Goal: Task Accomplishment & Management: Manage account settings

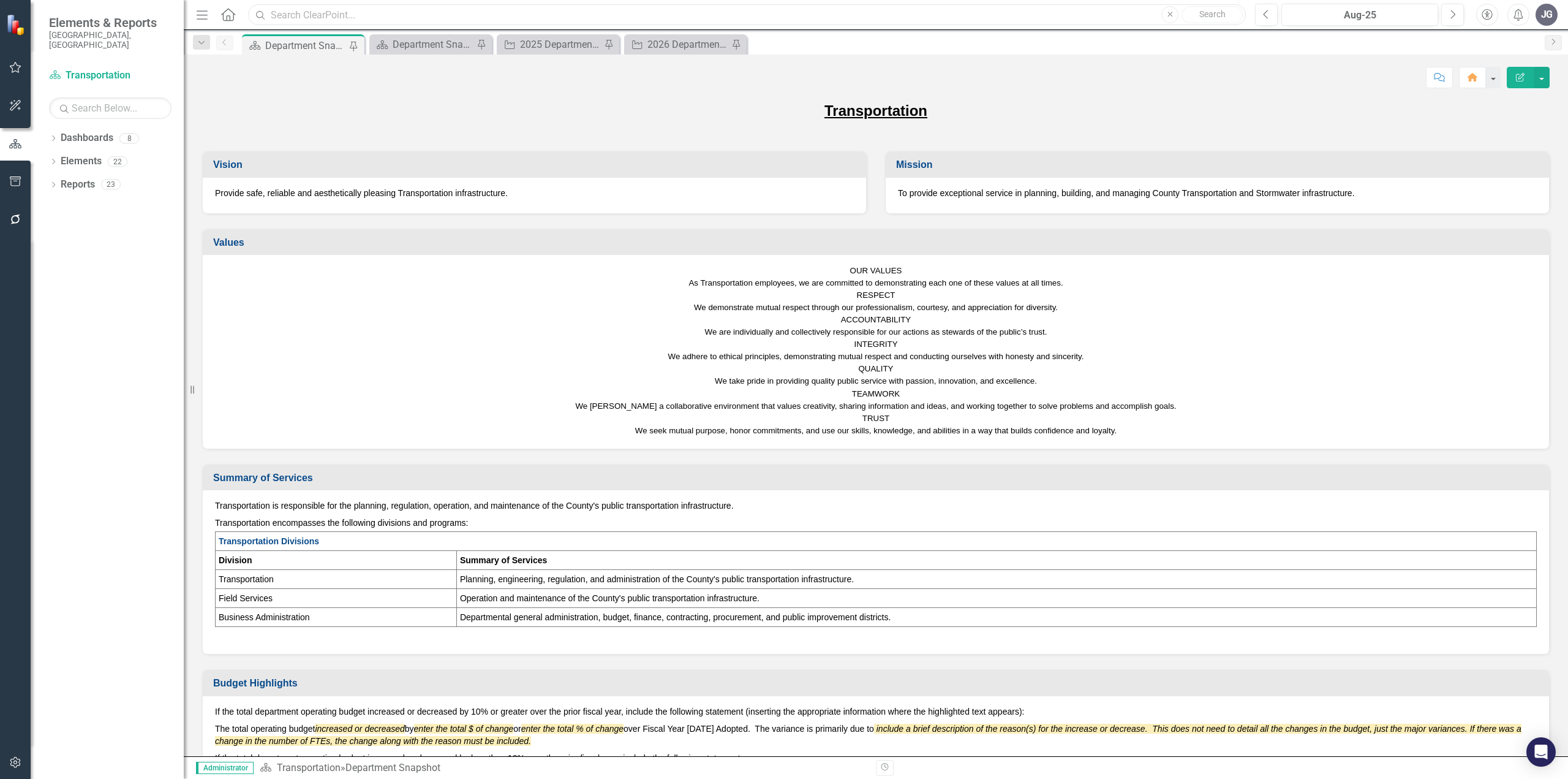
click at [464, 11] on input "text" at bounding box center [747, 14] width 998 height 21
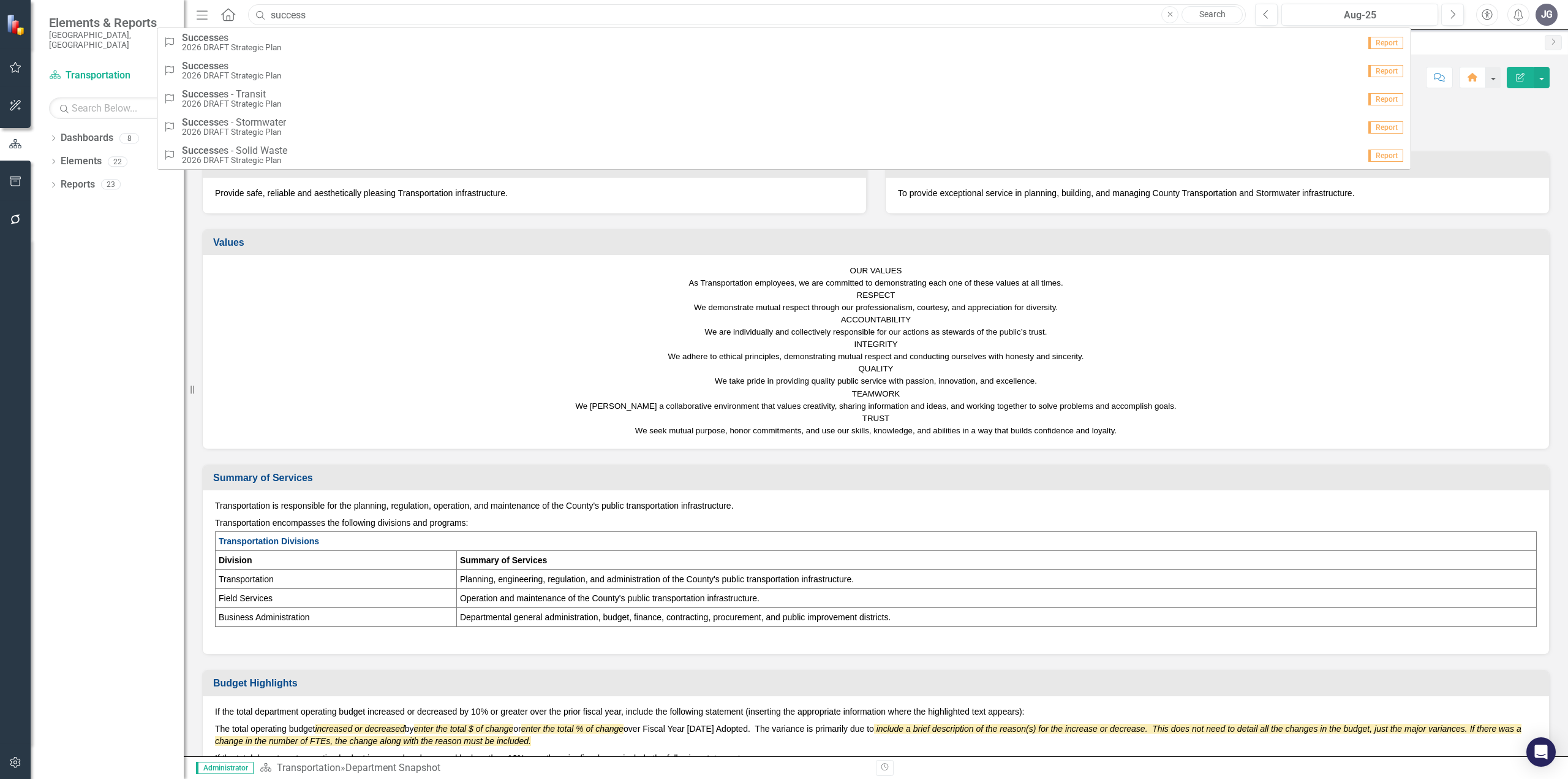
type input "success"
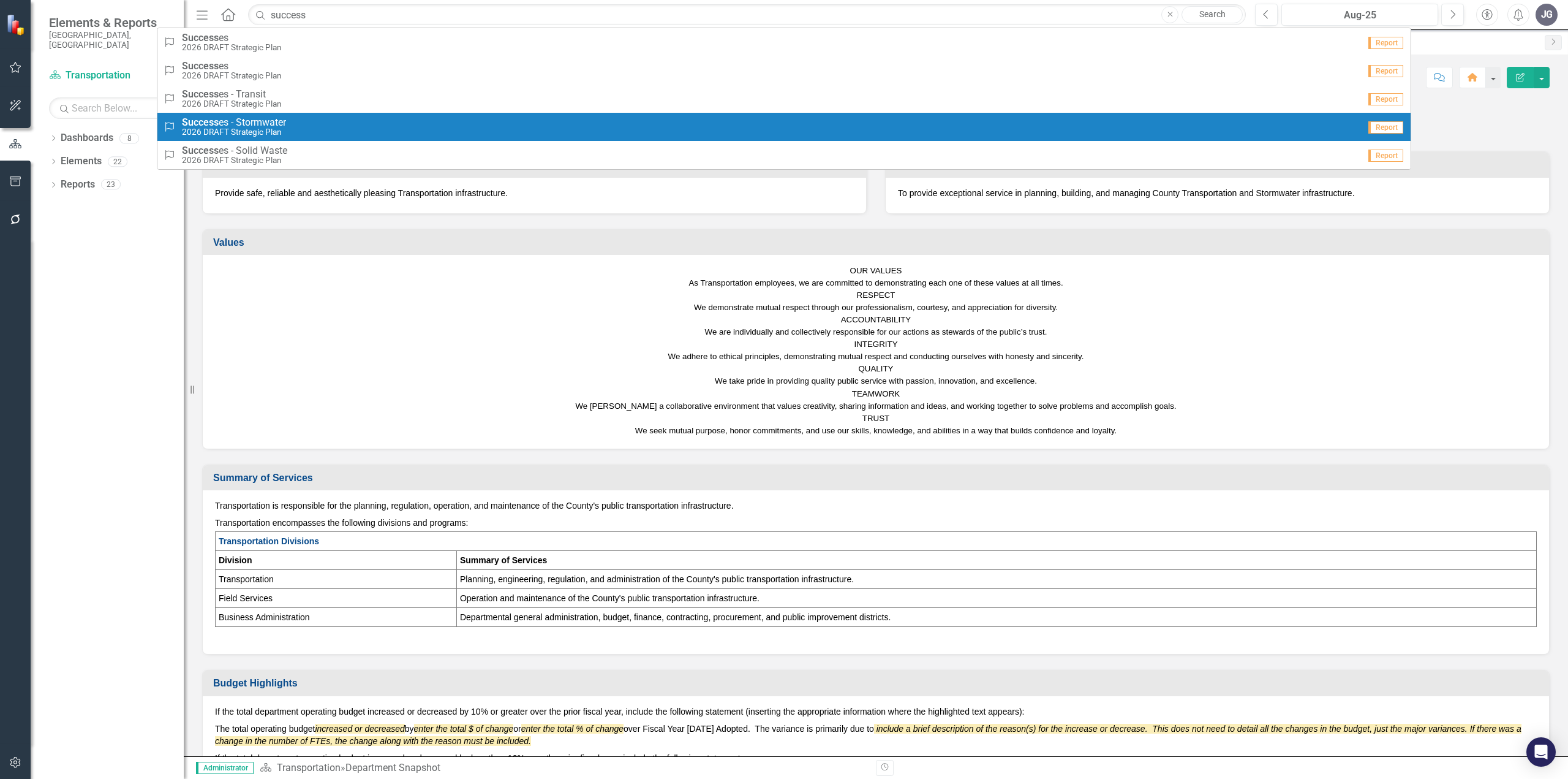
click at [321, 122] on div "Success Success es - Stormwater 2026 DRAFT Strategic Plan" at bounding box center [761, 127] width 1196 height 21
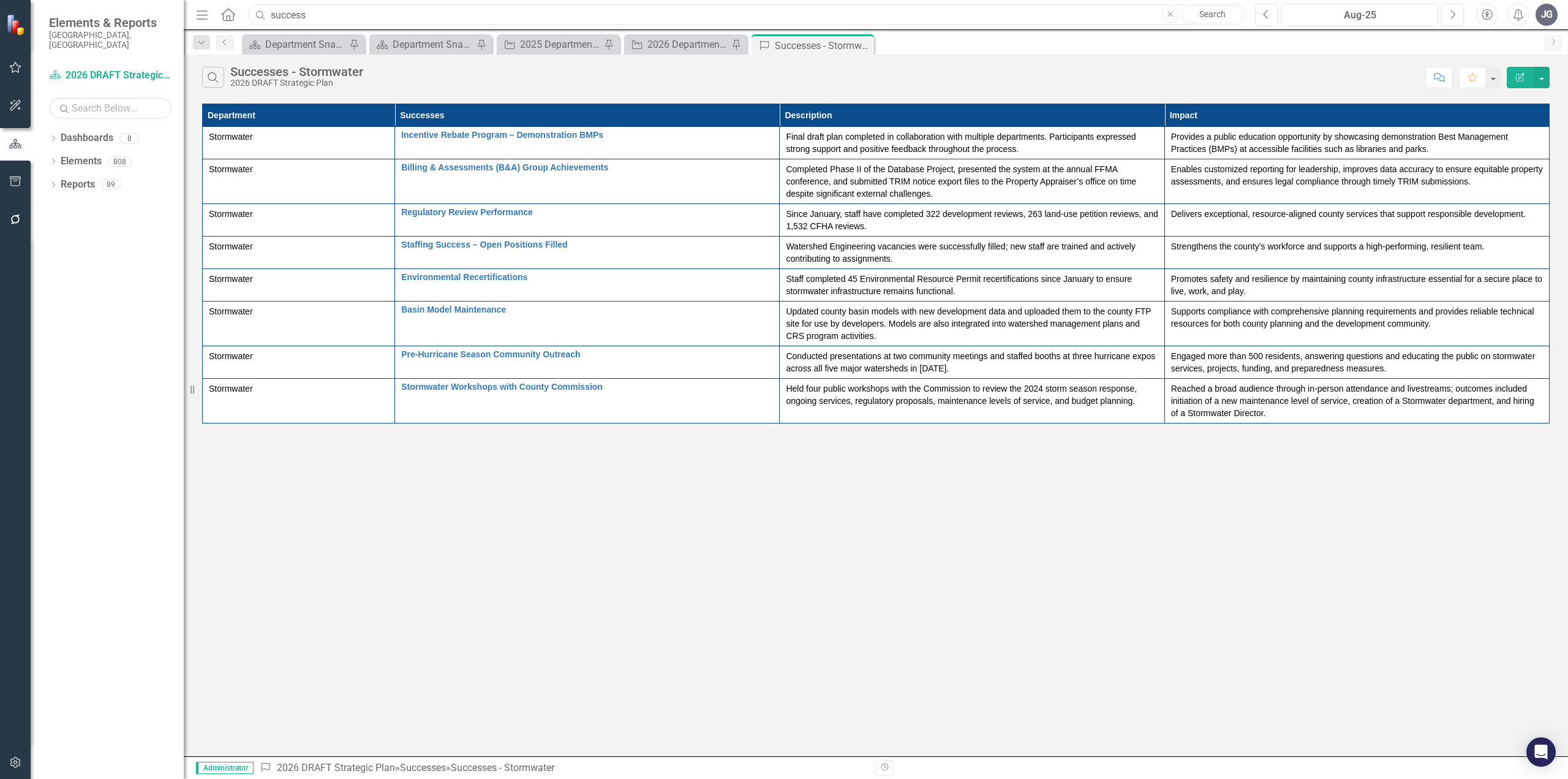
click at [477, 15] on input "success" at bounding box center [747, 14] width 998 height 21
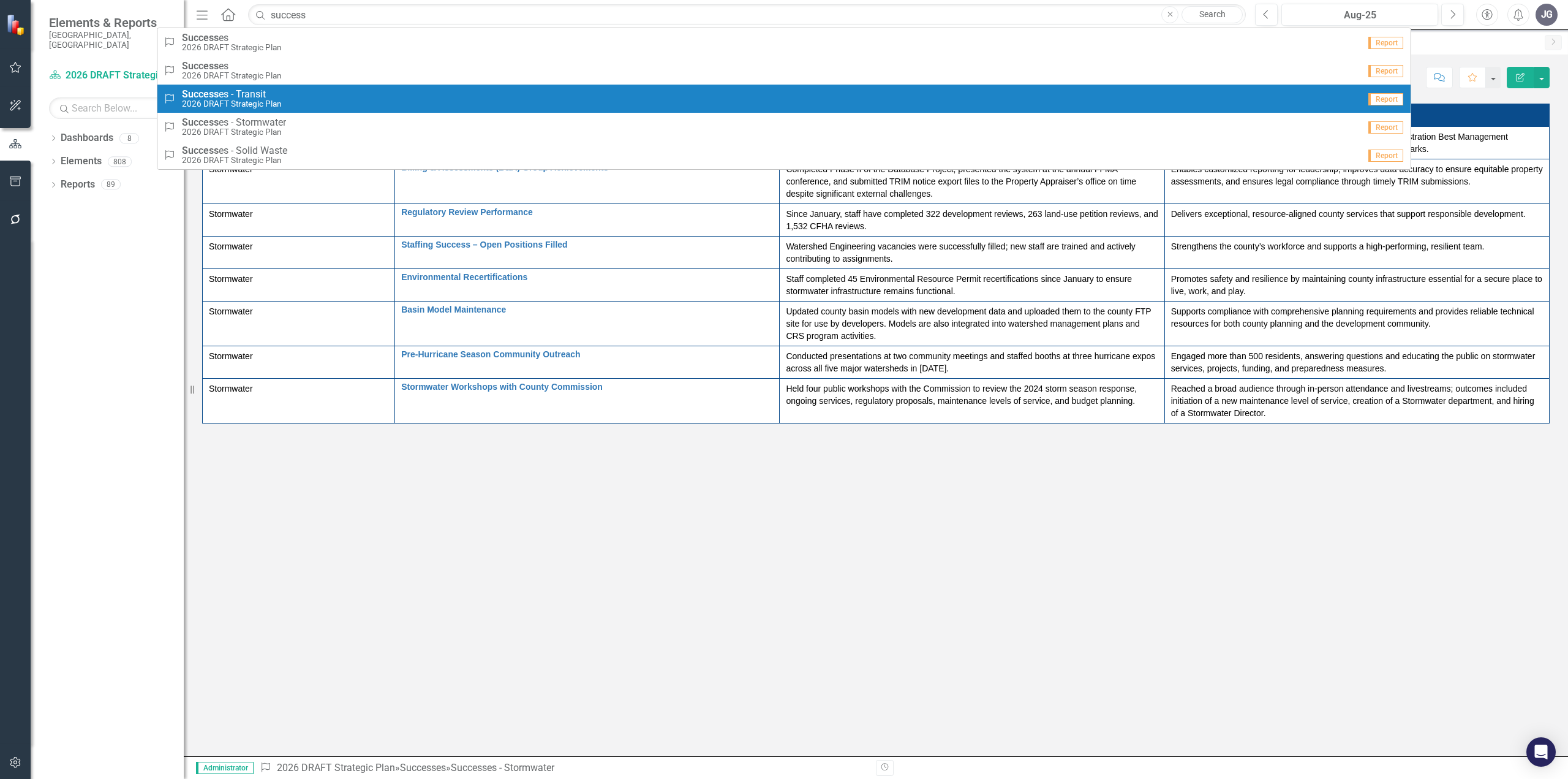
click at [410, 91] on div "Success Success es - Transit 2026 DRAFT Strategic Plan" at bounding box center [761, 99] width 1196 height 21
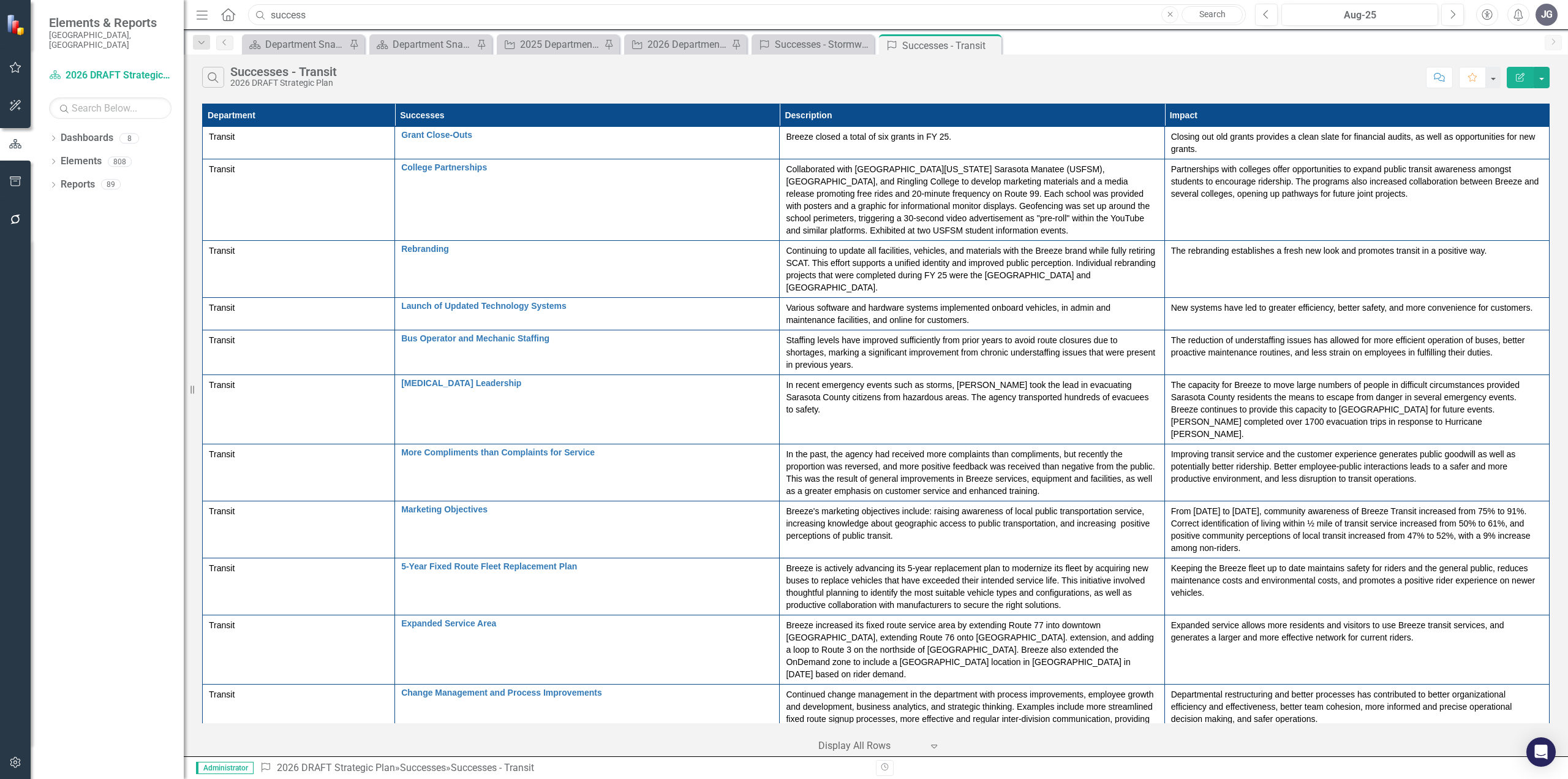
click at [406, 14] on input "success" at bounding box center [747, 14] width 998 height 21
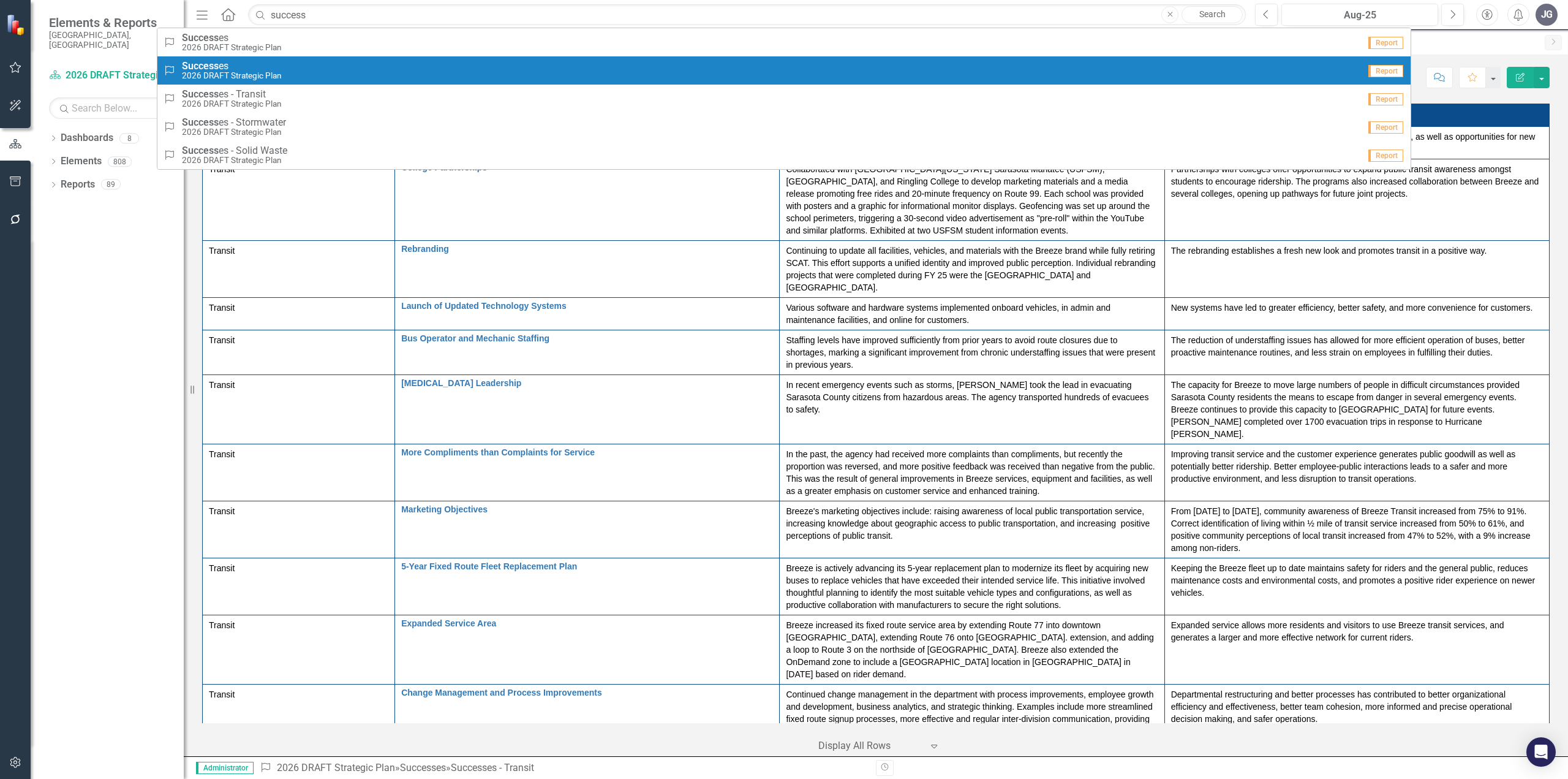
click at [359, 77] on div "Success Success es 2026 DRAFT Strategic Plan" at bounding box center [761, 71] width 1196 height 21
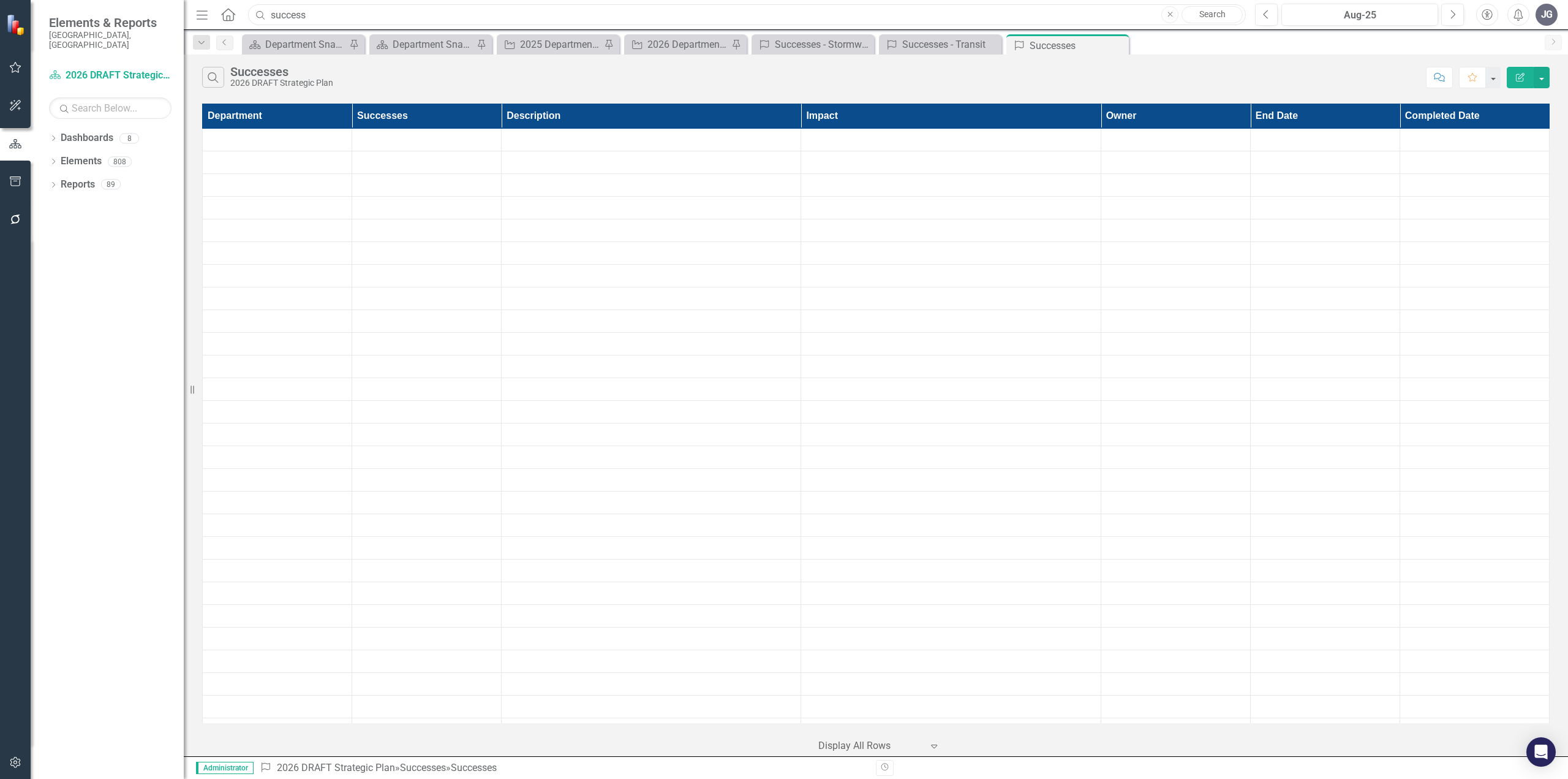
click at [349, 12] on input "success" at bounding box center [747, 14] width 998 height 21
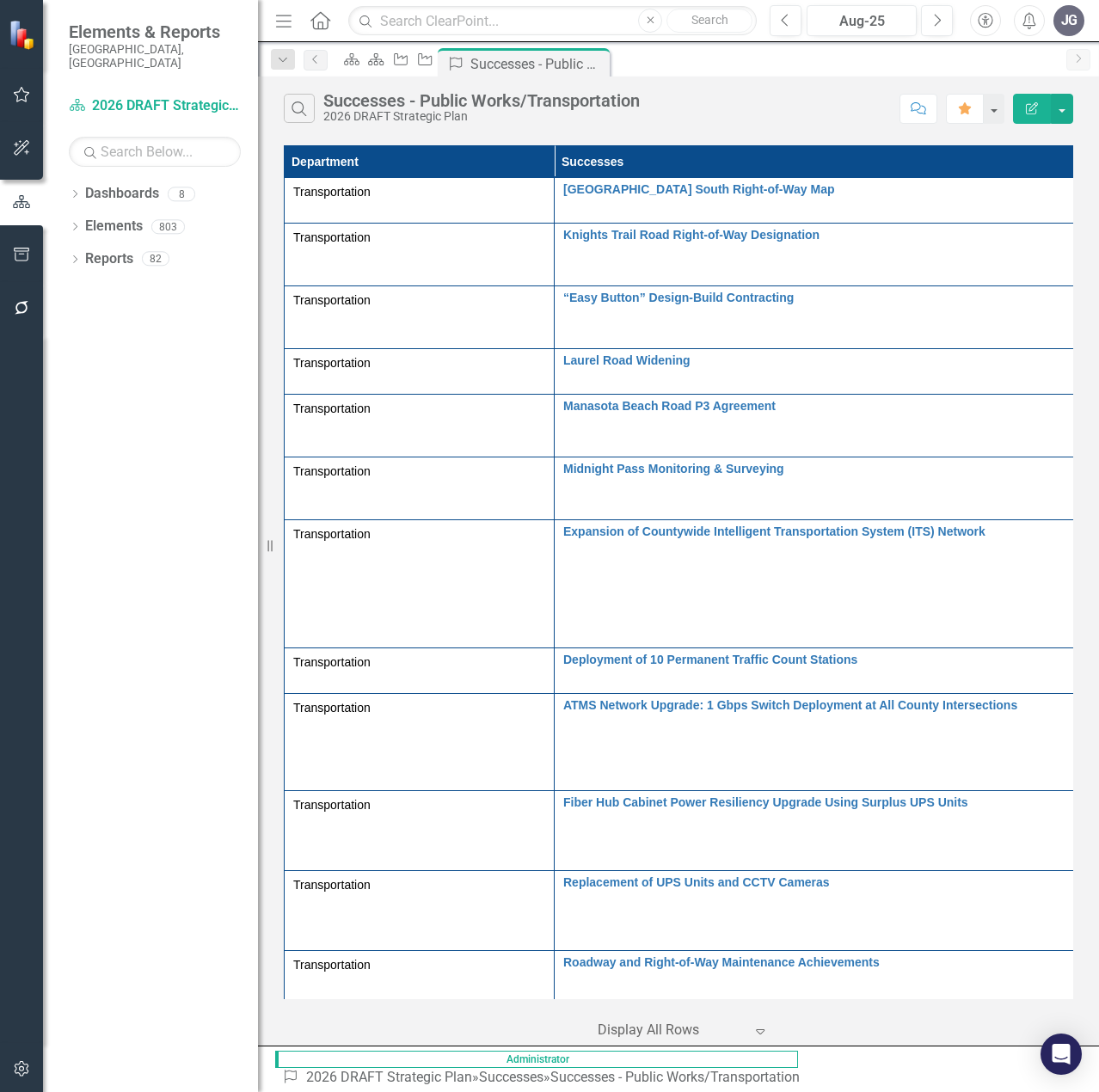
click at [285, 23] on icon "Menu" at bounding box center [283, 20] width 22 height 18
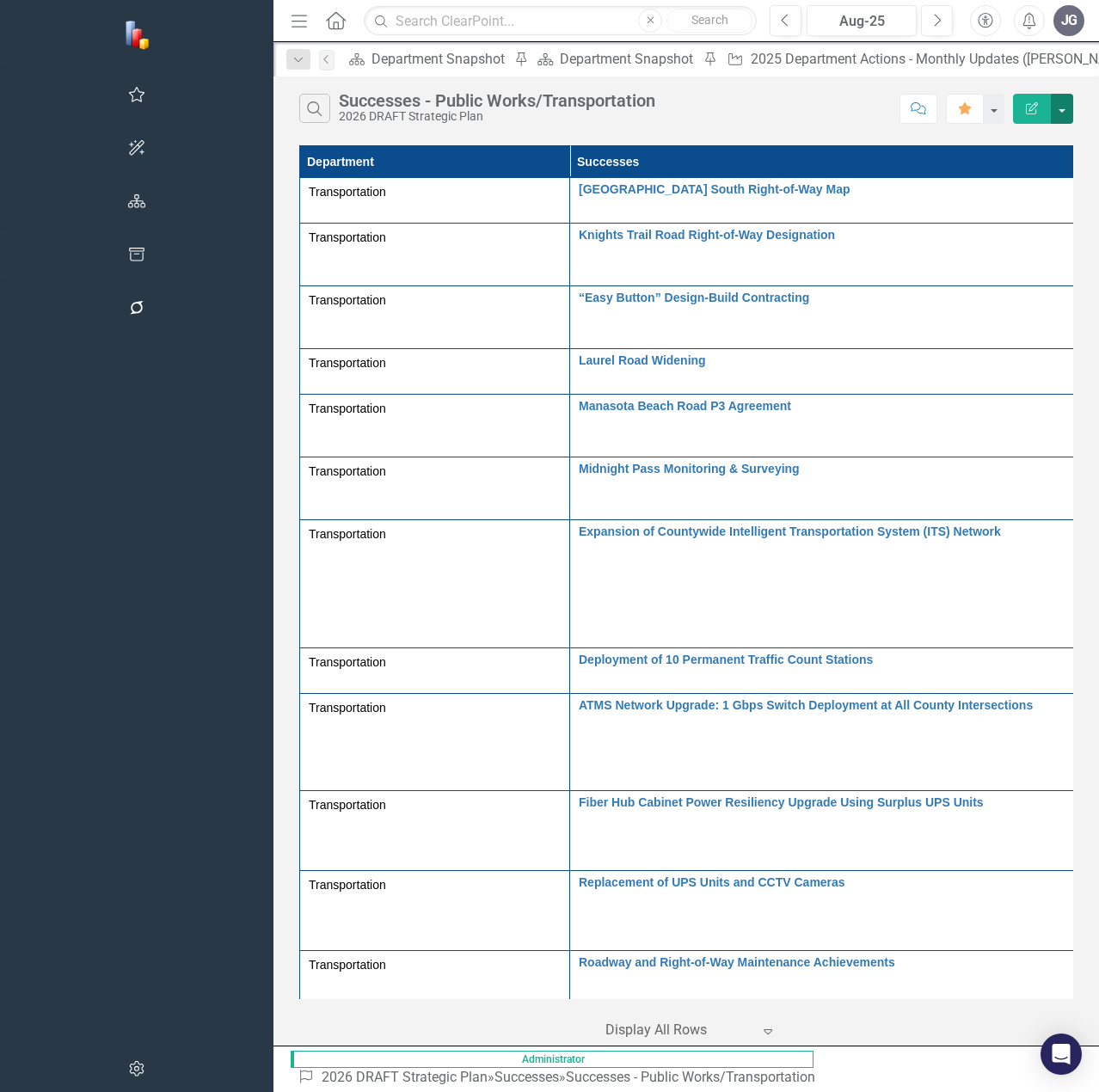
click at [1065, 107] on button "button" at bounding box center [1062, 108] width 22 height 30
click at [1085, 114] on div "Search Successes - Public Works/Transportation 2026 DRAFT Strategic Plan Commen…" at bounding box center [686, 105] width 825 height 56
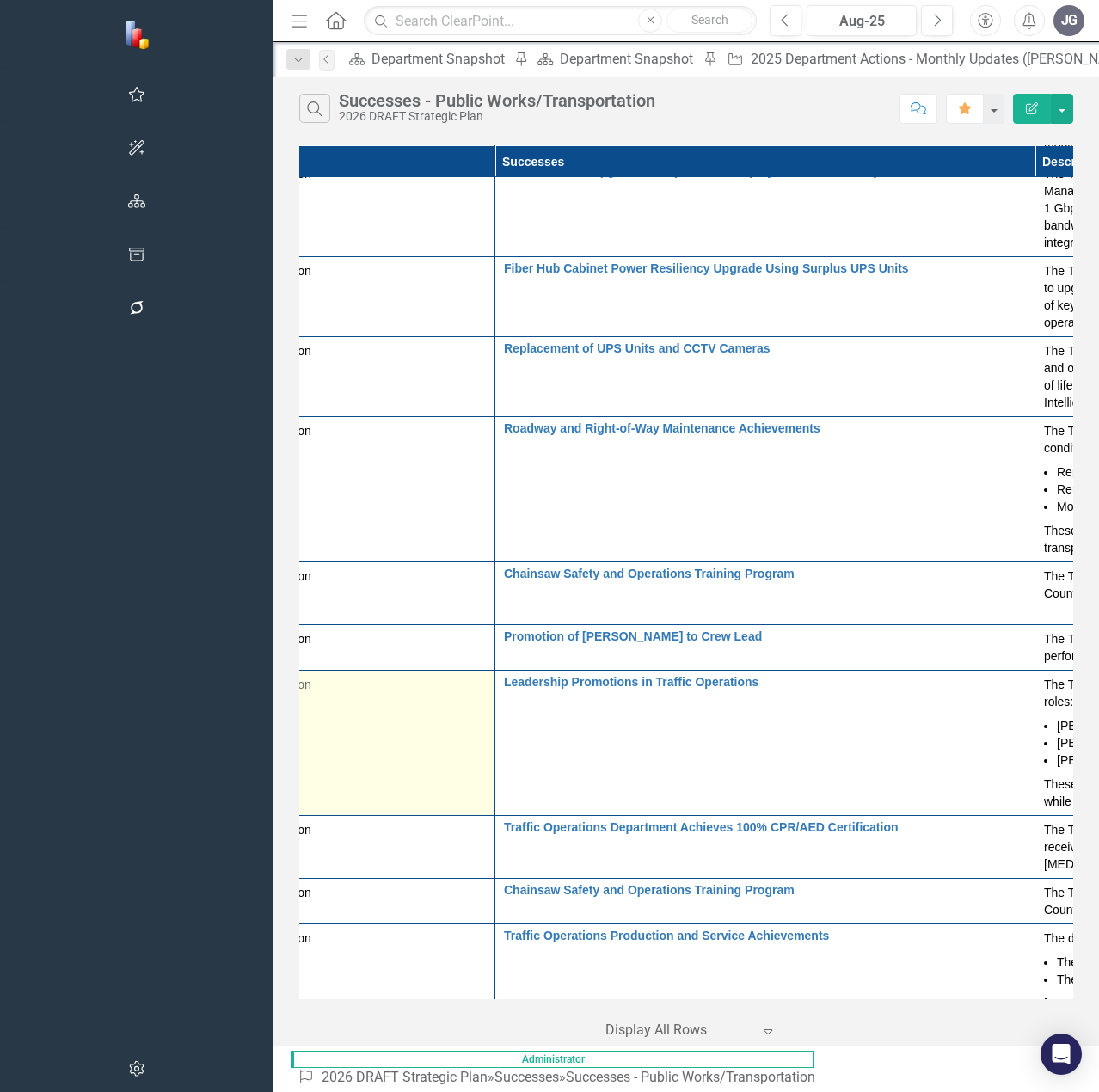
scroll to position [534, 0]
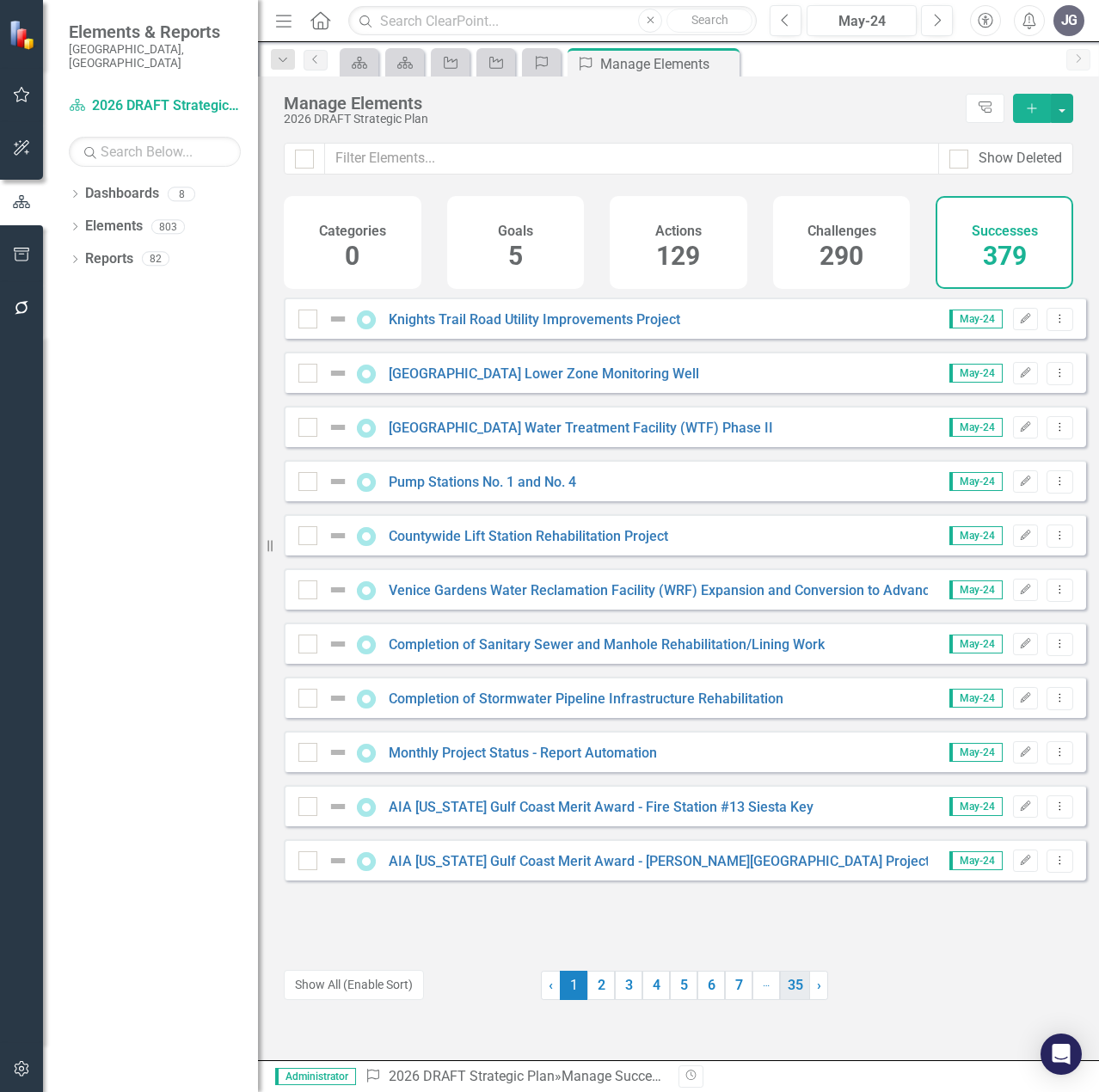
click at [789, 984] on link "35" at bounding box center [795, 985] width 30 height 29
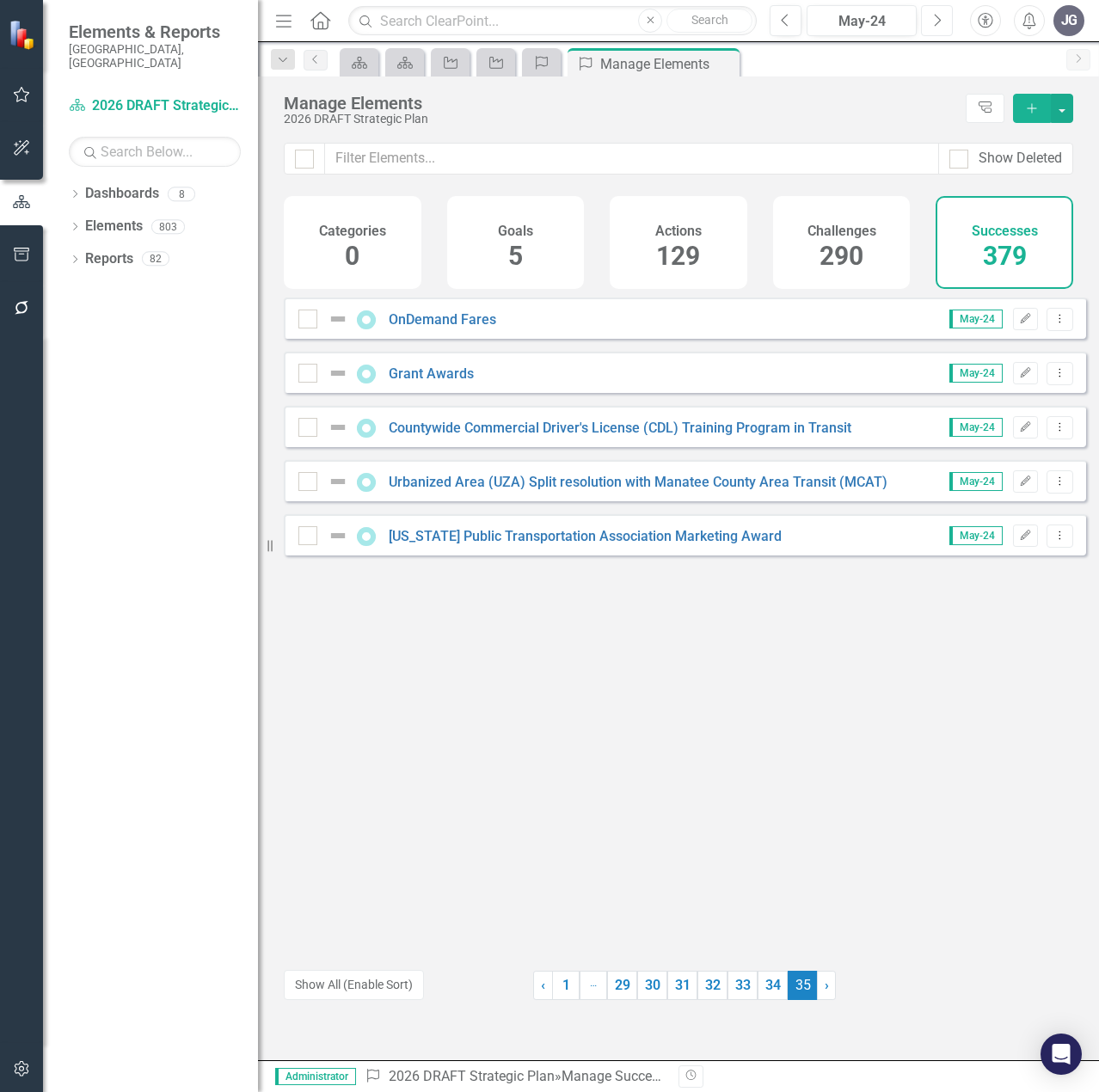
click at [938, 25] on icon "Next" at bounding box center [937, 20] width 10 height 15
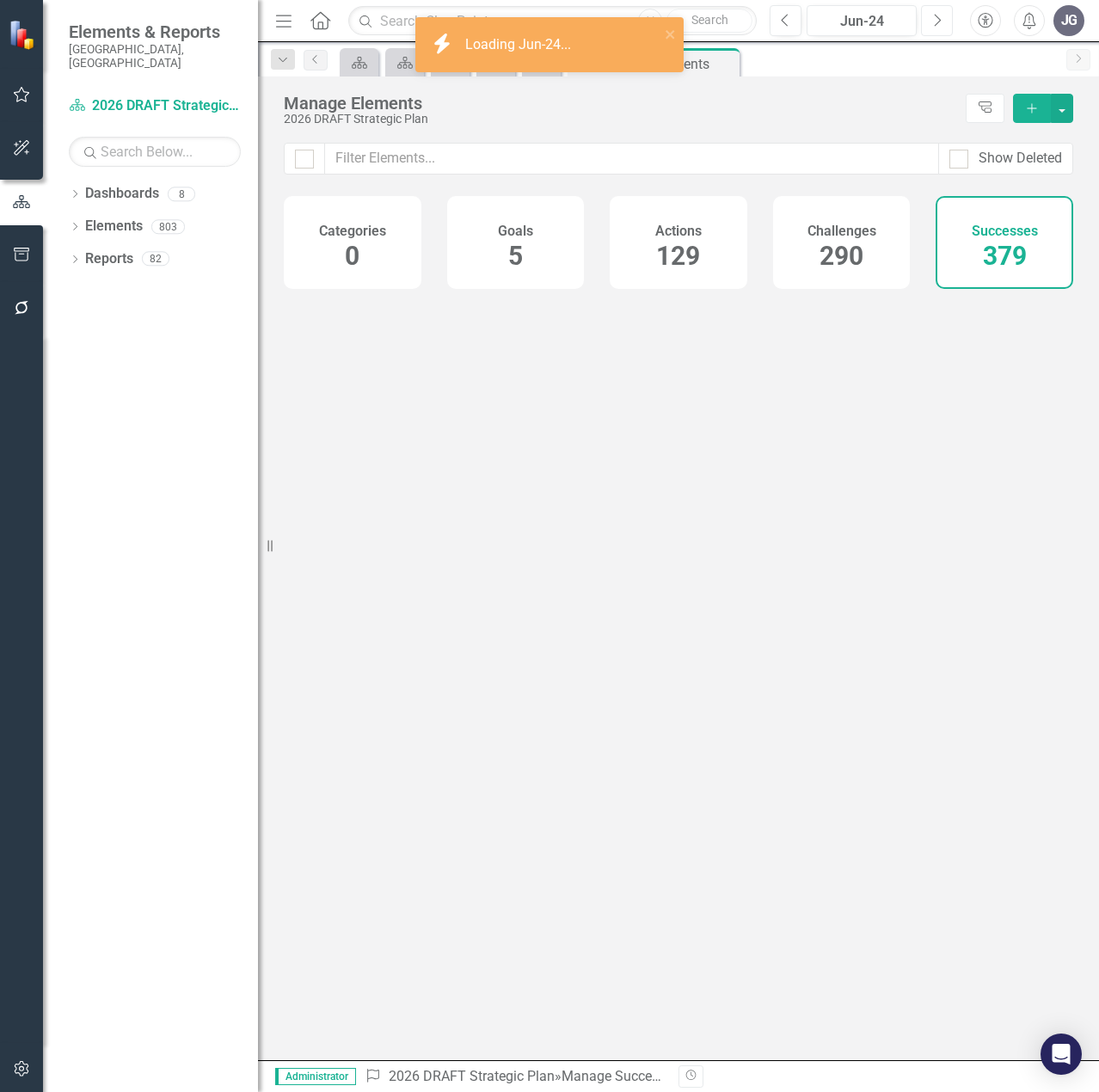
click at [938, 25] on icon "Next" at bounding box center [937, 20] width 10 height 15
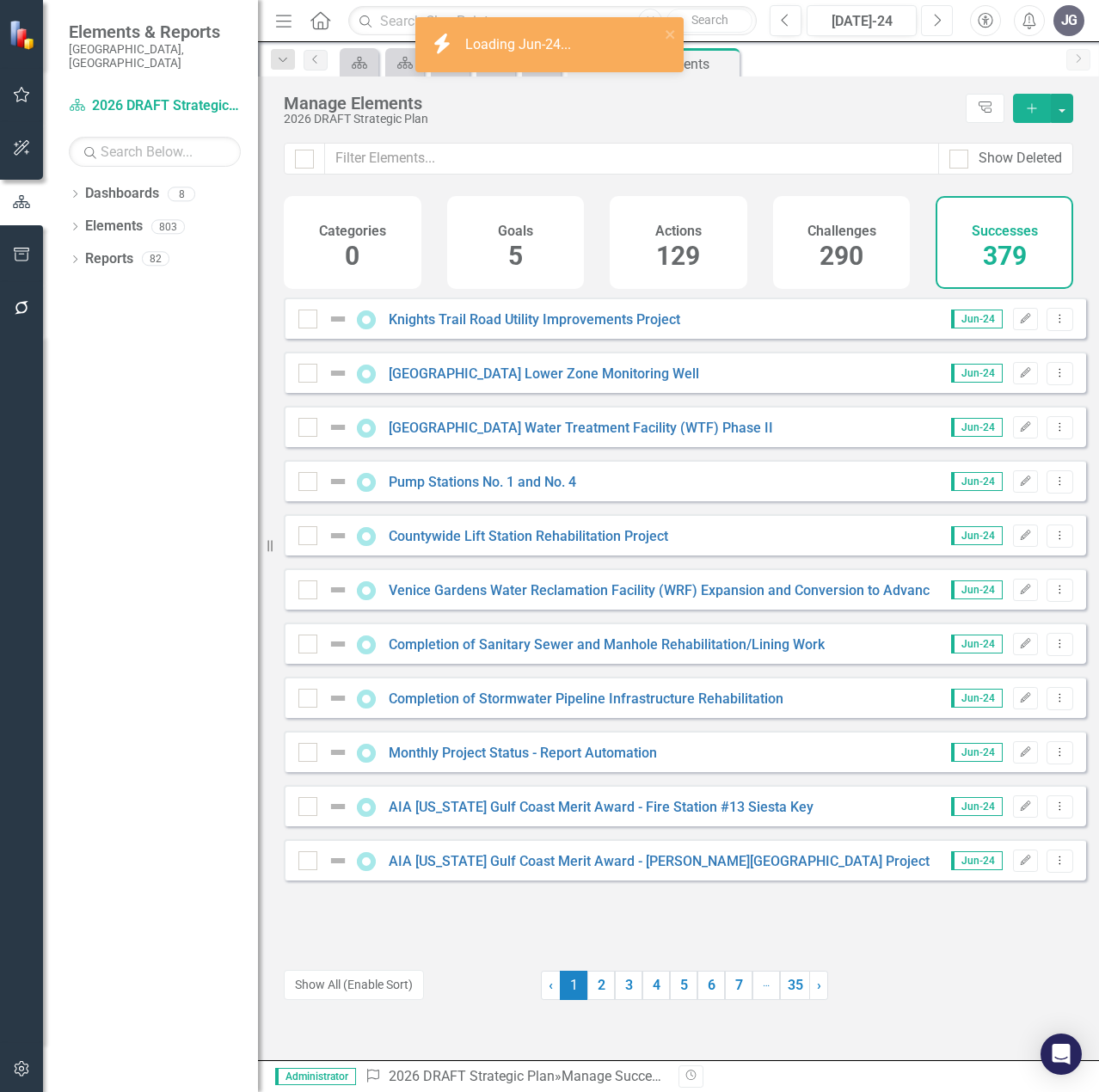
click at [938, 25] on icon "Next" at bounding box center [937, 20] width 10 height 15
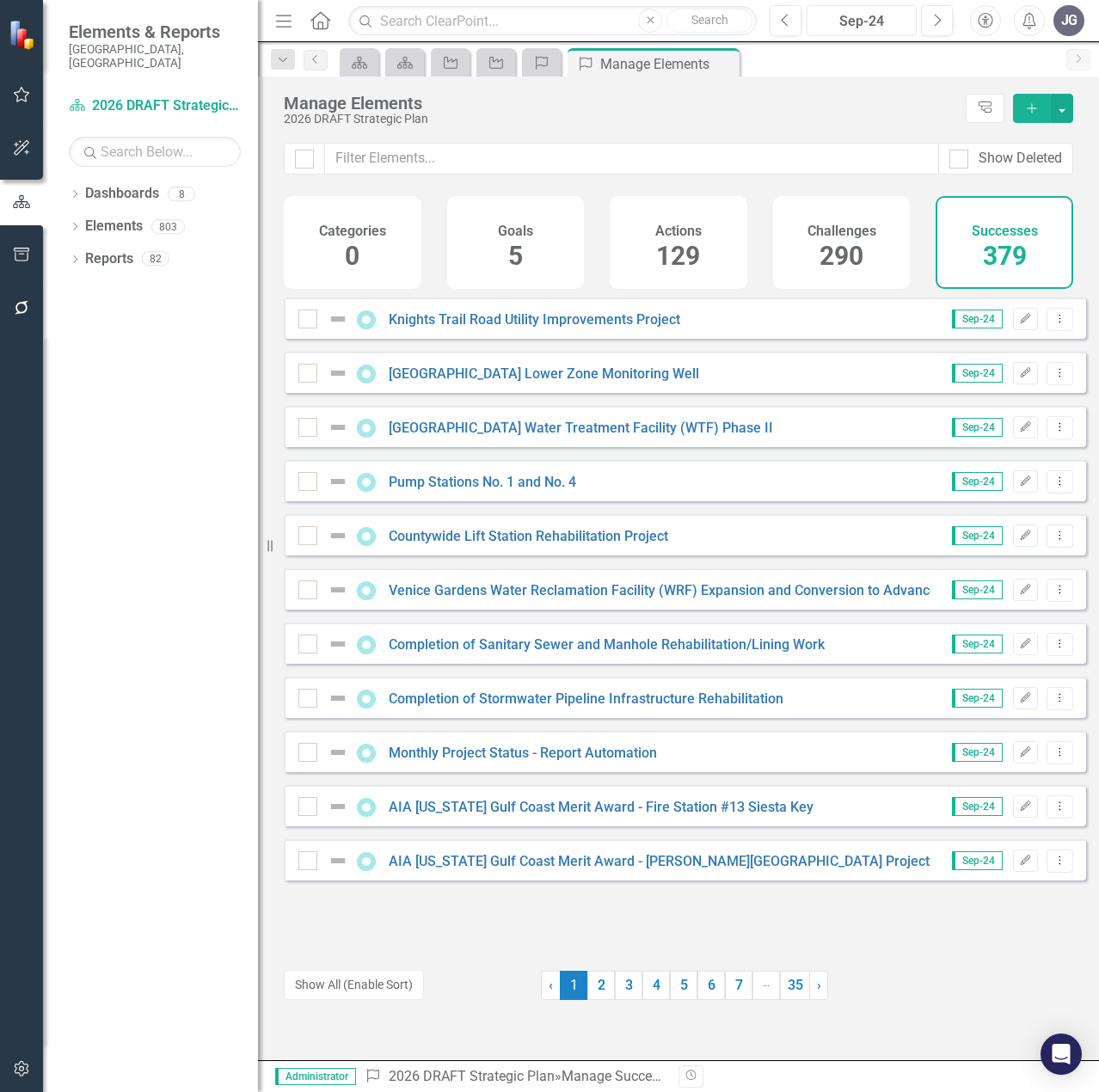
click at [879, 18] on div "Sep-24" at bounding box center [862, 22] width 98 height 21
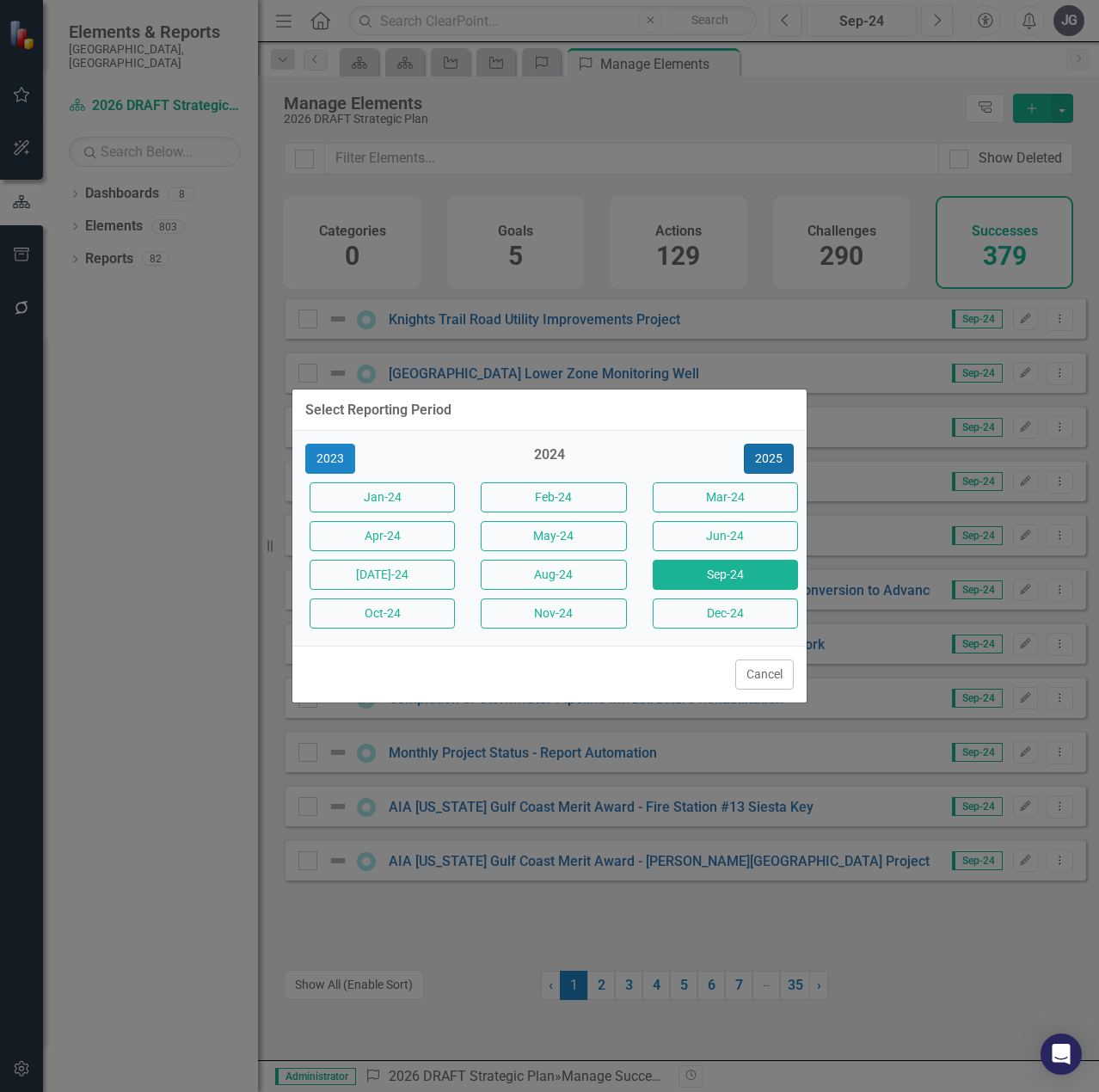
click at [776, 455] on button "2025" at bounding box center [769, 458] width 50 height 30
click at [747, 616] on button "Dec-25" at bounding box center [725, 613] width 145 height 30
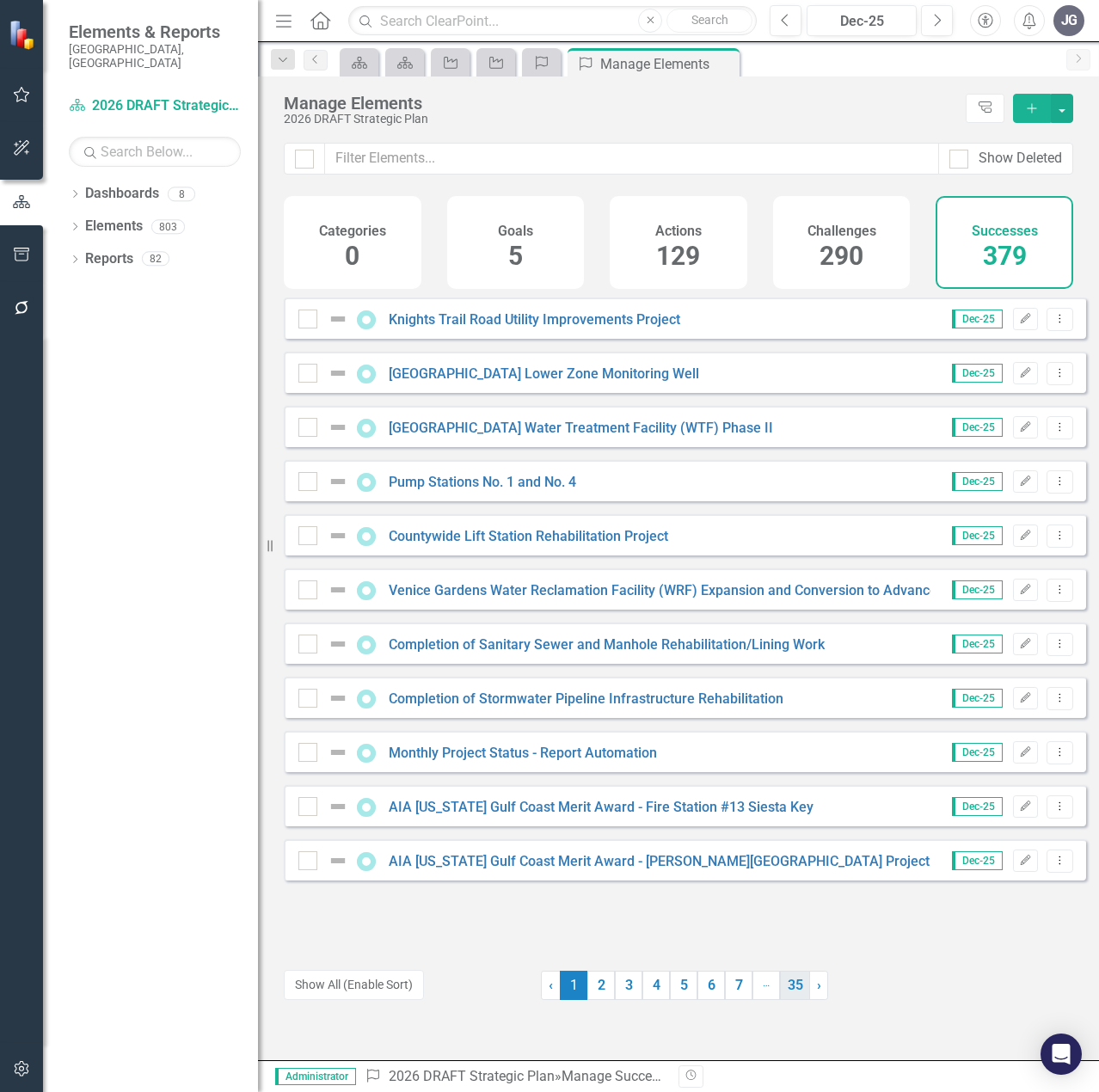
click at [787, 981] on link "35" at bounding box center [795, 985] width 30 height 29
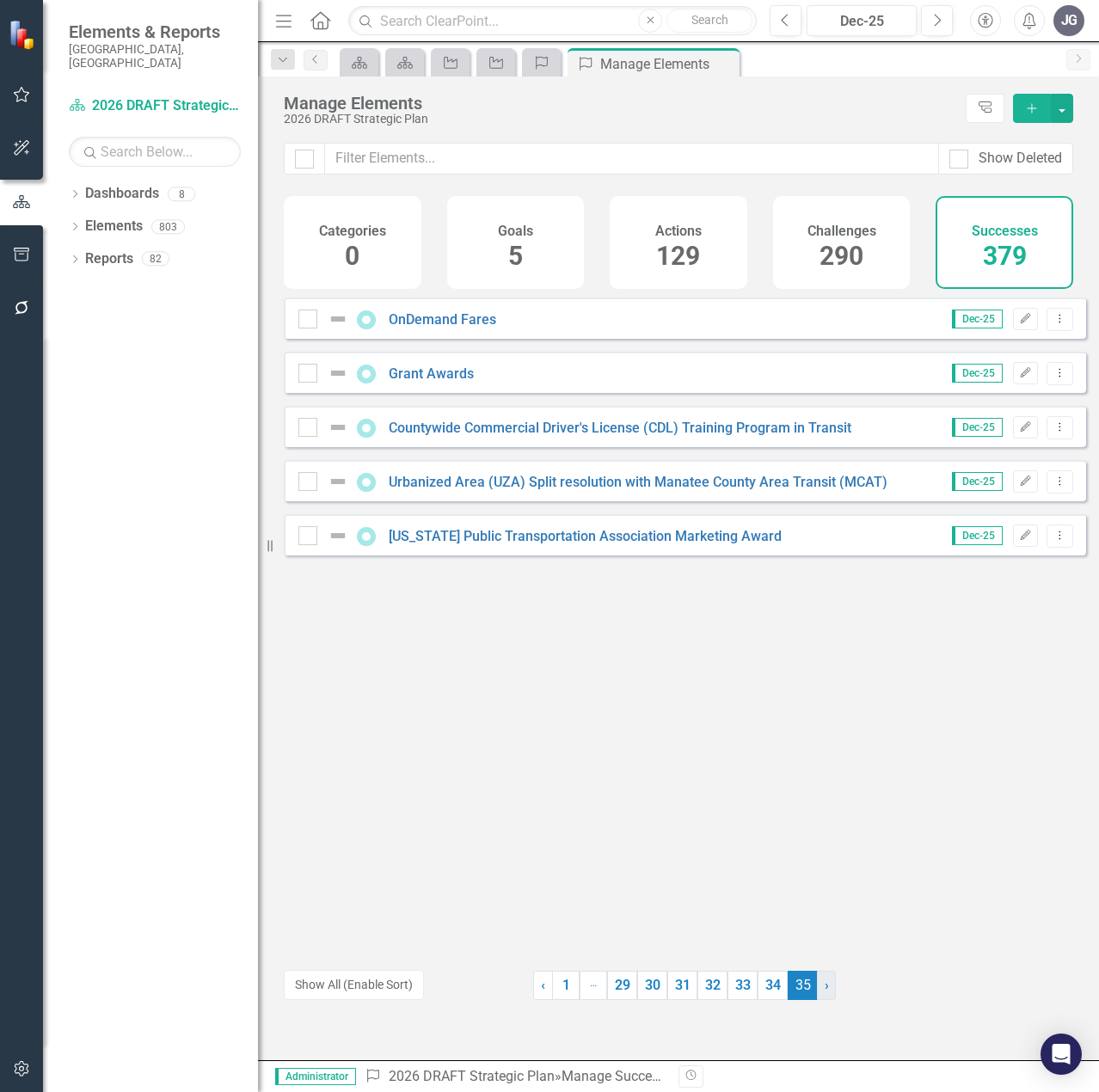
click at [824, 986] on span "›" at bounding box center [826, 985] width 4 height 16
click at [824, 987] on span "›" at bounding box center [826, 985] width 4 height 16
click at [765, 988] on link "34" at bounding box center [772, 985] width 30 height 29
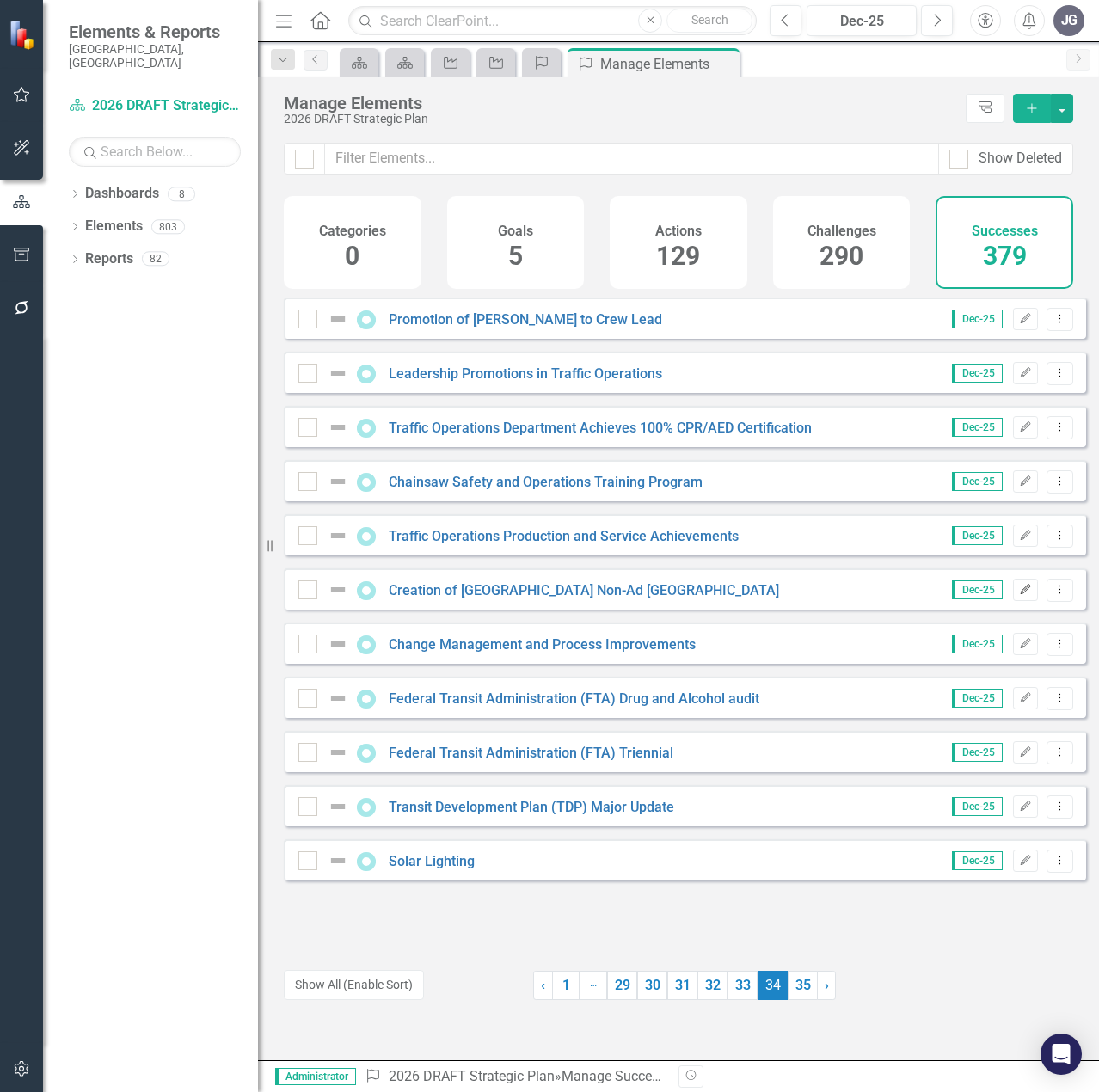
click at [1019, 595] on icon "Edit" at bounding box center [1025, 589] width 12 height 11
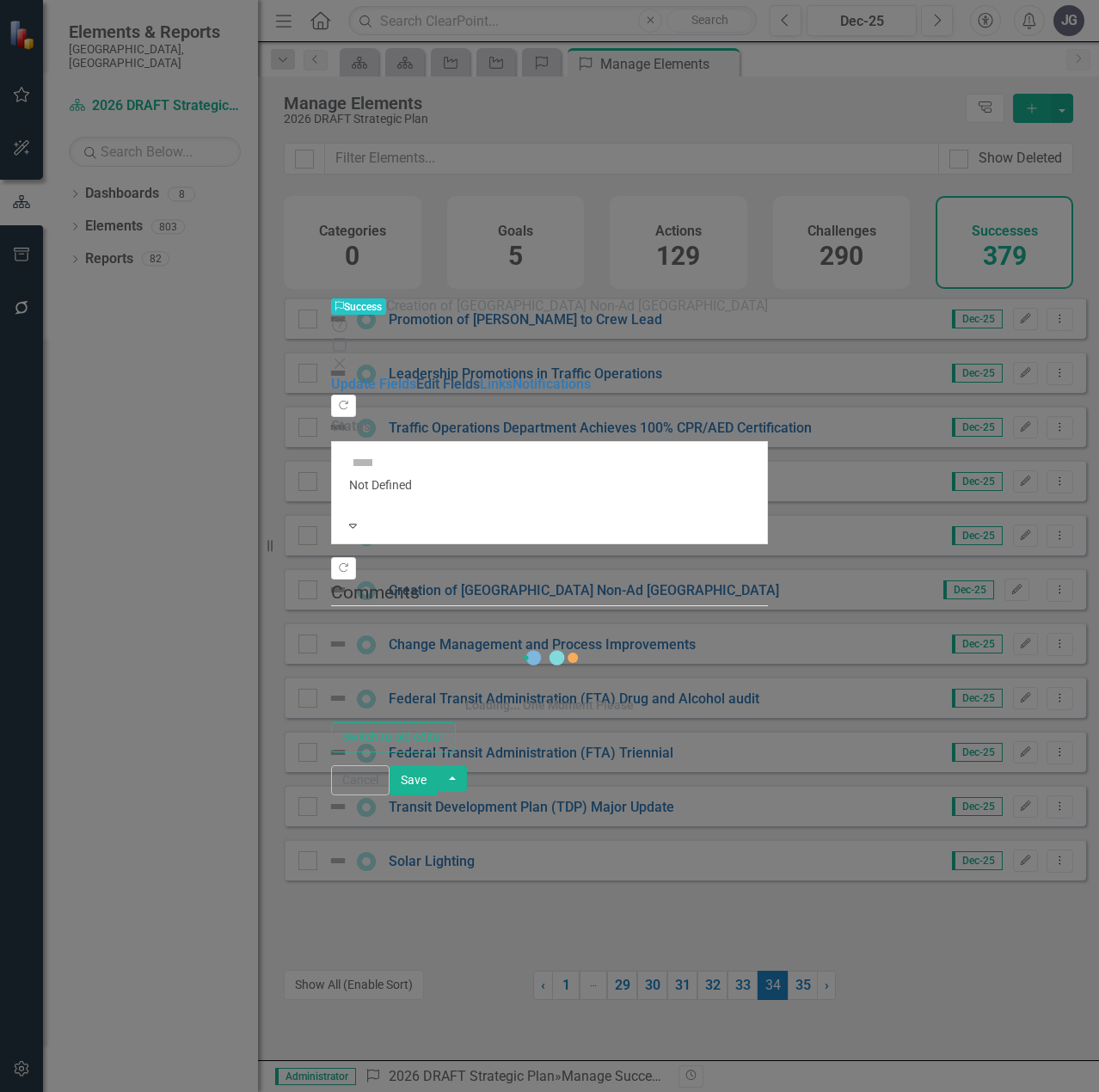
click at [417, 376] on link "Edit Fields" at bounding box center [448, 384] width 63 height 16
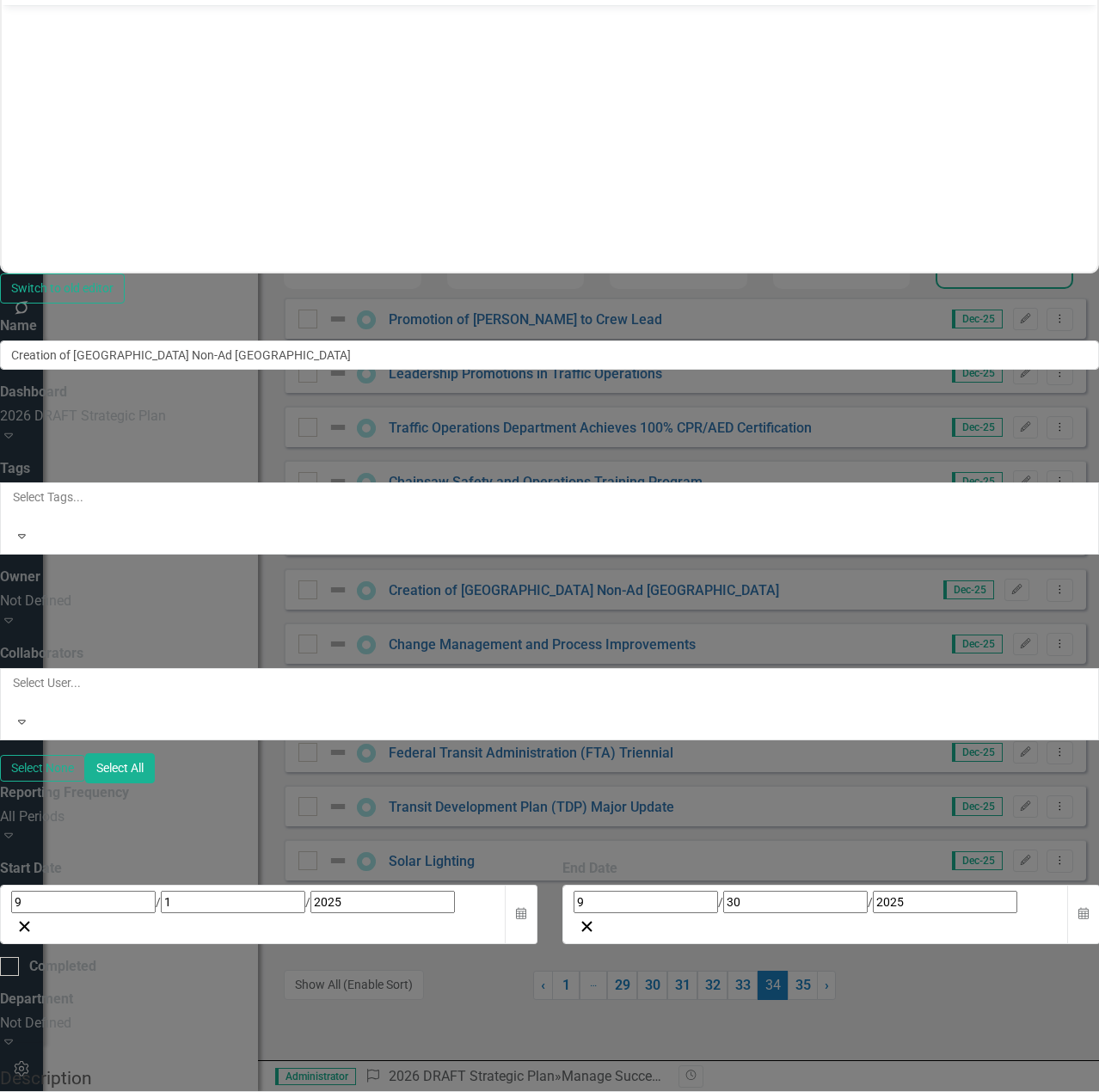
click at [512, 989] on div "Department Not Defined Expand" at bounding box center [549, 1021] width 1099 height 63
click at [518, 1013] on div "Not Defined" at bounding box center [549, 1023] width 1099 height 20
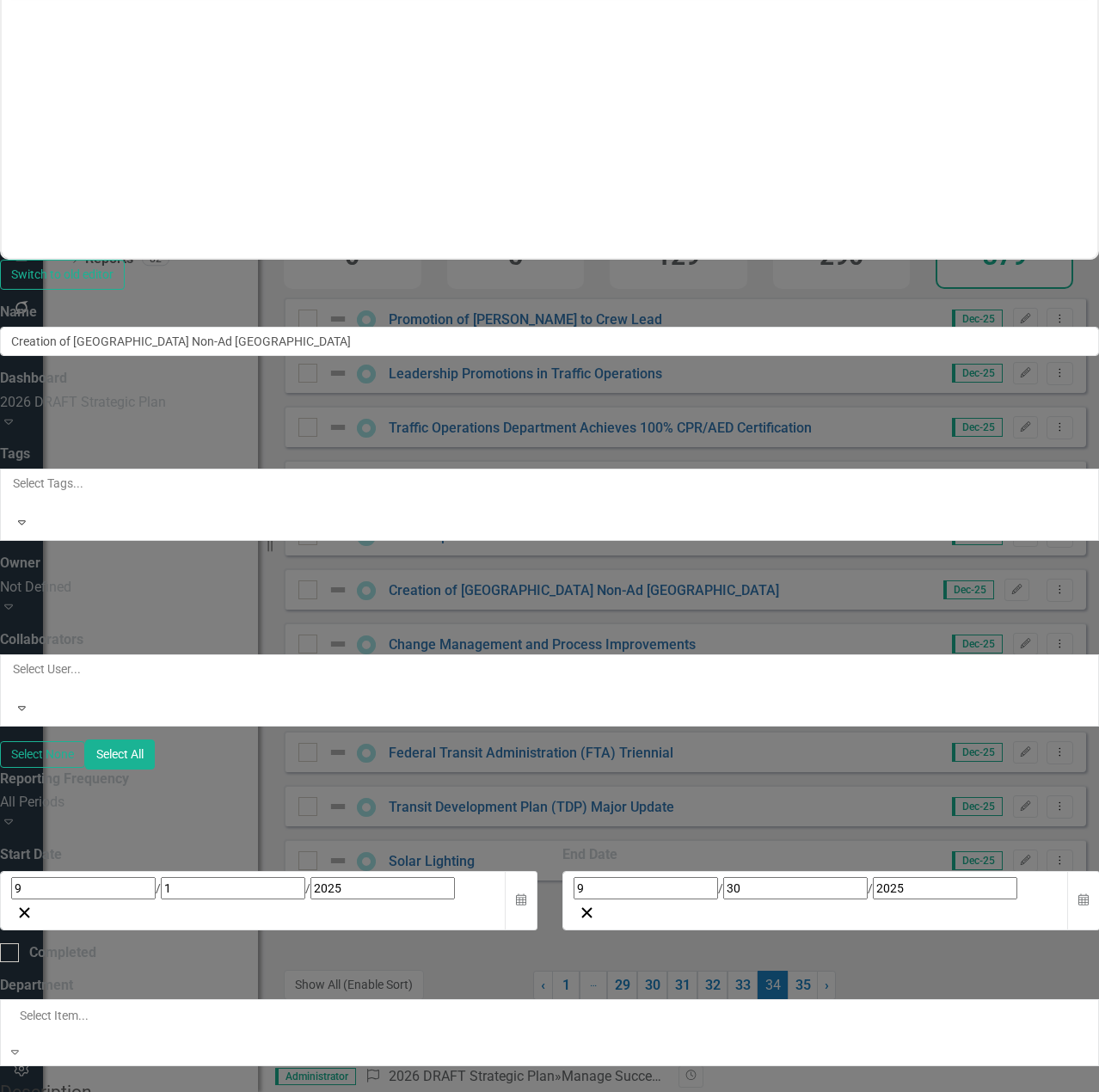
scroll to position [335, 0]
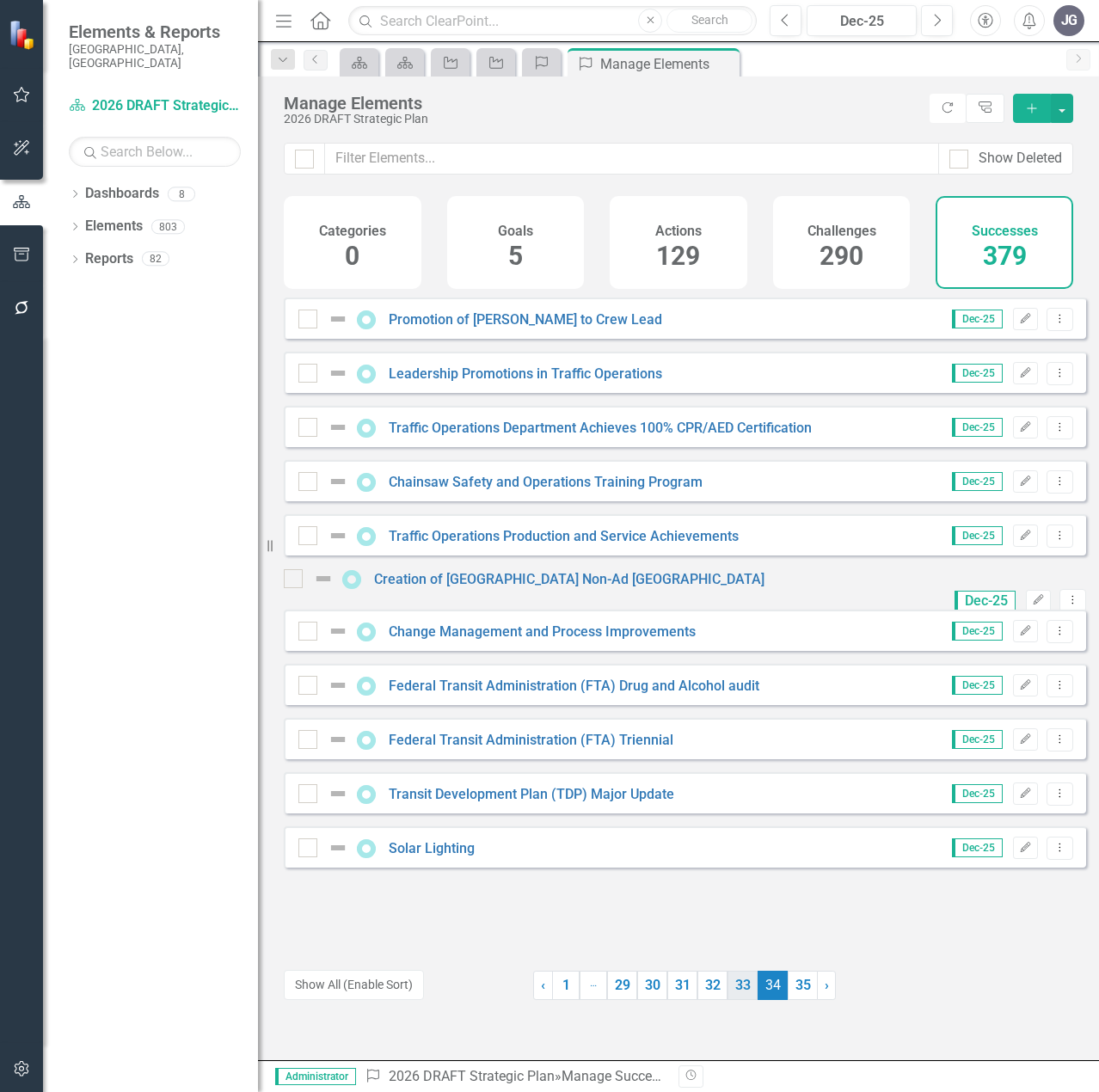
click at [738, 985] on link "33" at bounding box center [742, 985] width 30 height 29
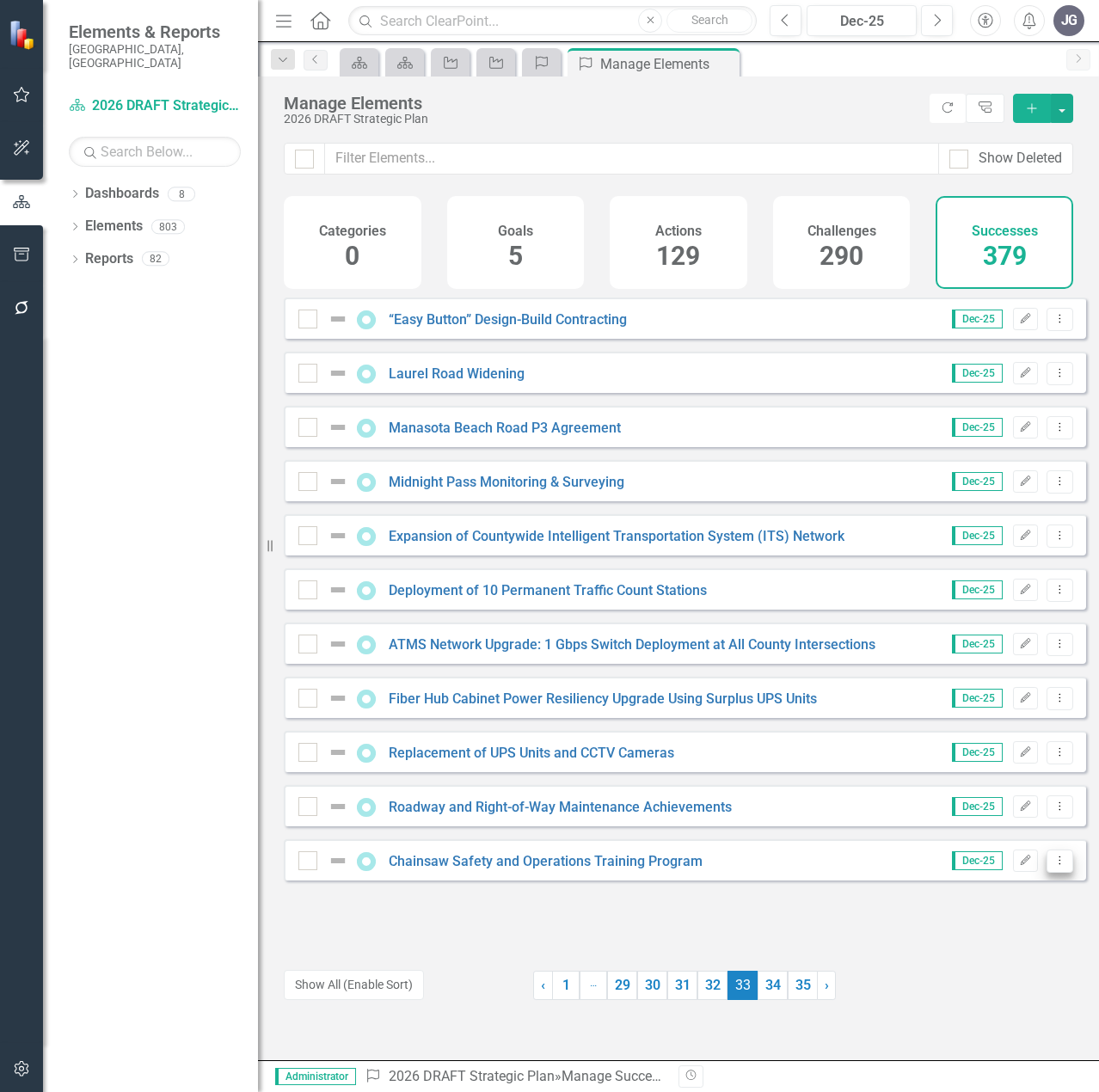
click at [1055, 870] on button "Dropdown Menu" at bounding box center [1060, 861] width 27 height 23
click at [1001, 993] on link "Trash Delete Success" at bounding box center [982, 997] width 153 height 32
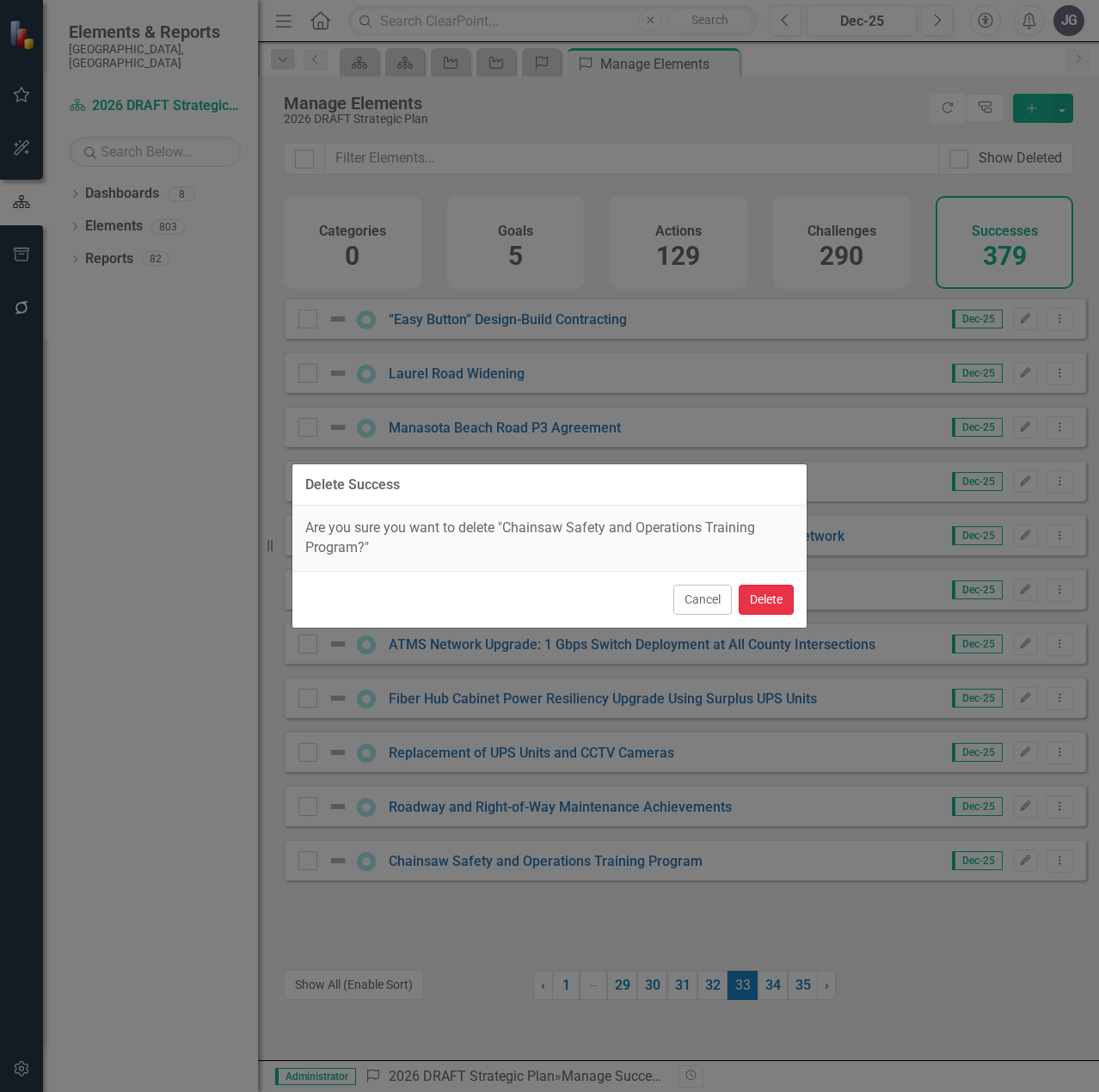
click at [773, 601] on button "Delete" at bounding box center [766, 599] width 55 height 30
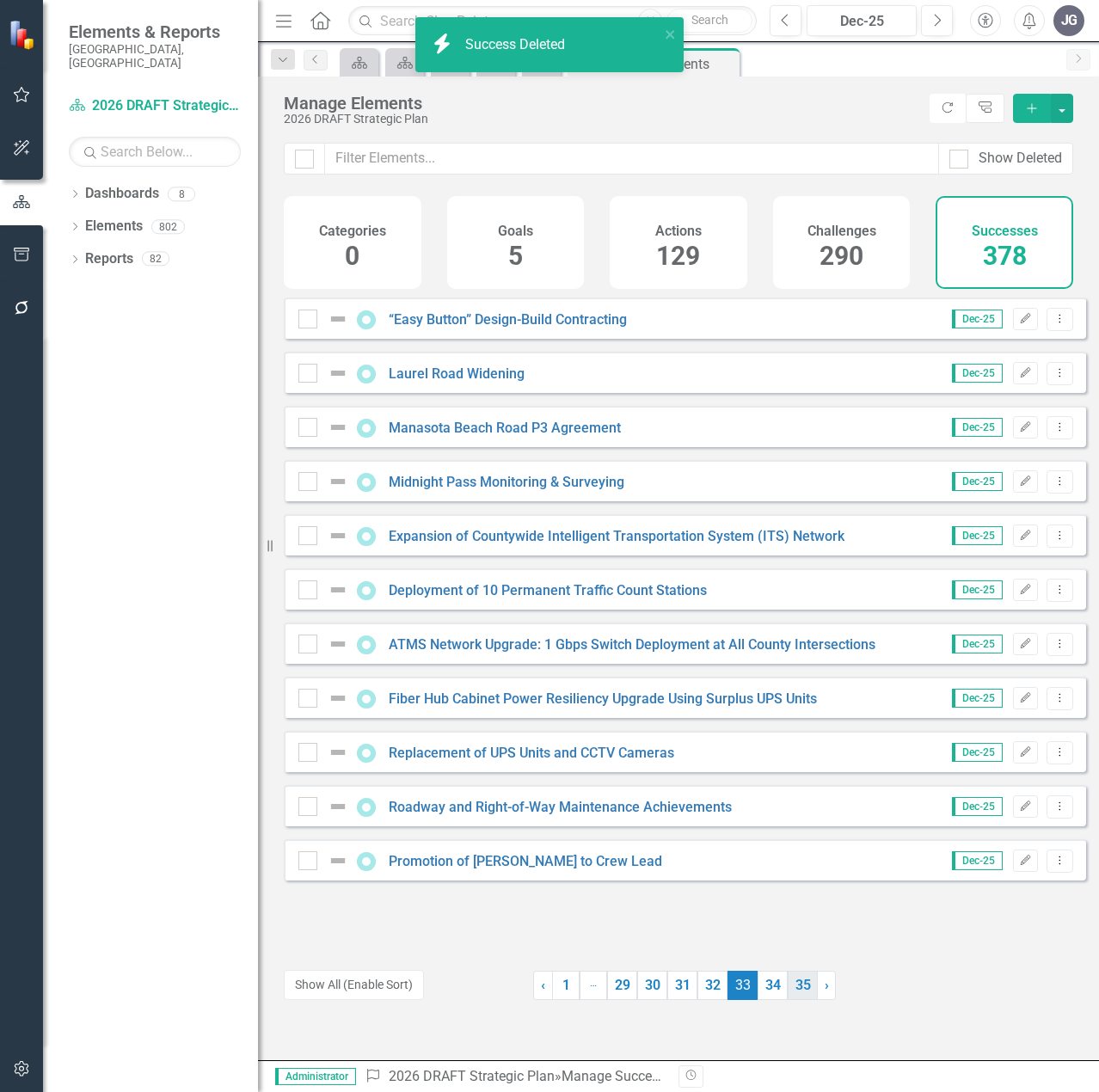
click at [803, 987] on link "35" at bounding box center [802, 985] width 30 height 29
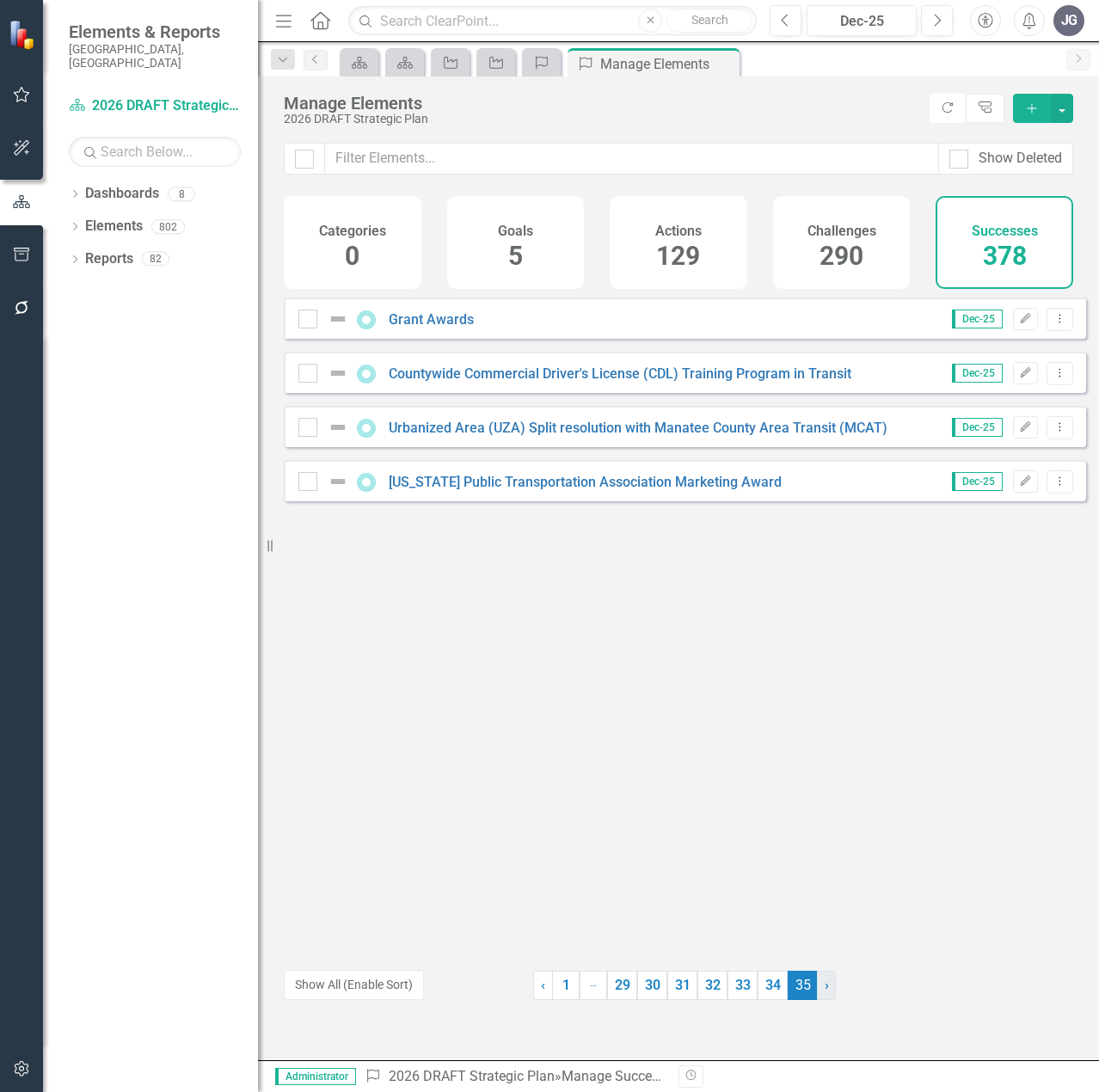
click at [818, 987] on link "› Next" at bounding box center [826, 985] width 19 height 29
click at [1064, 113] on button "button" at bounding box center [1062, 108] width 22 height 29
click at [1027, 136] on link "Success Add Success" at bounding box center [1005, 139] width 136 height 32
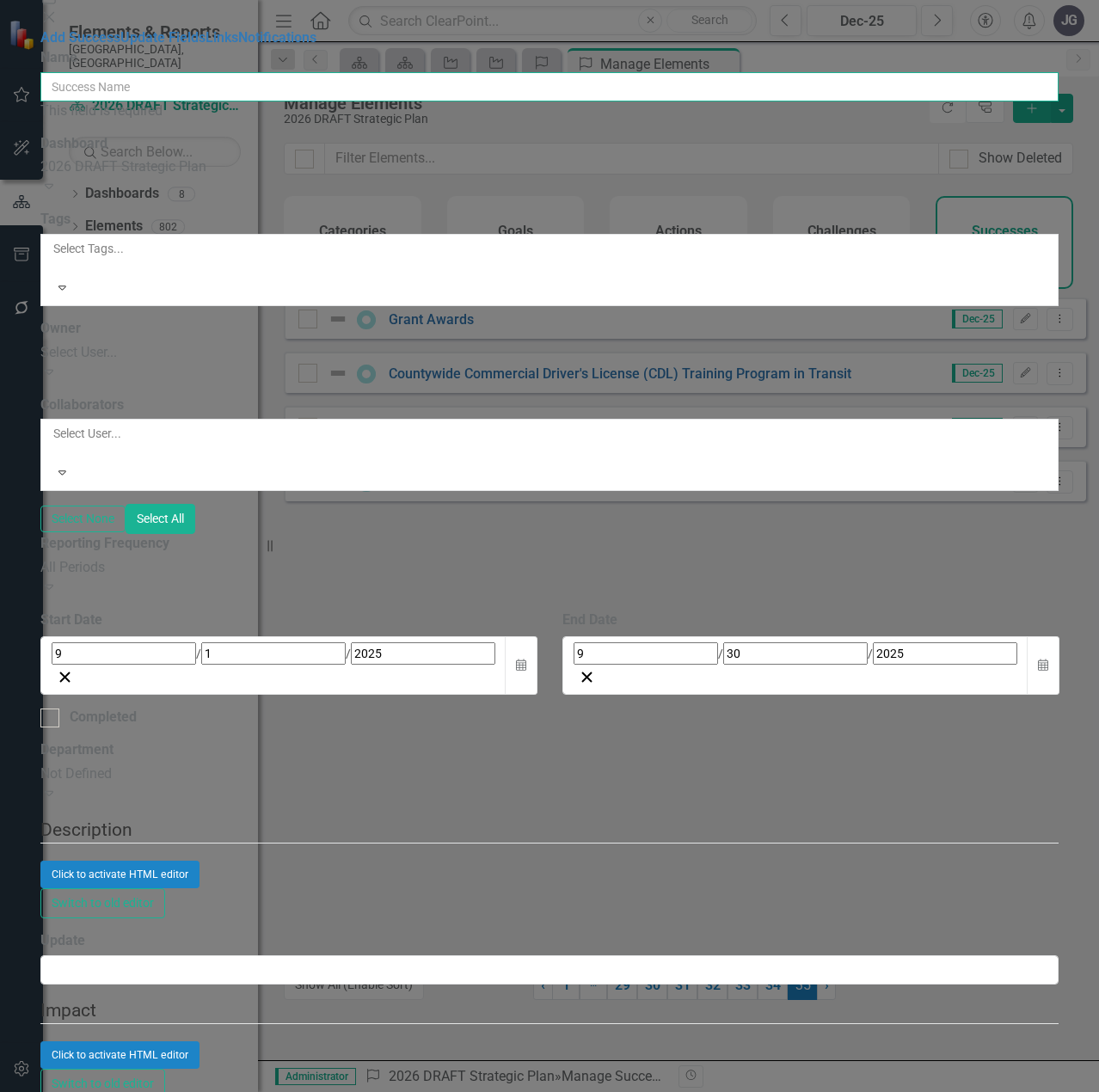
click at [402, 99] on input "Name" at bounding box center [550, 86] width 1019 height 29
paste input "[GEOGRAPHIC_DATA] Grant"
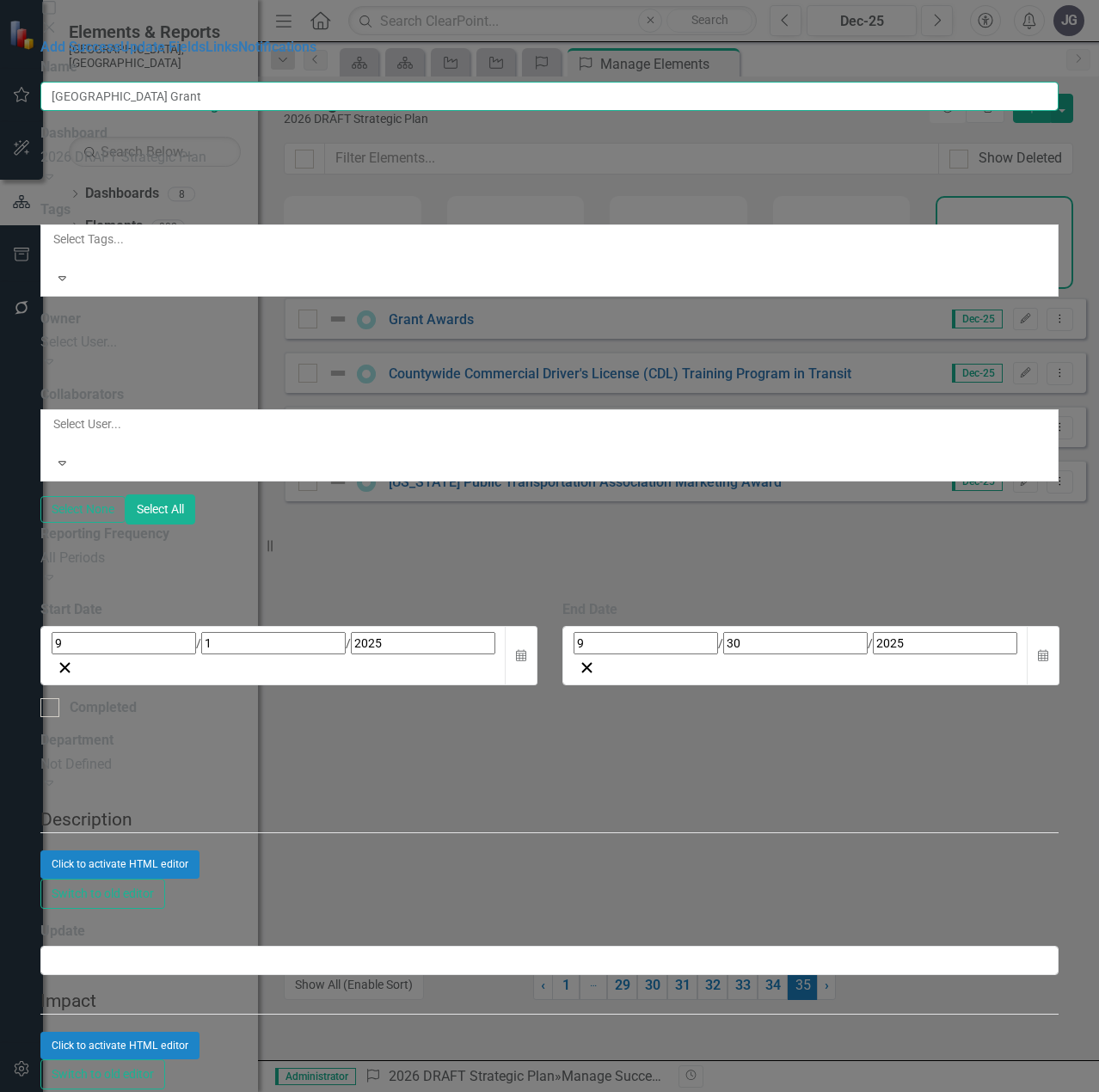
type input "[GEOGRAPHIC_DATA] Grant"
click at [460, 850] on div "Click to activate HTML editor" at bounding box center [550, 864] width 1019 height 28
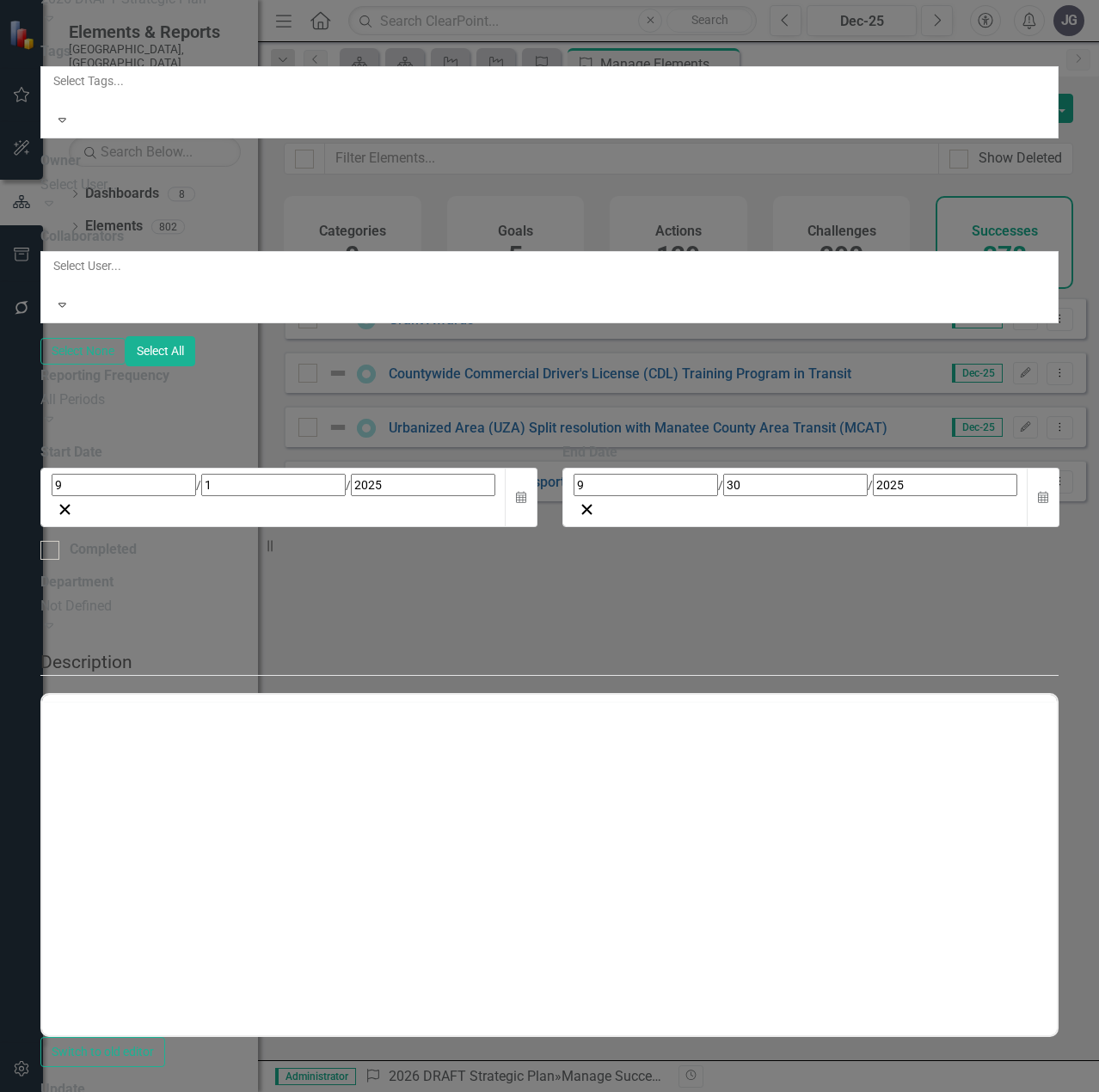
scroll to position [0, 0]
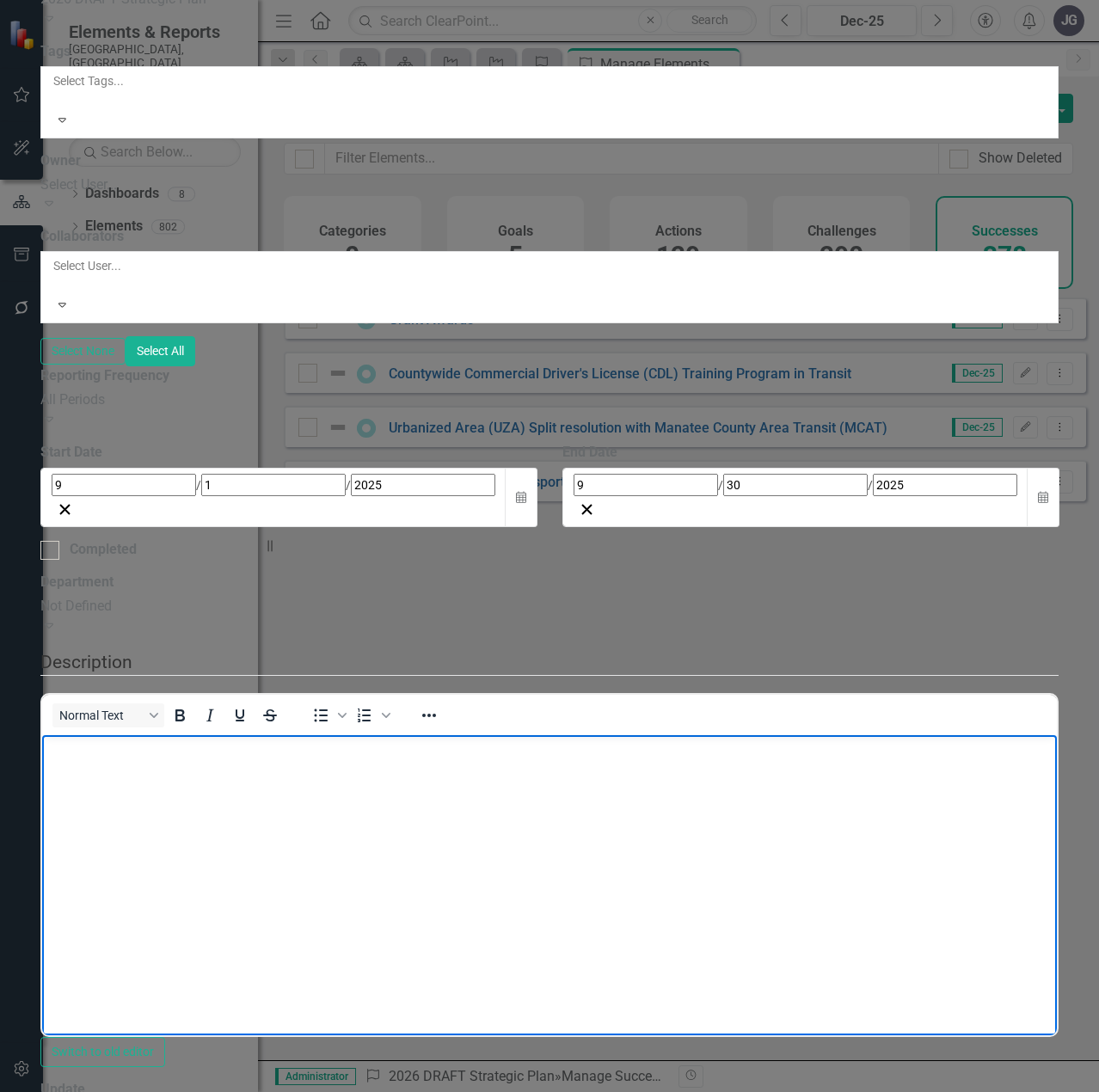
click at [134, 796] on body "Rich Text Area. Press ALT-0 for help." at bounding box center [549, 863] width 1015 height 258
click at [336, 848] on body "To enrich screen reader interactions, please activate Accessibility in Grammarl…" at bounding box center [549, 863] width 1015 height 258
click at [155, 760] on body "To enrich screen reader interactions, please activate Accessibility in Grammarl…" at bounding box center [549, 863] width 1015 height 258
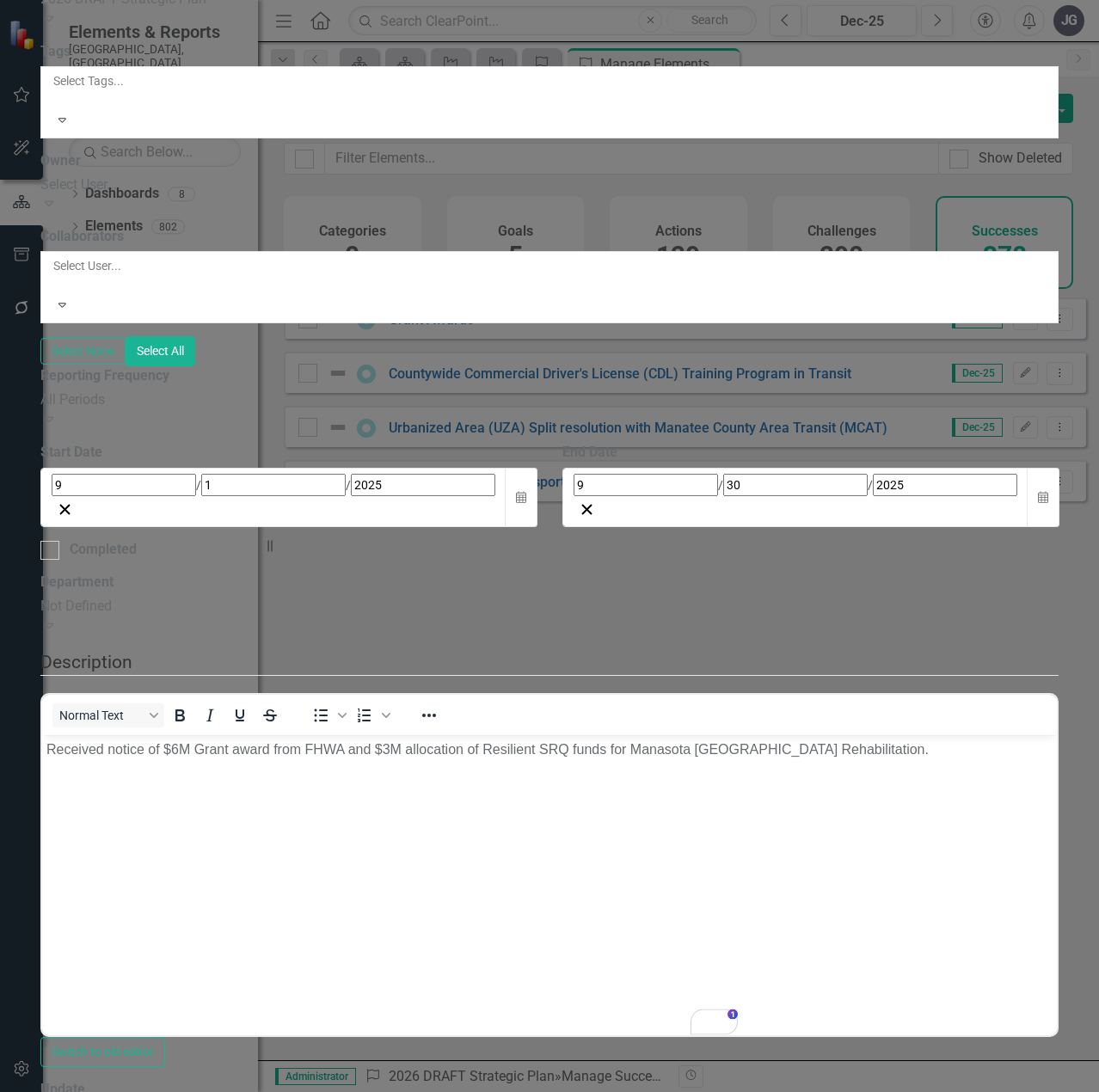
click at [434, 616] on div "Not Defined" at bounding box center [550, 606] width 1019 height 20
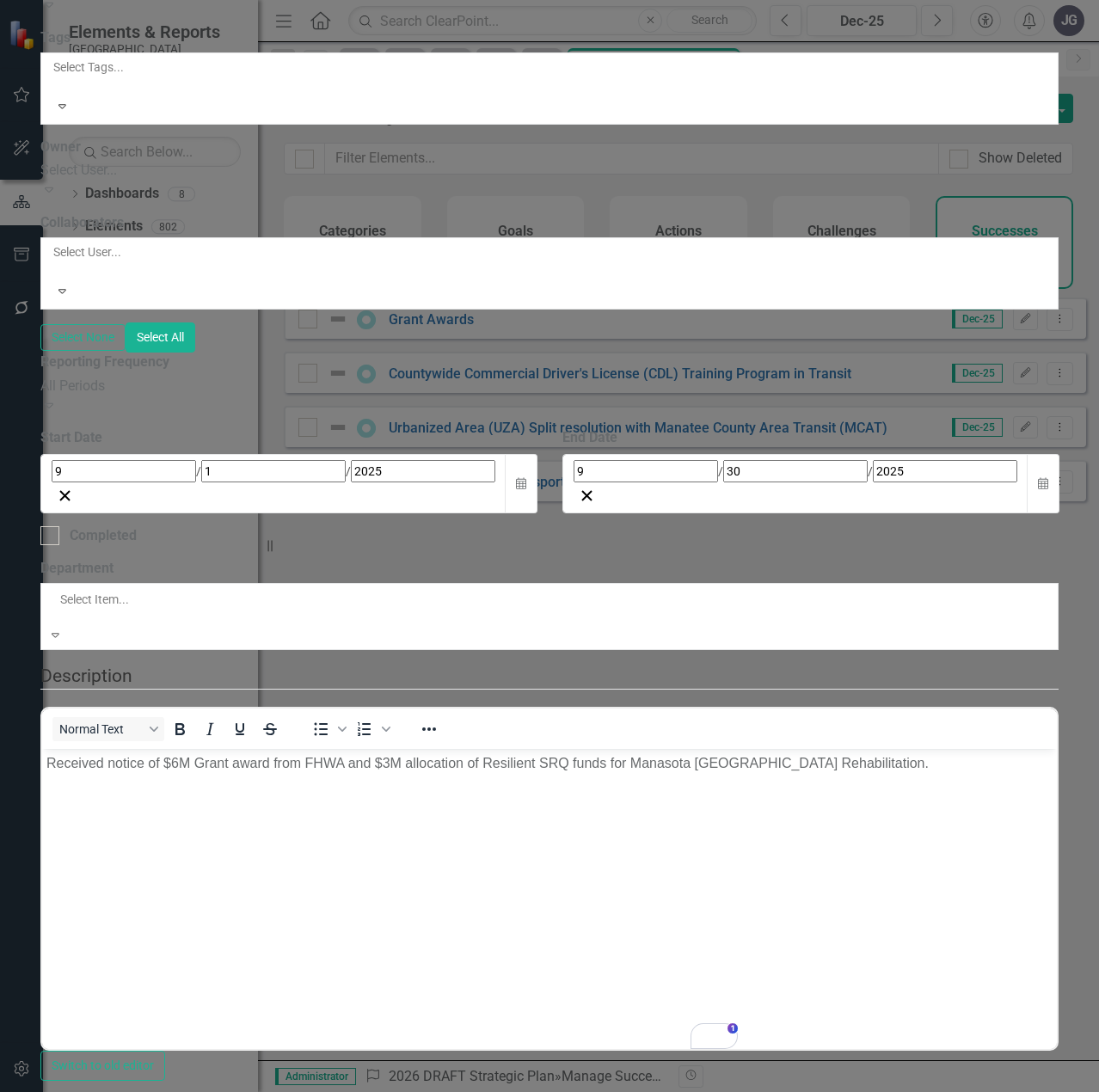
scroll to position [335, 0]
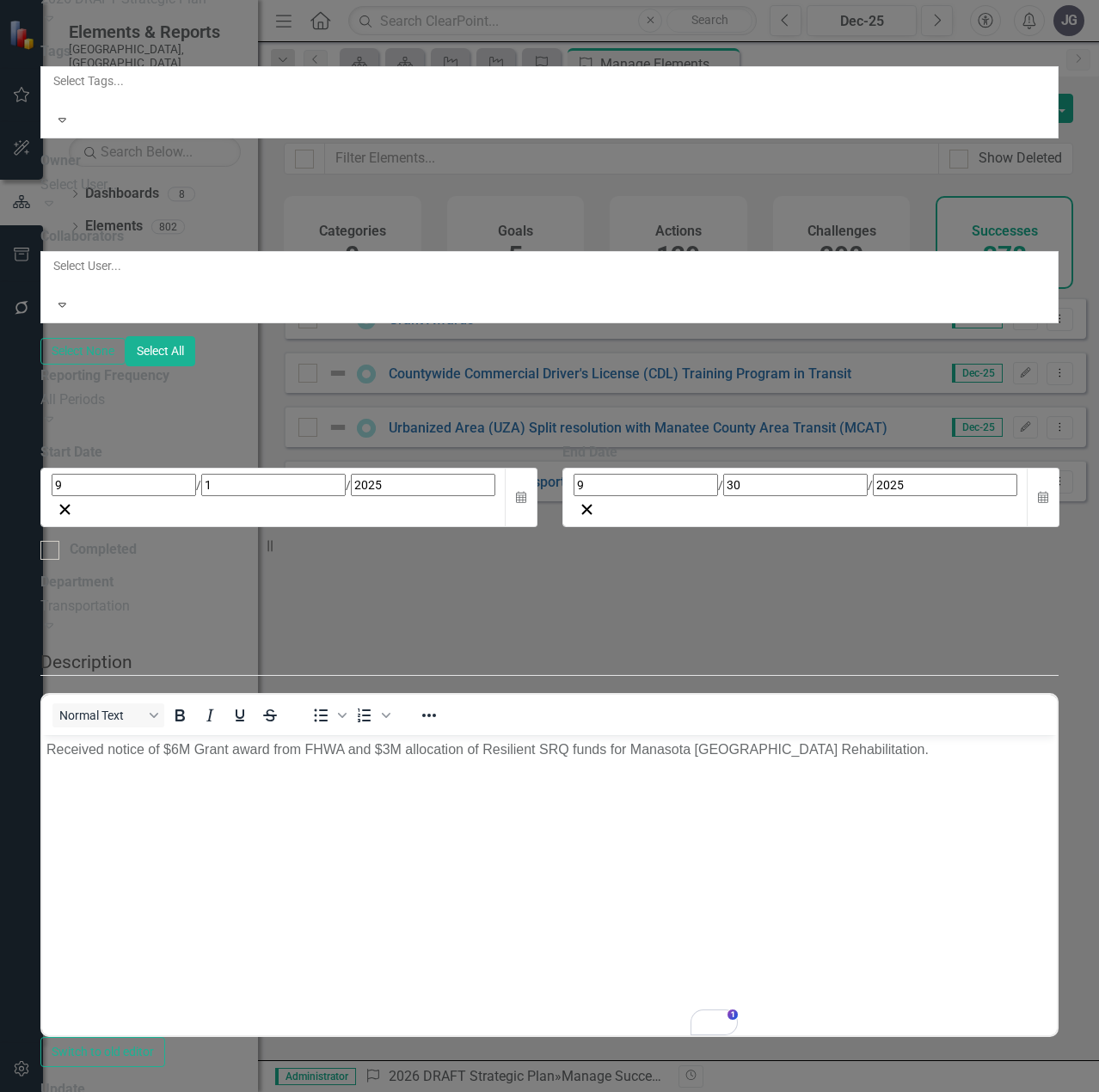
scroll to position [472, 0]
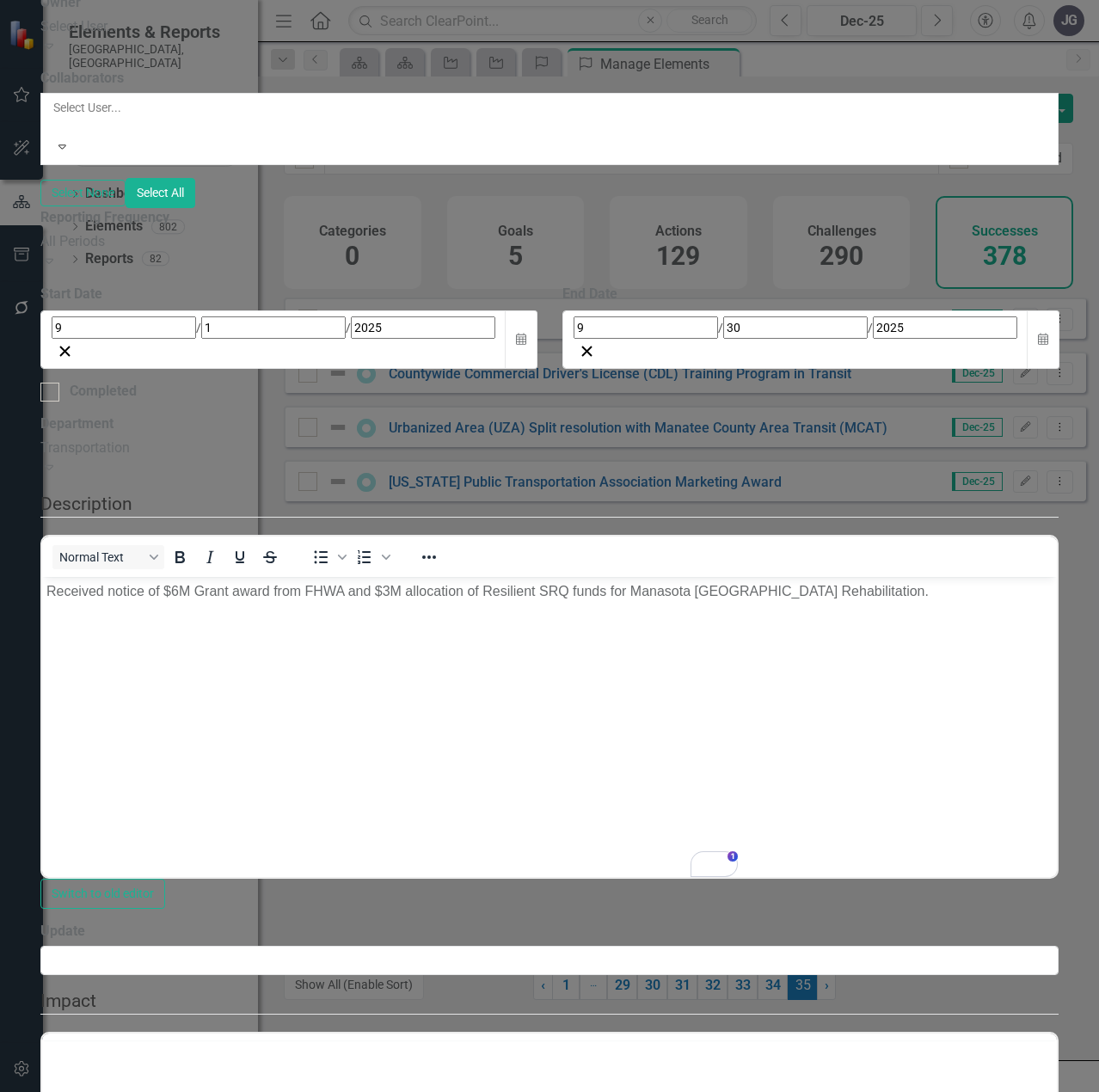
scroll to position [0, 0]
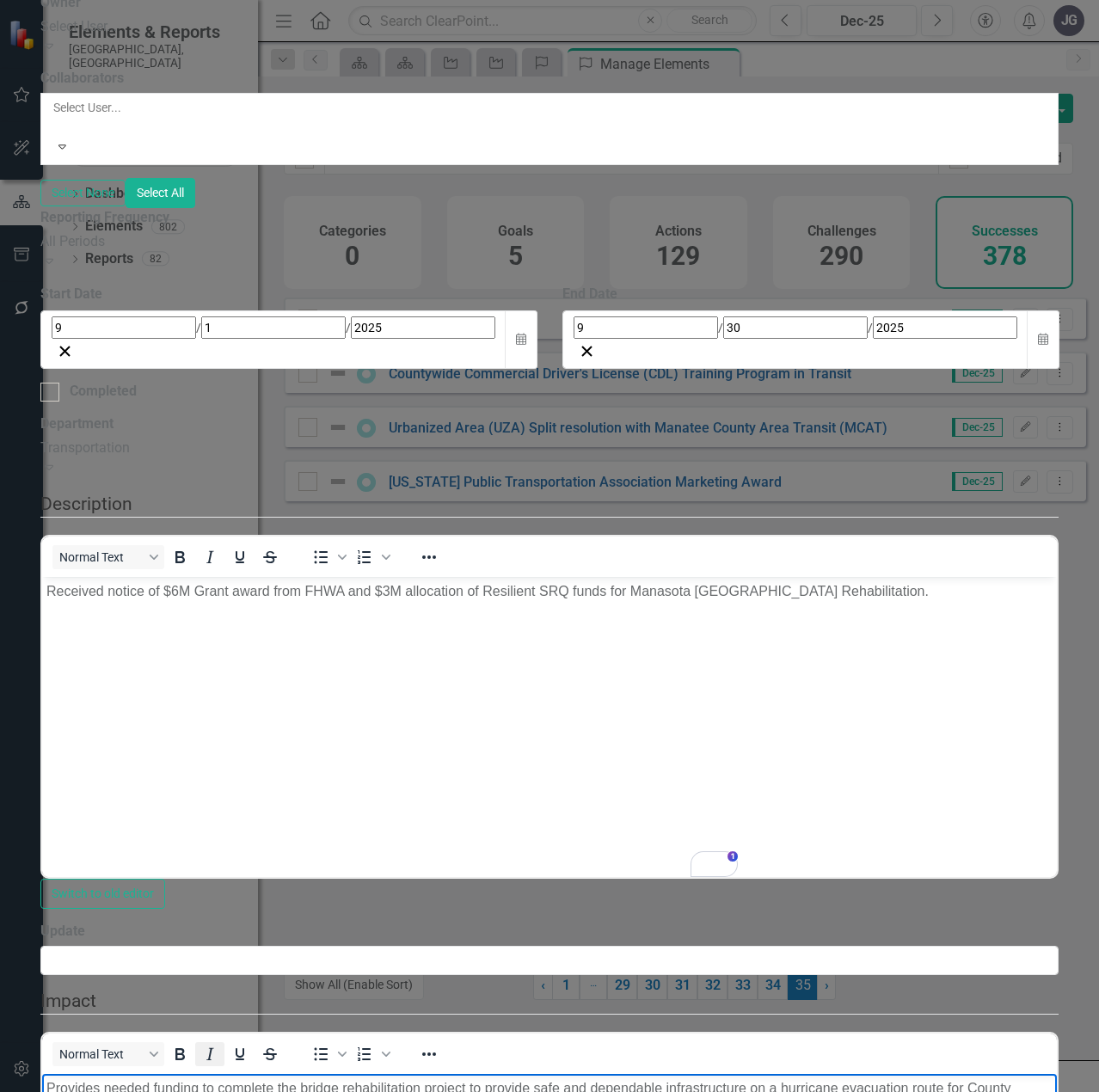
scroll to position [558, 0]
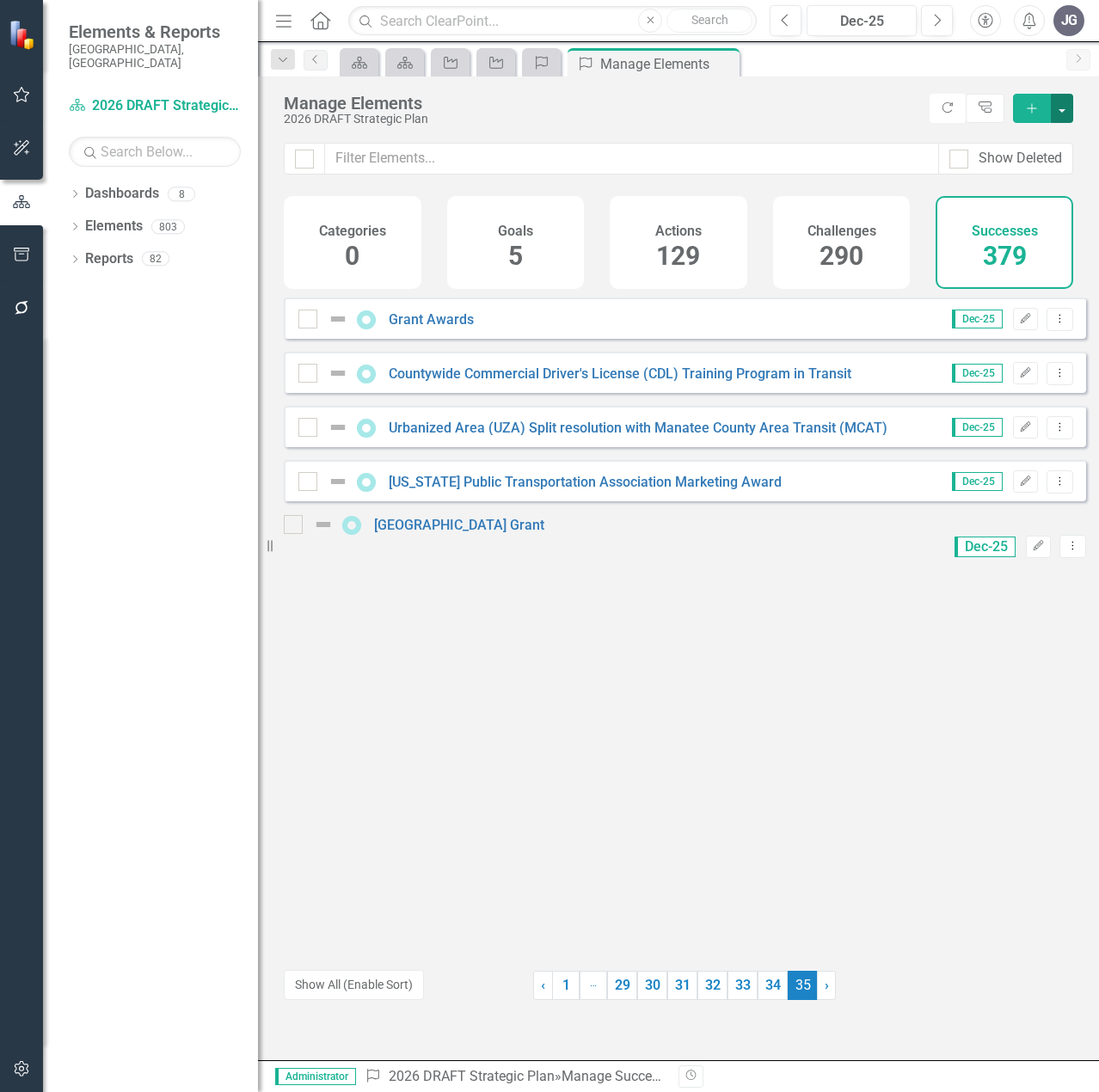
click at [1063, 109] on button "button" at bounding box center [1062, 108] width 22 height 29
click at [1025, 145] on link "Success Add Success" at bounding box center [1005, 139] width 136 height 32
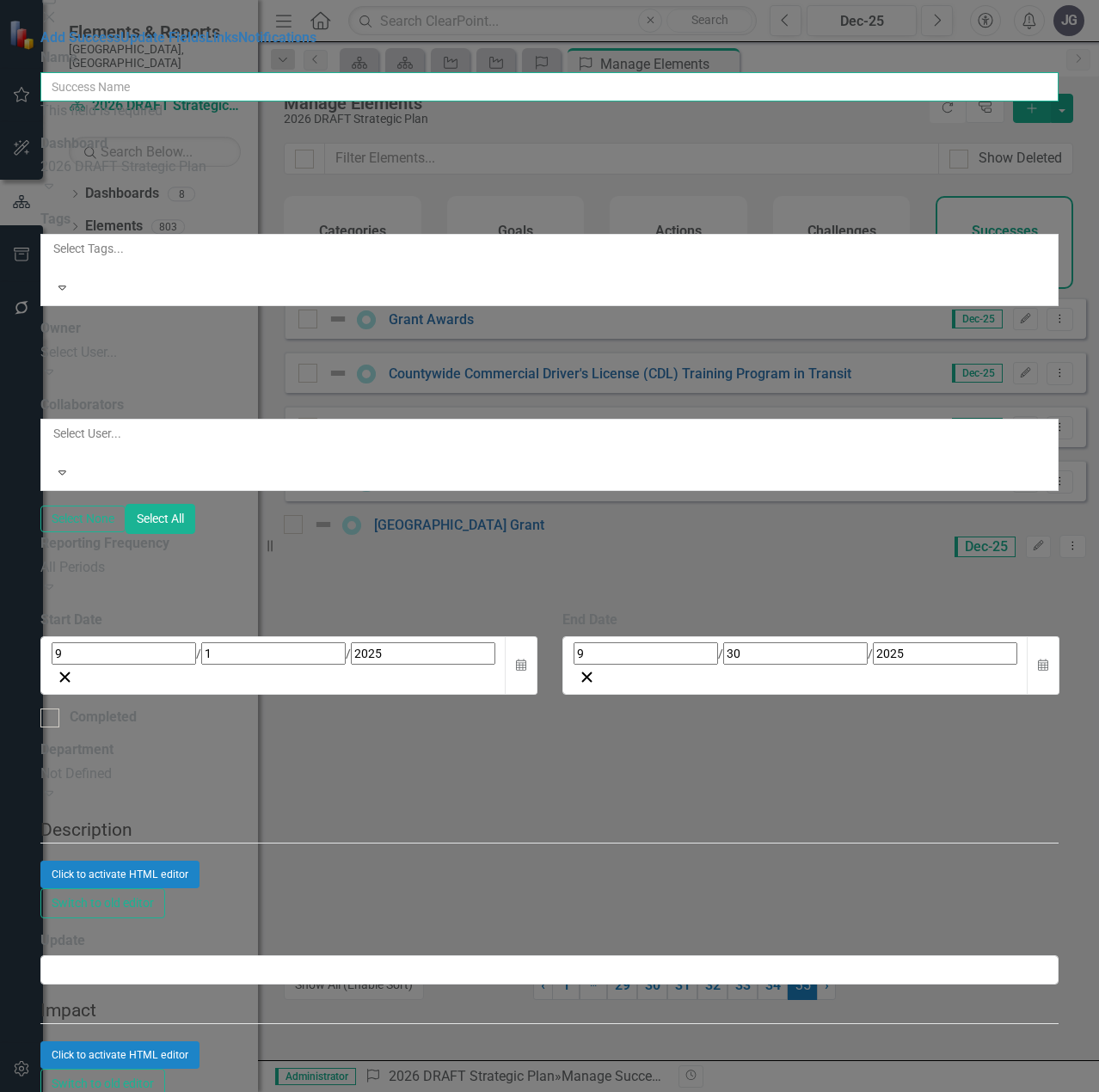
click at [446, 102] on input "Name" at bounding box center [550, 86] width 1019 height 29
paste input "Safe Streets For All Safety Action Plan (SS4A)"
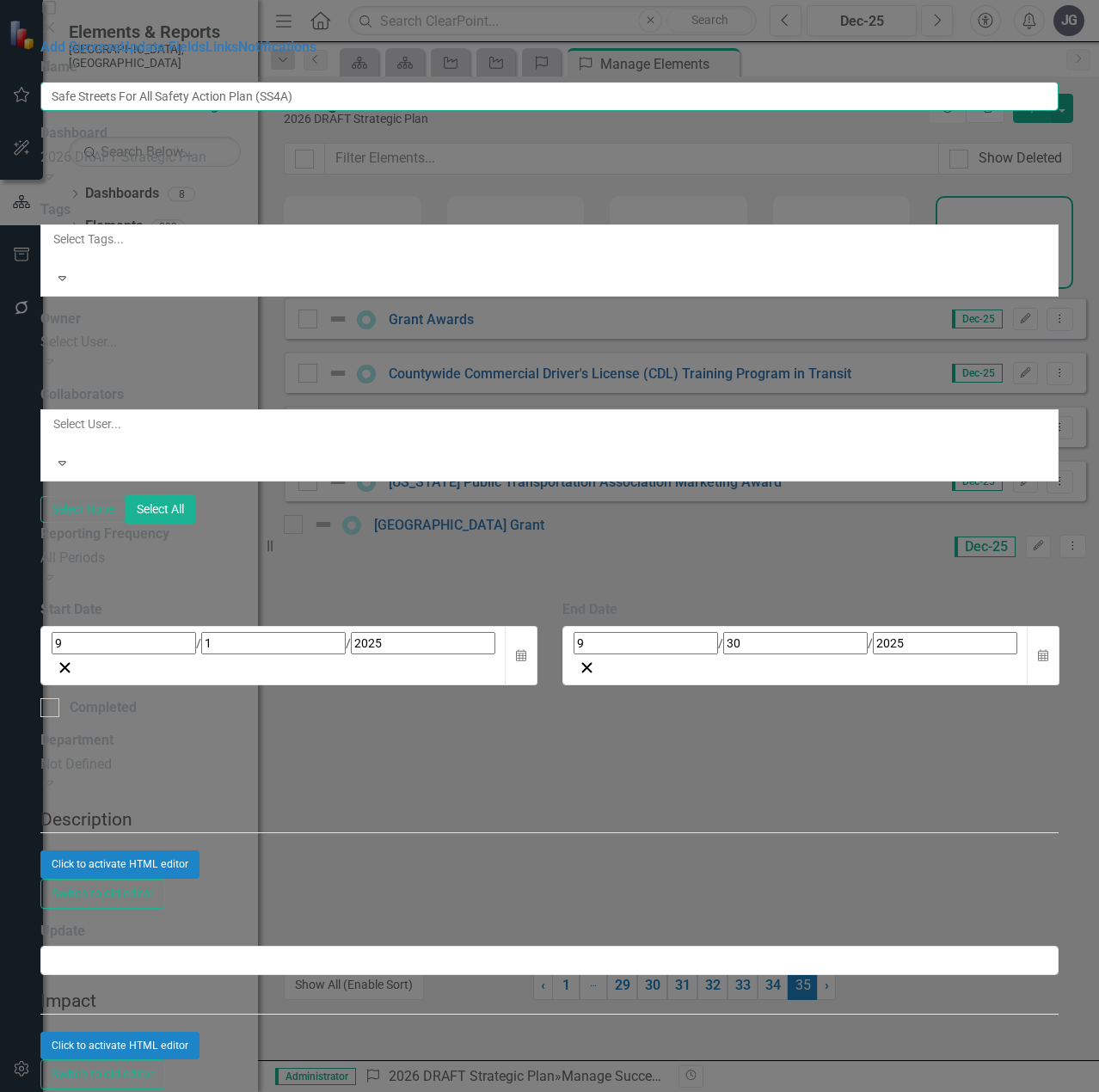
type input "Safe Streets For All Safety Action Plan (SS4A)"
click at [475, 850] on div "Click to activate HTML editor" at bounding box center [550, 864] width 1019 height 28
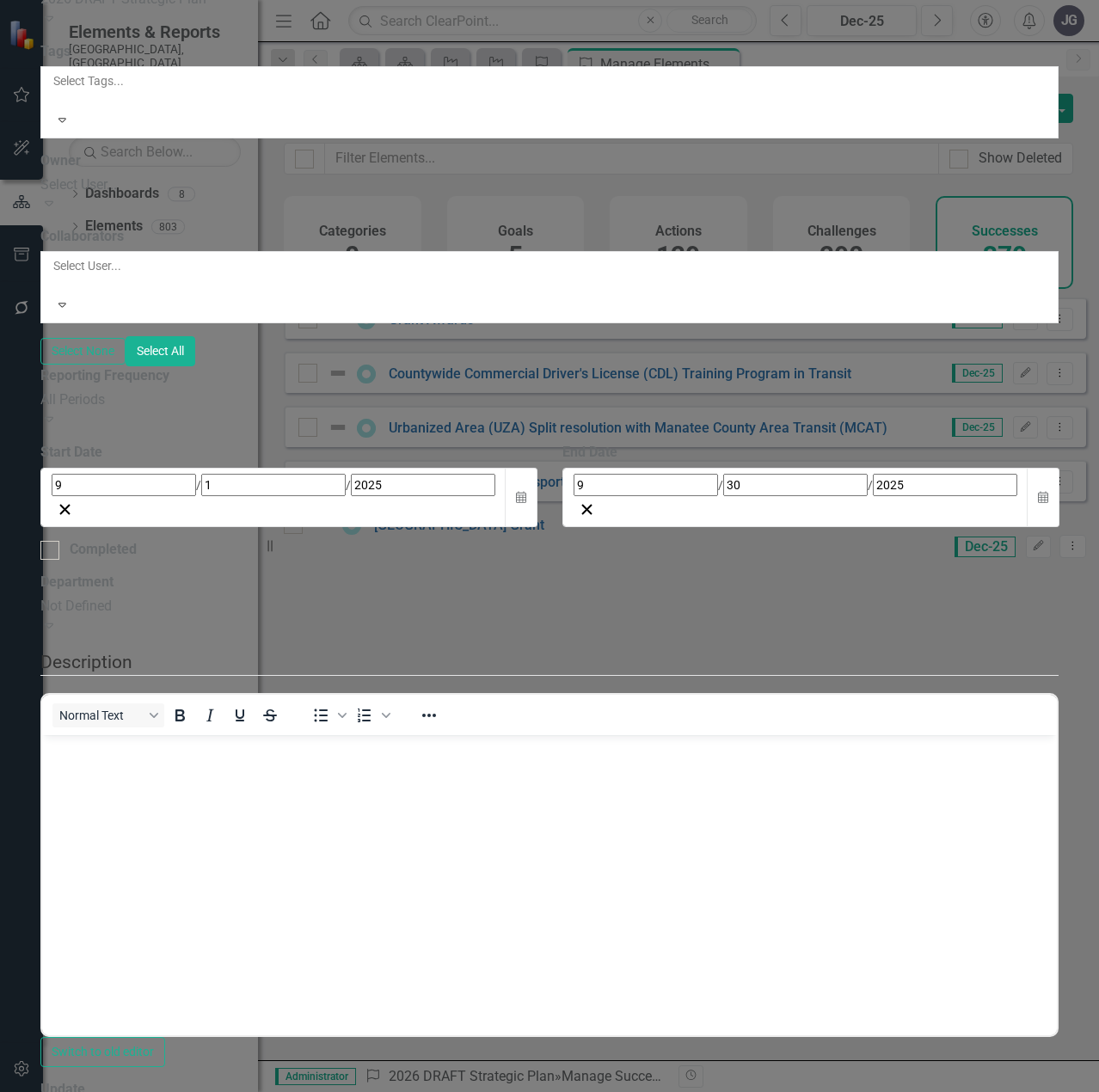
scroll to position [0, 0]
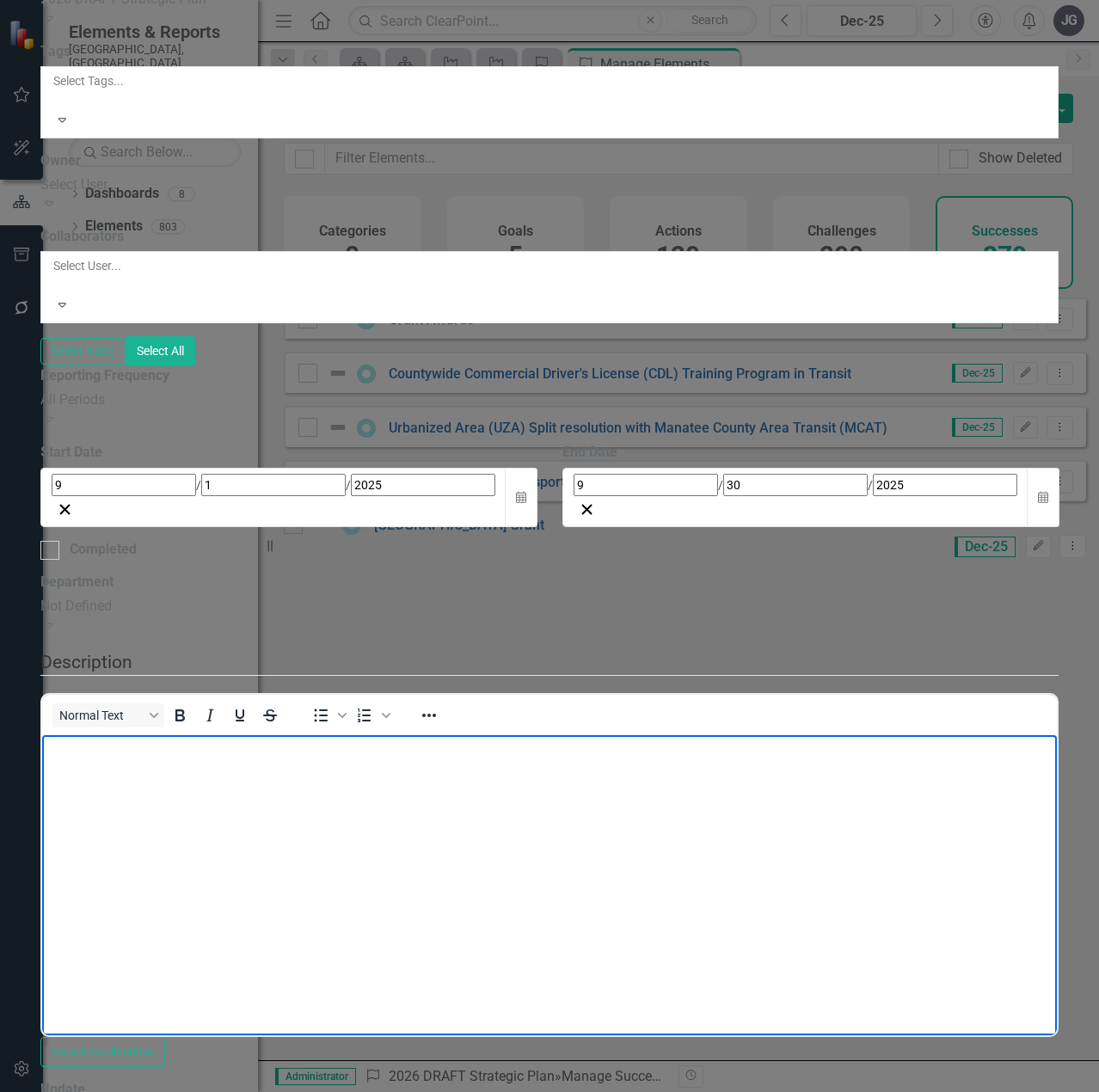
click at [160, 773] on body "Rich Text Area. Press ALT-0 for help." at bounding box center [549, 863] width 1015 height 258
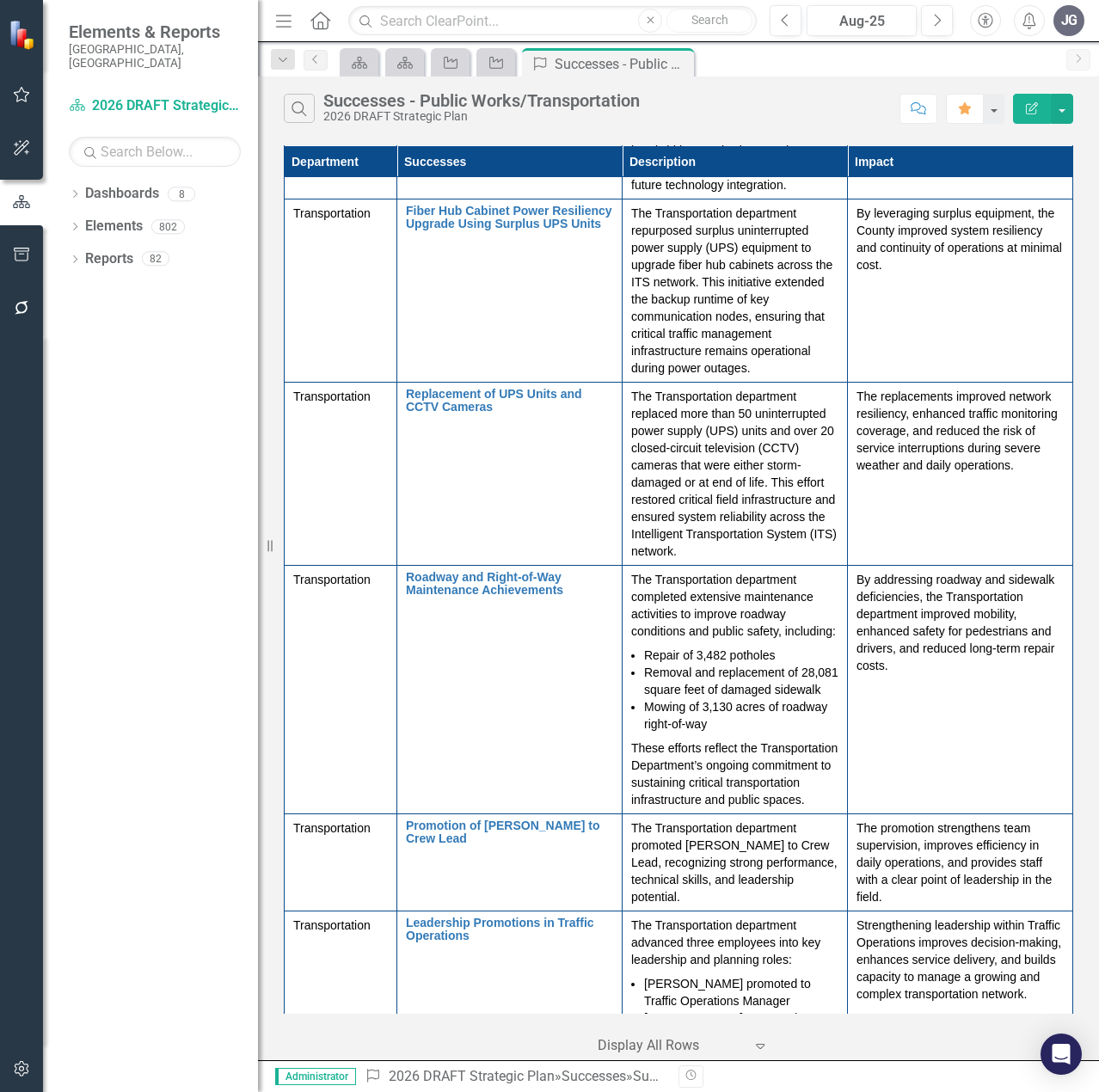
scroll to position [2047, 0]
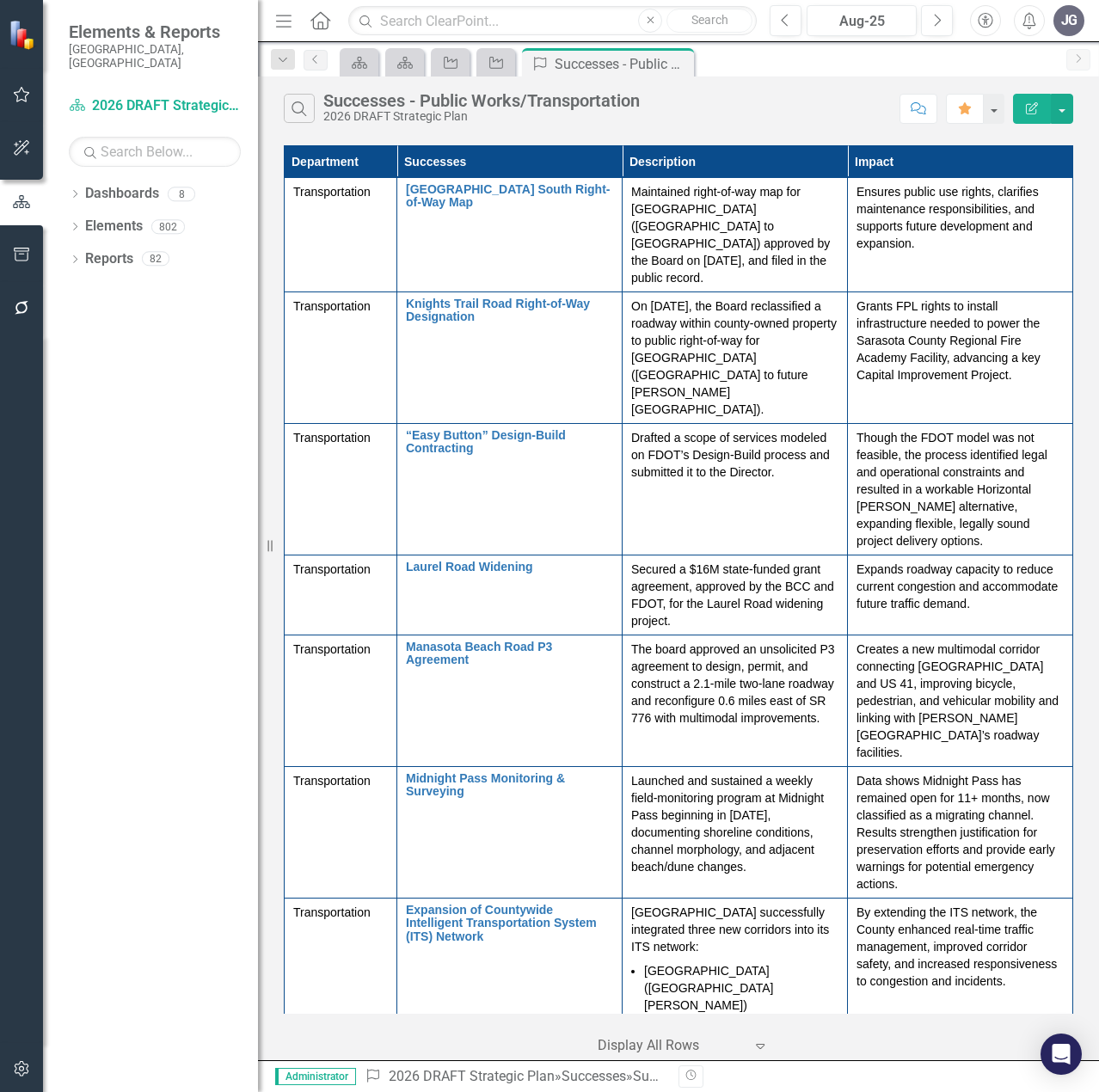
click at [276, 24] on icon "Menu" at bounding box center [283, 20] width 22 height 18
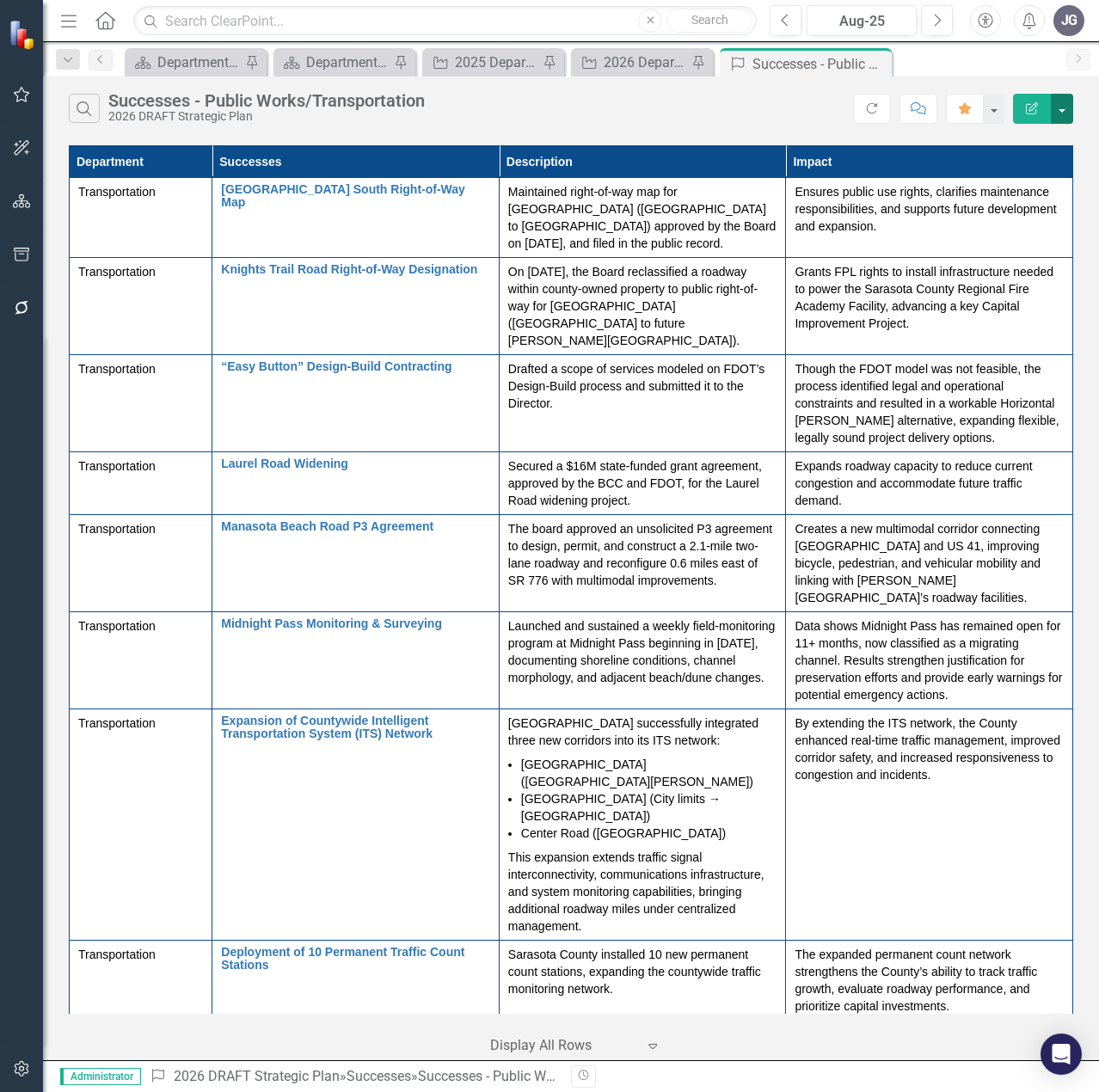
click at [1062, 103] on button "button" at bounding box center [1062, 108] width 22 height 30
click at [1019, 174] on link "PDF Export to PDF" at bounding box center [1005, 175] width 136 height 32
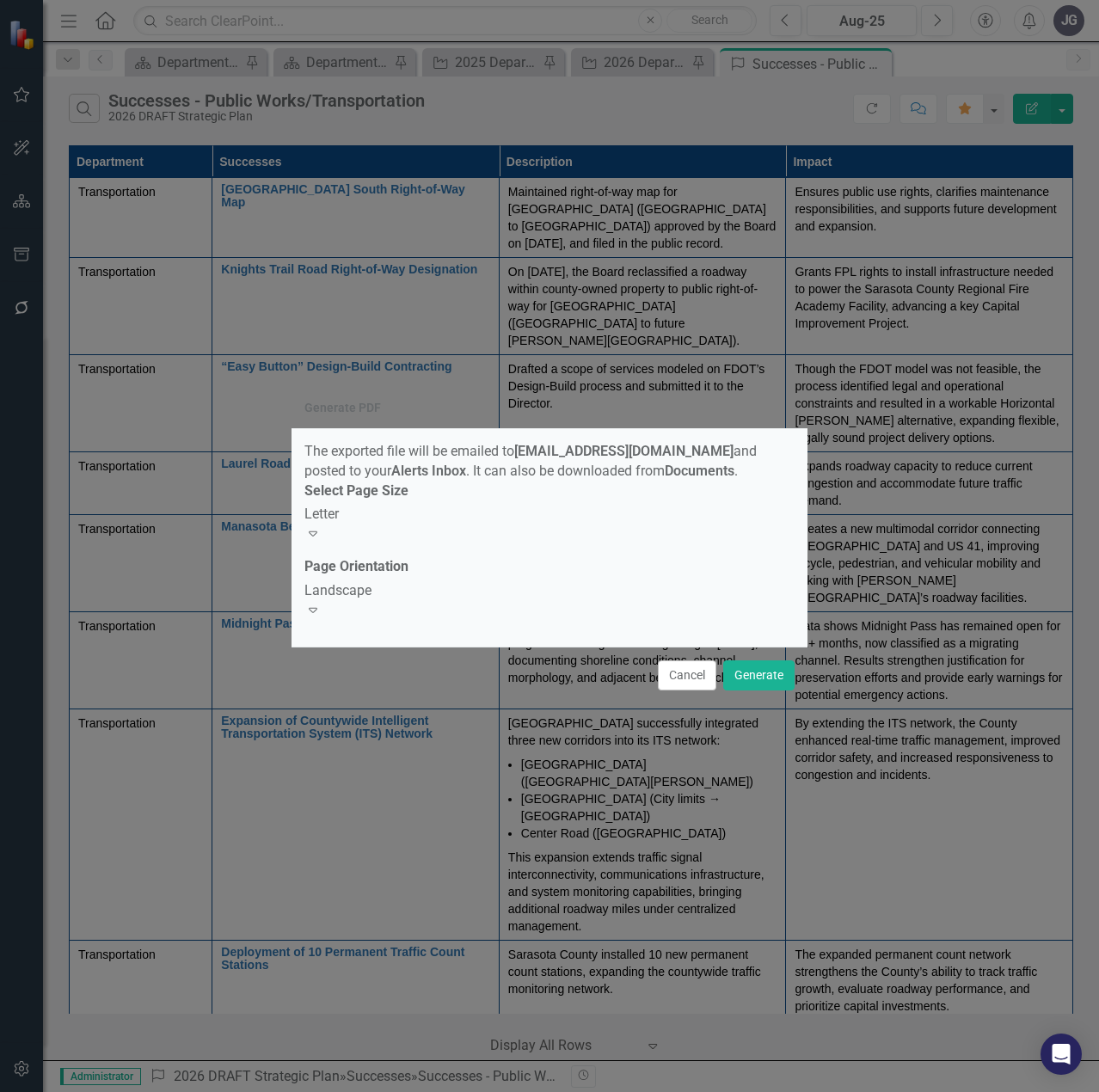
click at [716, 601] on div "Landscape" at bounding box center [549, 591] width 490 height 20
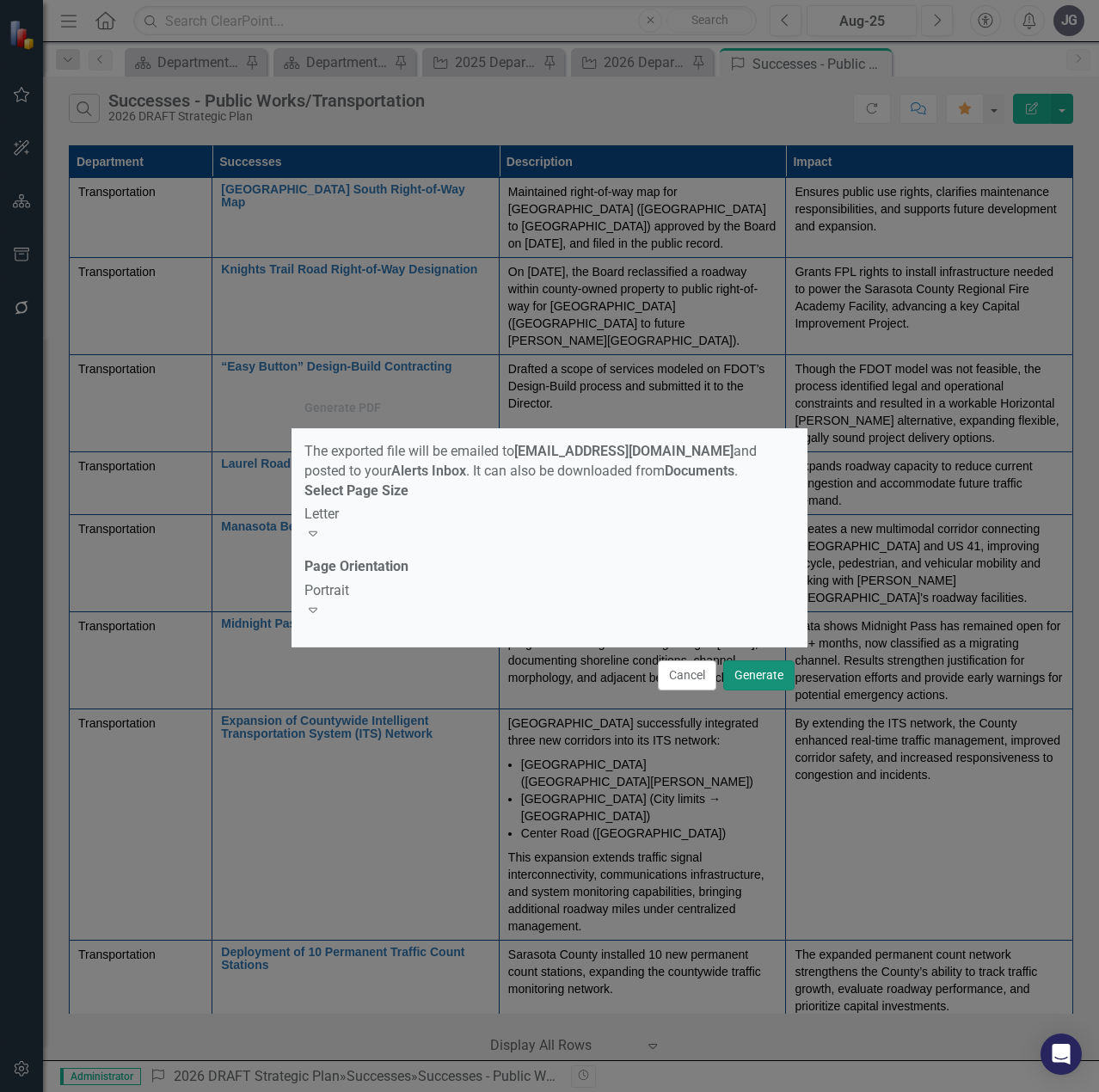
click at [759, 670] on button "Generate" at bounding box center [758, 675] width 71 height 30
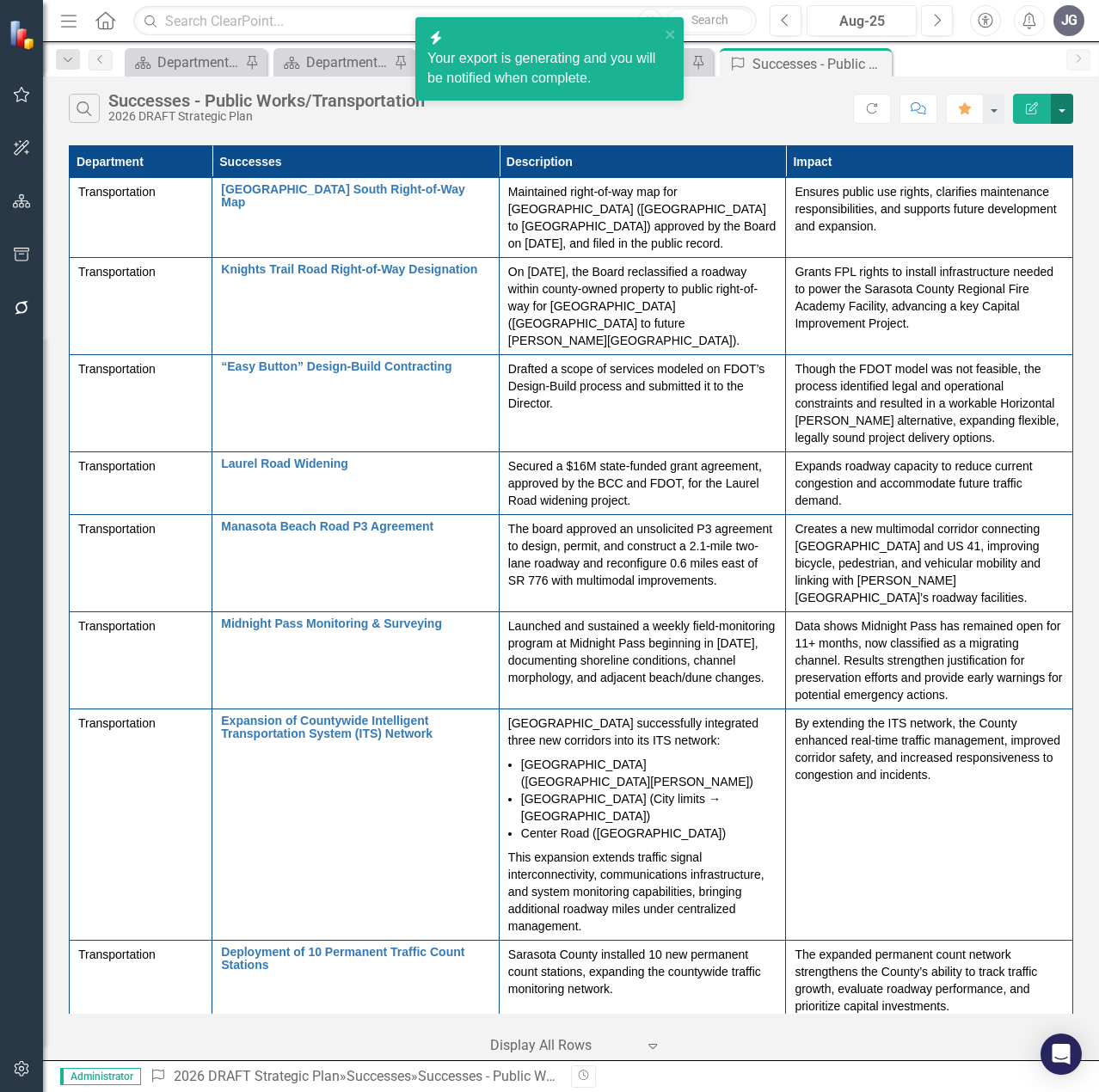
click at [1069, 106] on button "button" at bounding box center [1062, 108] width 22 height 30
click at [1022, 206] on link "Excel Export to Excel" at bounding box center [1005, 206] width 136 height 32
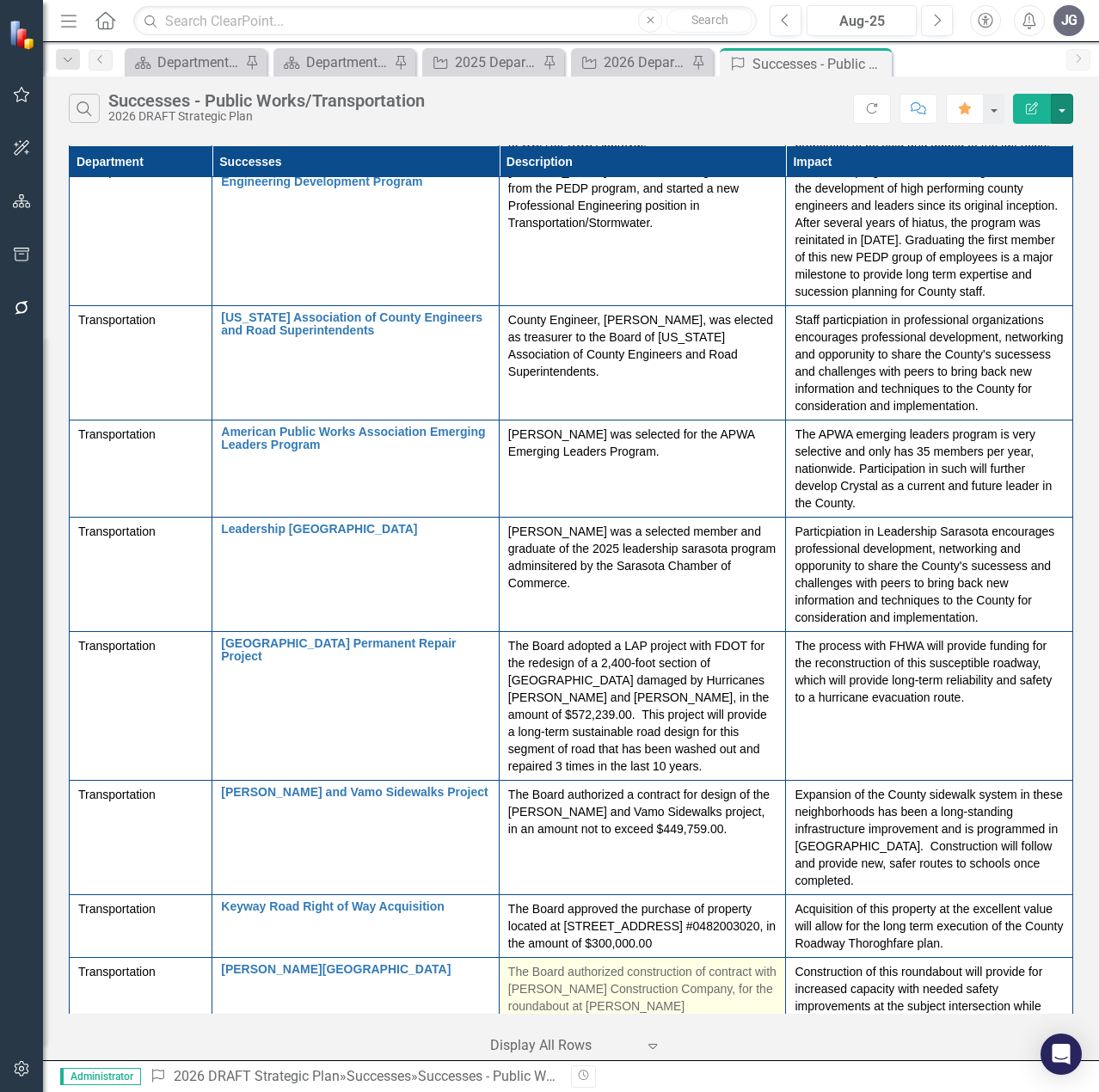
scroll to position [4371, 0]
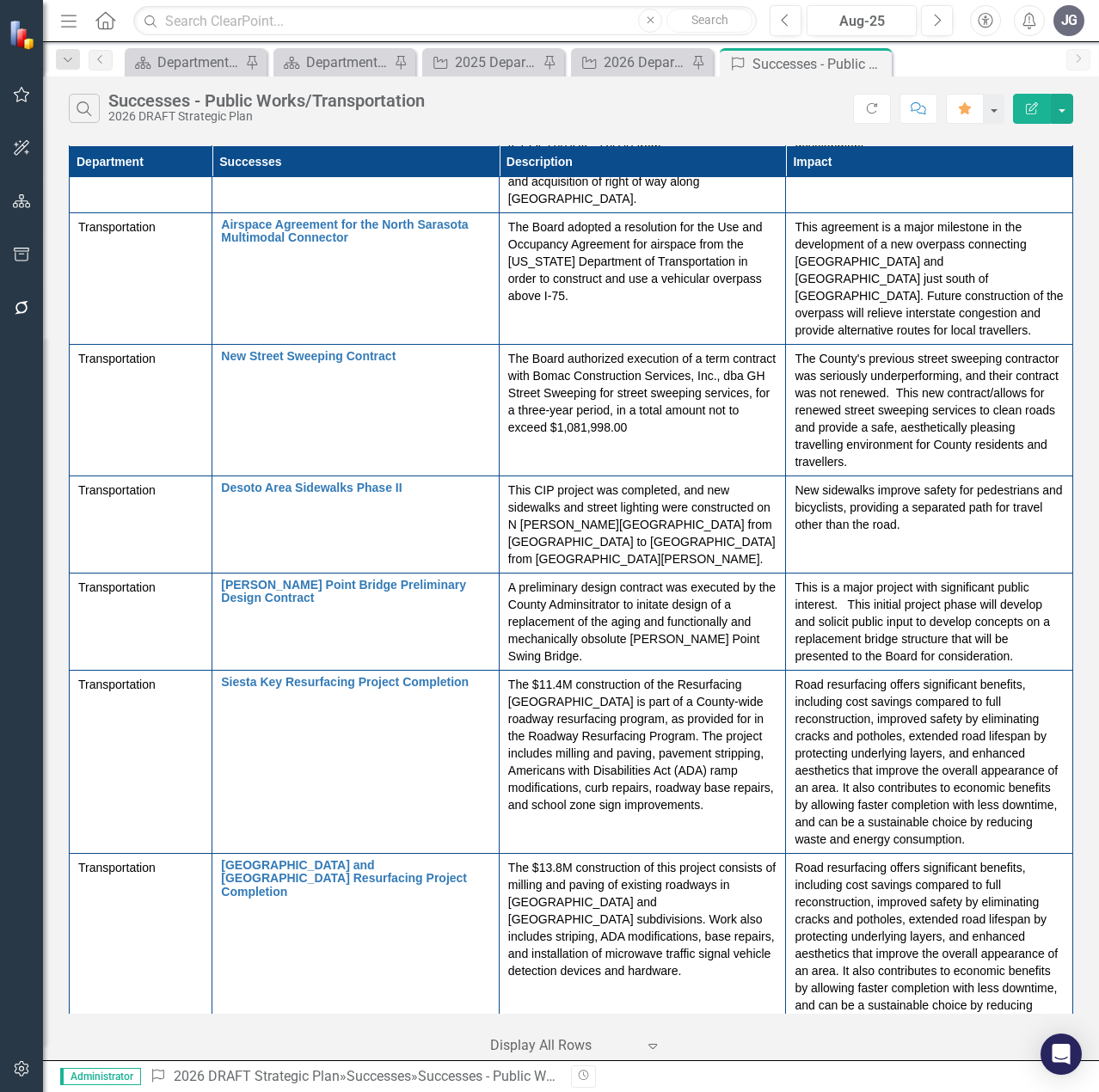
click at [396, 1042] on link "Florida APWA Accreditation Technical Committee (ATC) – Founding Member" at bounding box center [355, 1056] width 269 height 27
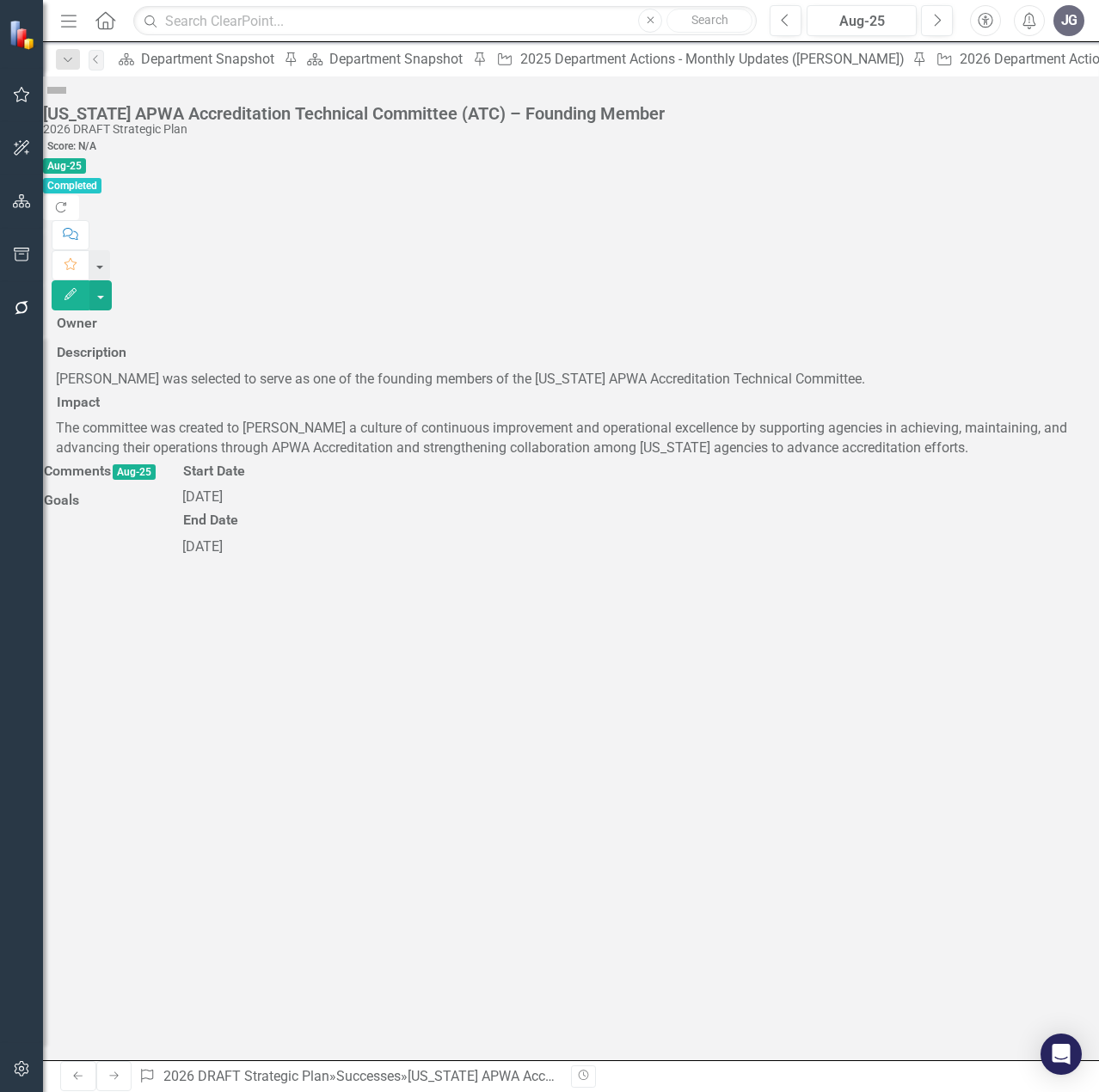
click at [77, 288] on icon "button" at bounding box center [70, 294] width 12 height 12
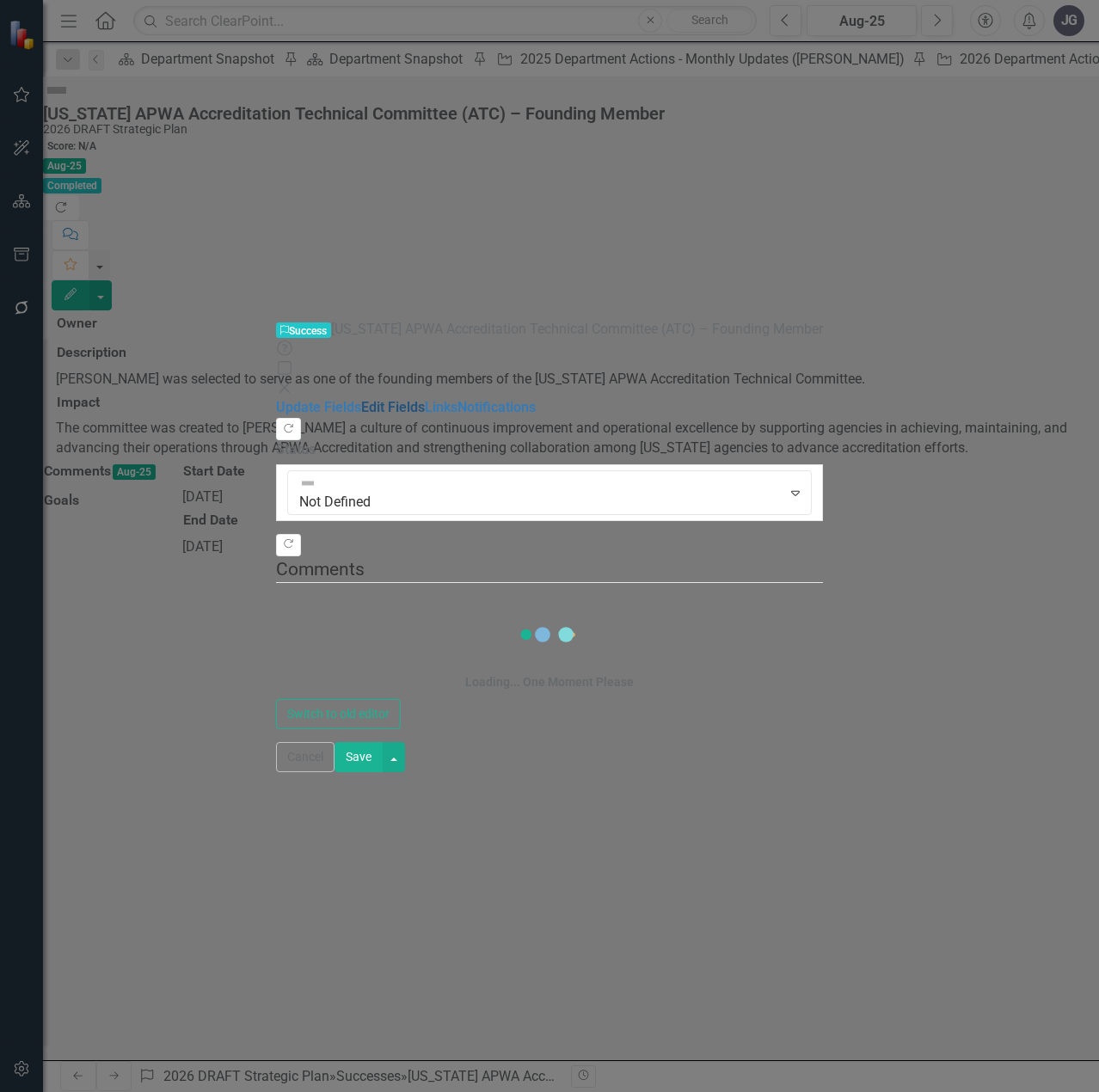
click at [361, 399] on link "Edit Fields" at bounding box center [393, 407] width 63 height 16
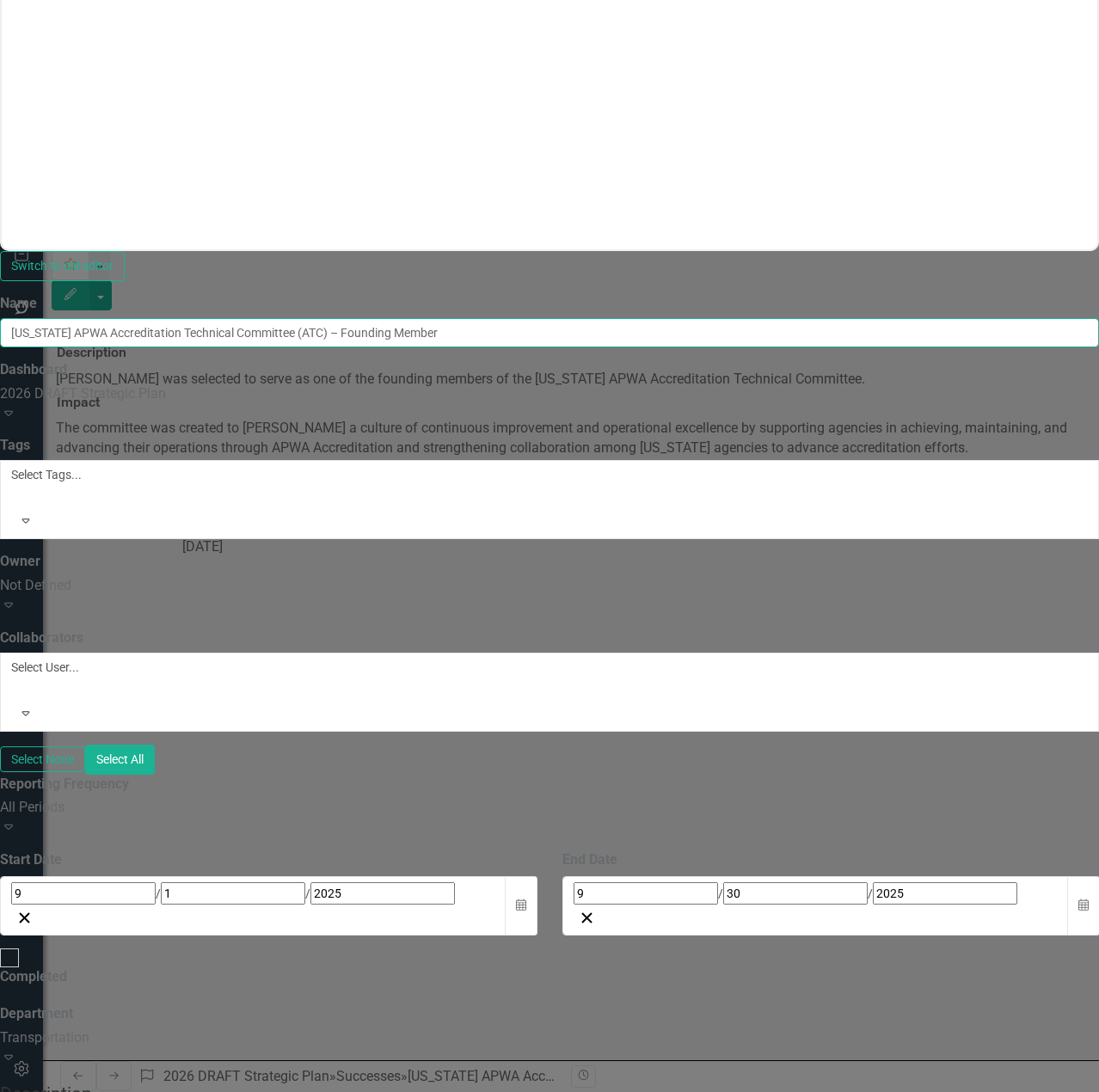
drag, startPoint x: 442, startPoint y: 95, endPoint x: 329, endPoint y: 96, distance: 113.0
click at [329, 294] on div "ClearPoint Can Do More! How ClearPoint Can Help Close Enterprise plans can auto…" at bounding box center [549, 857] width 1099 height 1128
paste input "APWA FLORIDA CHAPTER"
drag, startPoint x: 516, startPoint y: 92, endPoint x: 323, endPoint y: 96, distance: 193.0
click at [323, 96] on div "Update Fields Edit Fields Links Notifications "Update" fields in ClearPoint are…" at bounding box center [549, 563] width 1099 height 1716
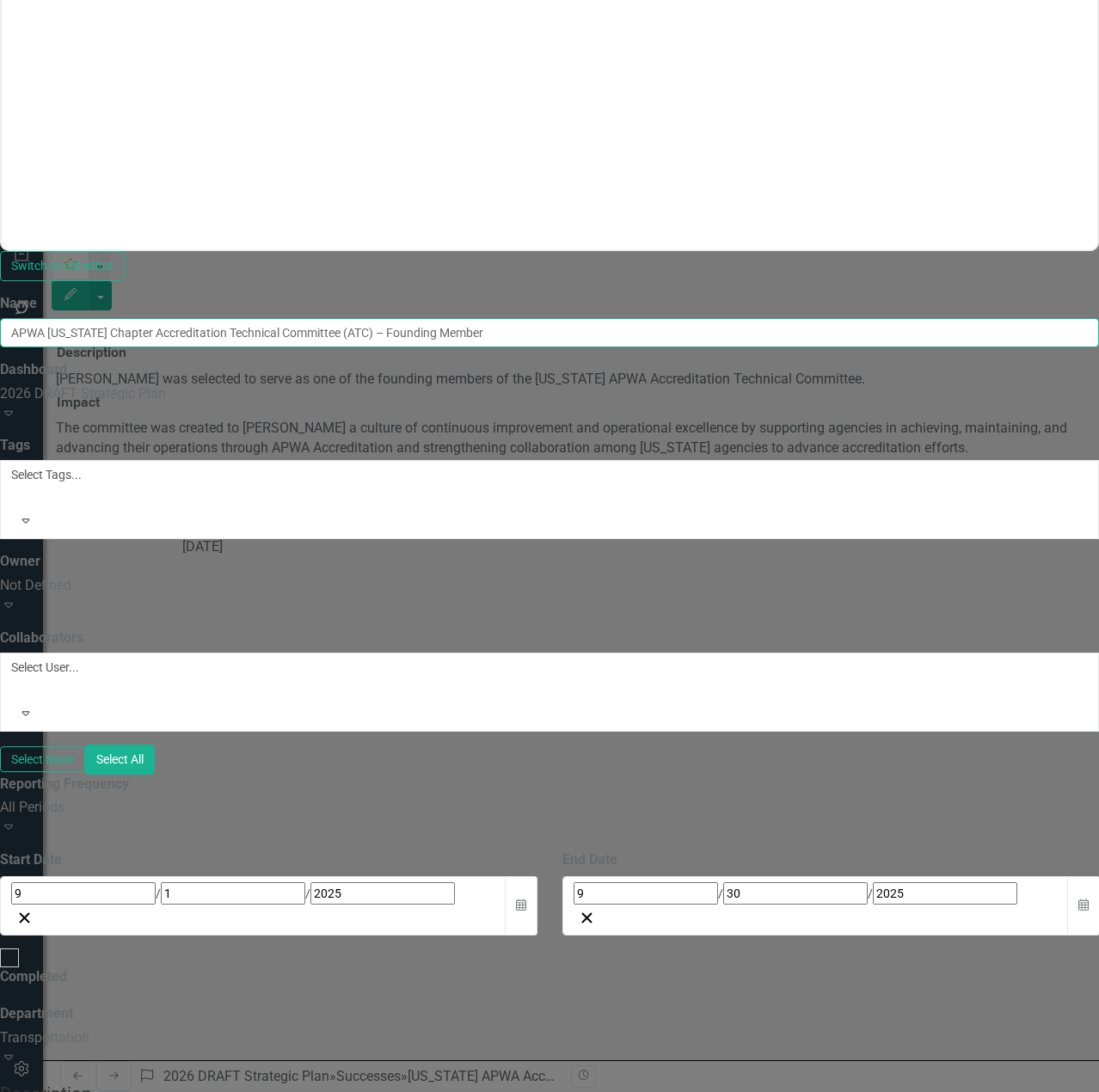
type input "APWA Florida Chapter Accreditation Technical Committee (ATC) – Founding Member"
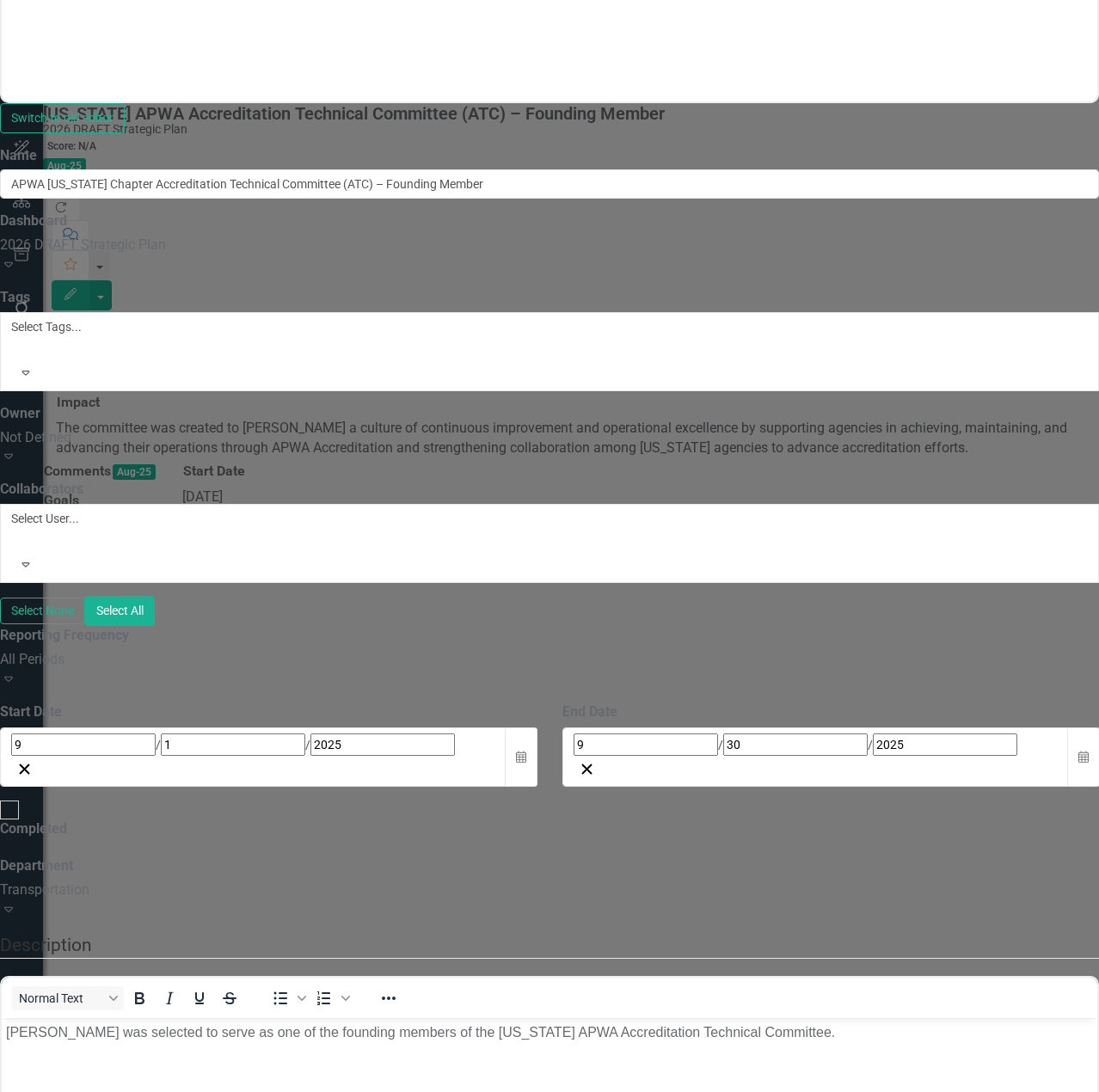
click at [500, 1030] on p "Joseph Gentile was selected to serve as one of the founding members of the Flor…" at bounding box center [549, 1033] width 1087 height 21
click at [522, 1029] on p "Joseph Gentile was selected to serve as one of the founding members of the APWA…" at bounding box center [549, 1033] width 1087 height 21
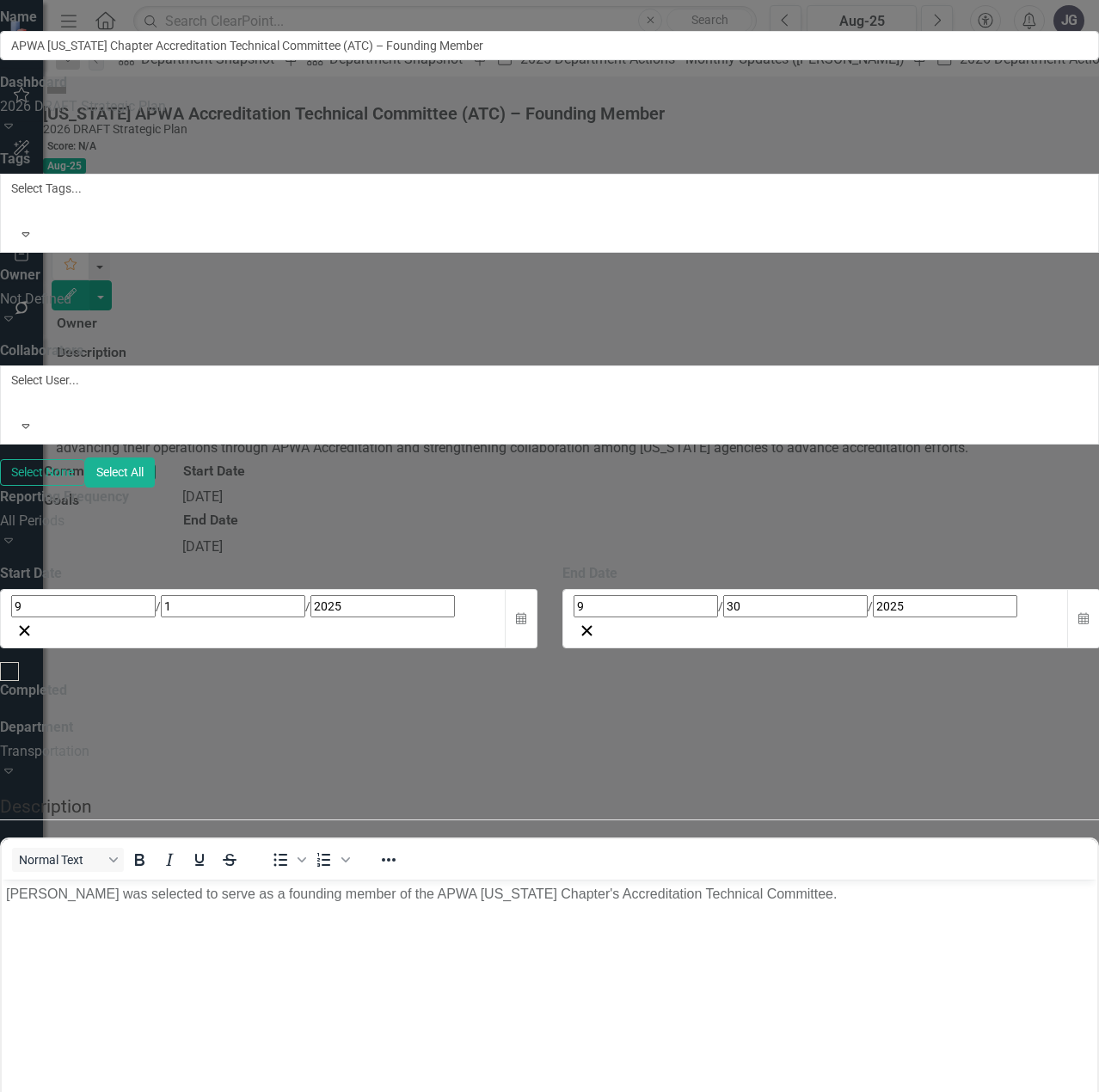
scroll to position [0, 0]
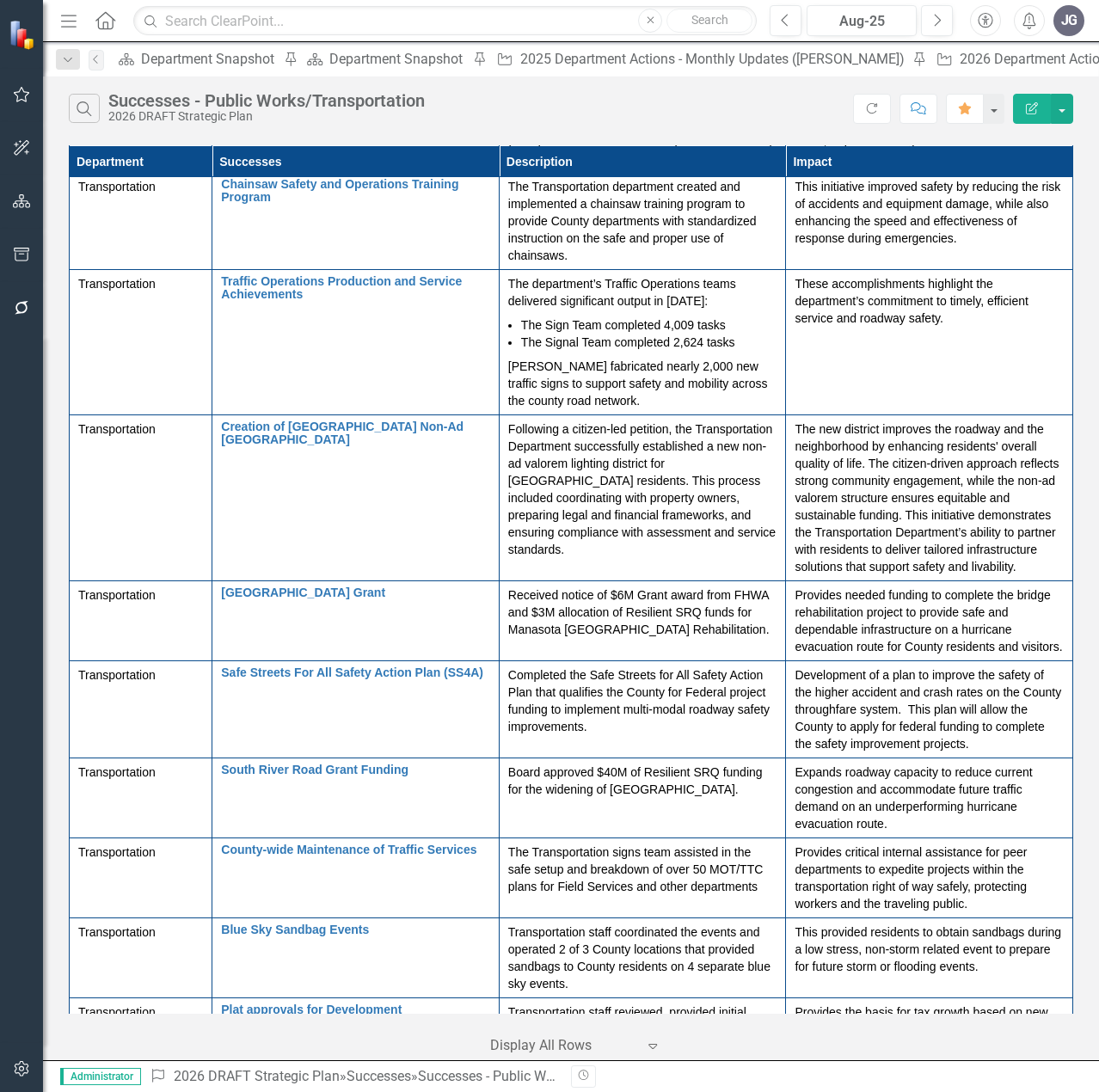
scroll to position [4371, 0]
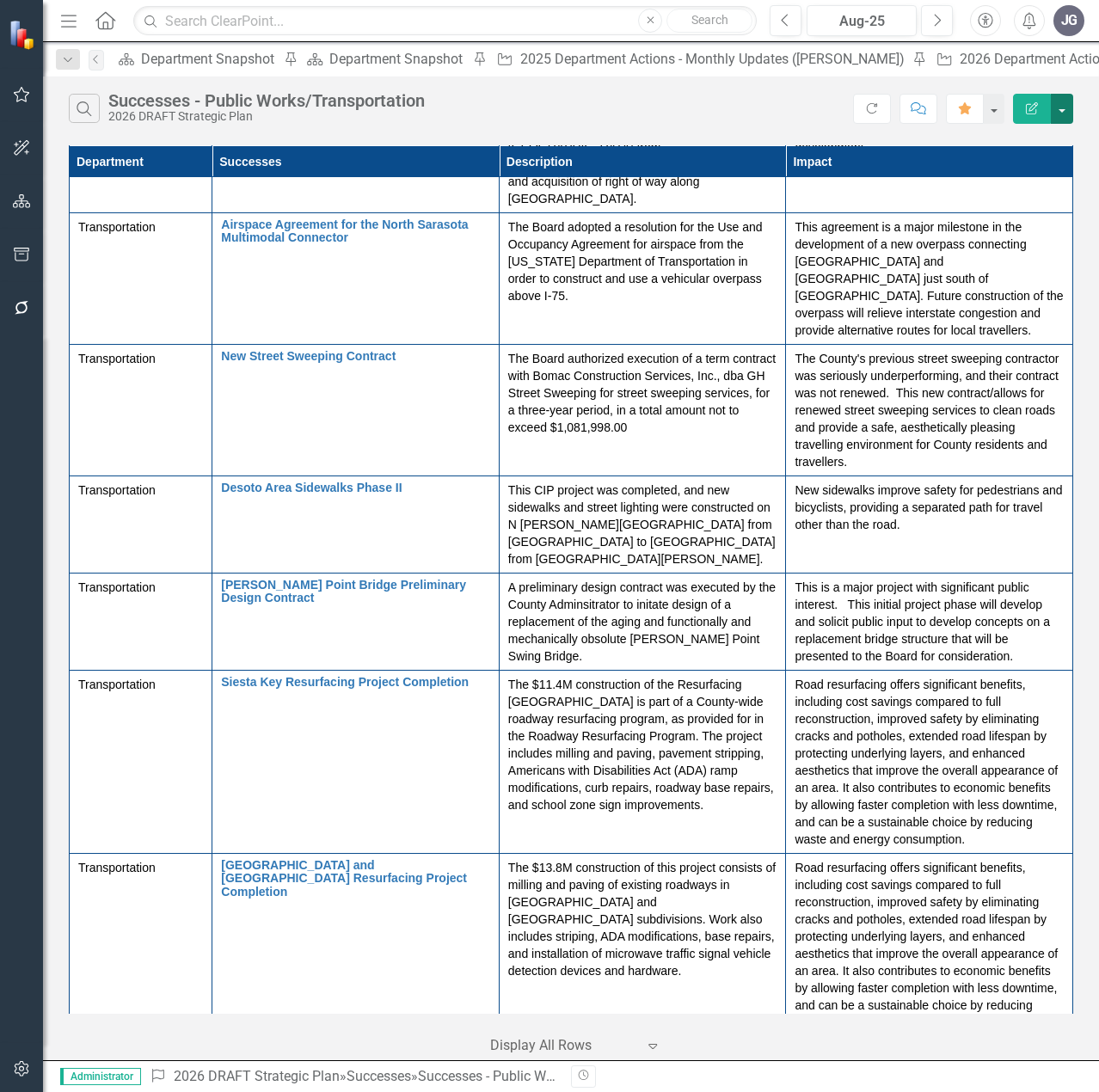
click at [1062, 111] on button "button" at bounding box center [1062, 108] width 22 height 30
click at [1016, 179] on link "PDF Export to PDF" at bounding box center [1005, 175] width 136 height 32
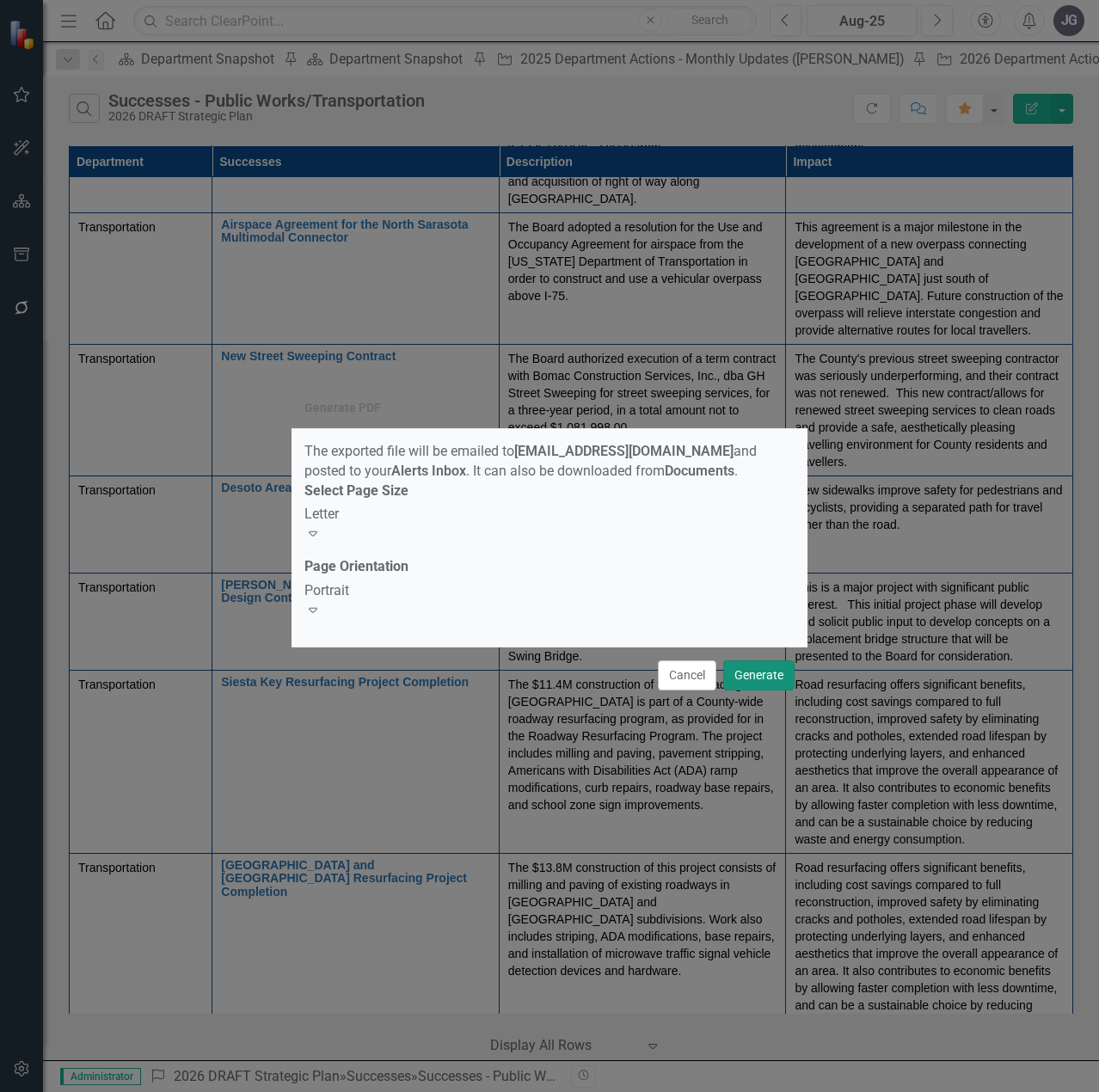
click at [760, 670] on button "Generate" at bounding box center [758, 675] width 71 height 30
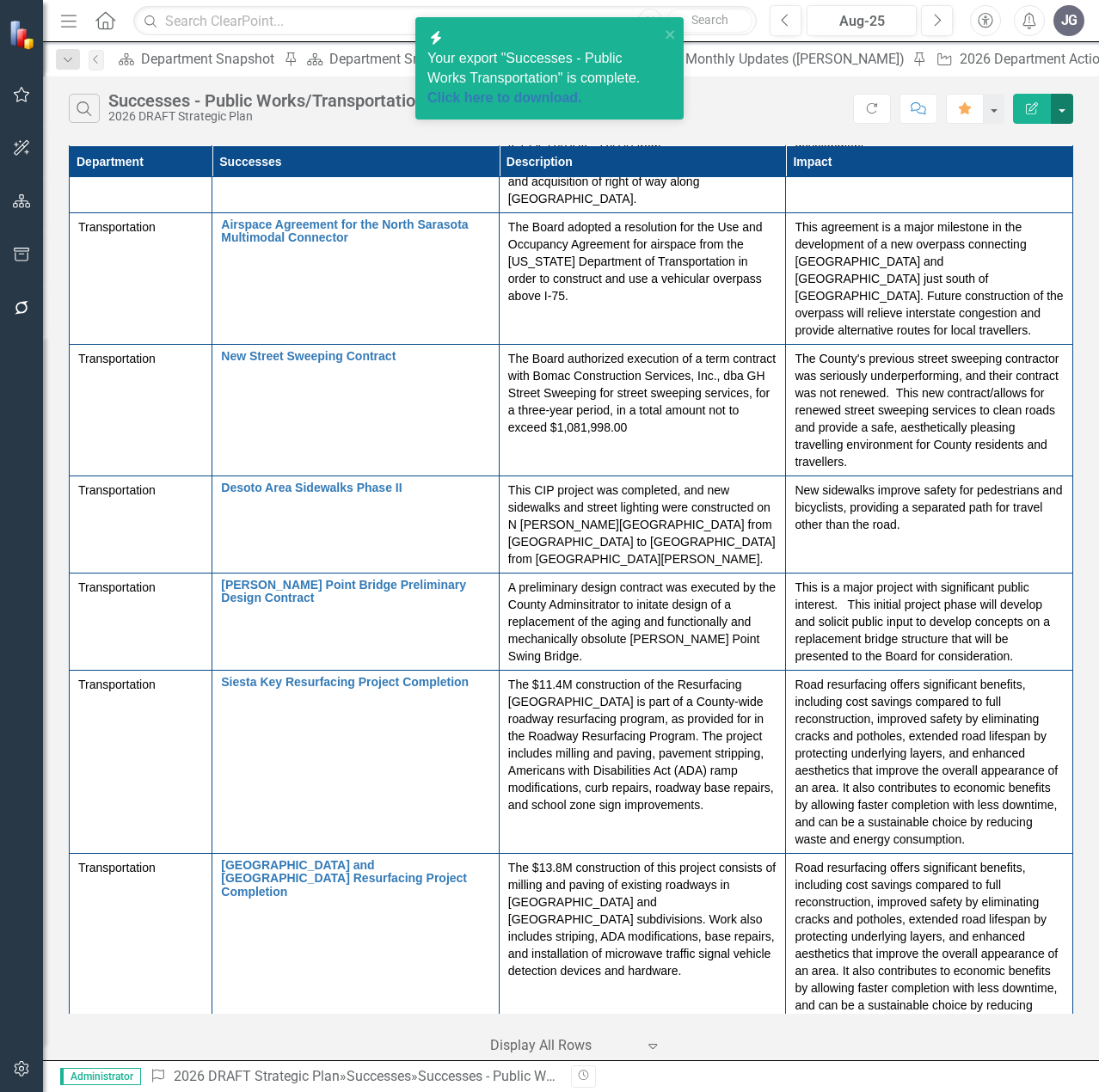
click at [1062, 107] on button "button" at bounding box center [1062, 108] width 22 height 30
click at [1021, 208] on link "Excel Export to Excel" at bounding box center [1005, 206] width 136 height 32
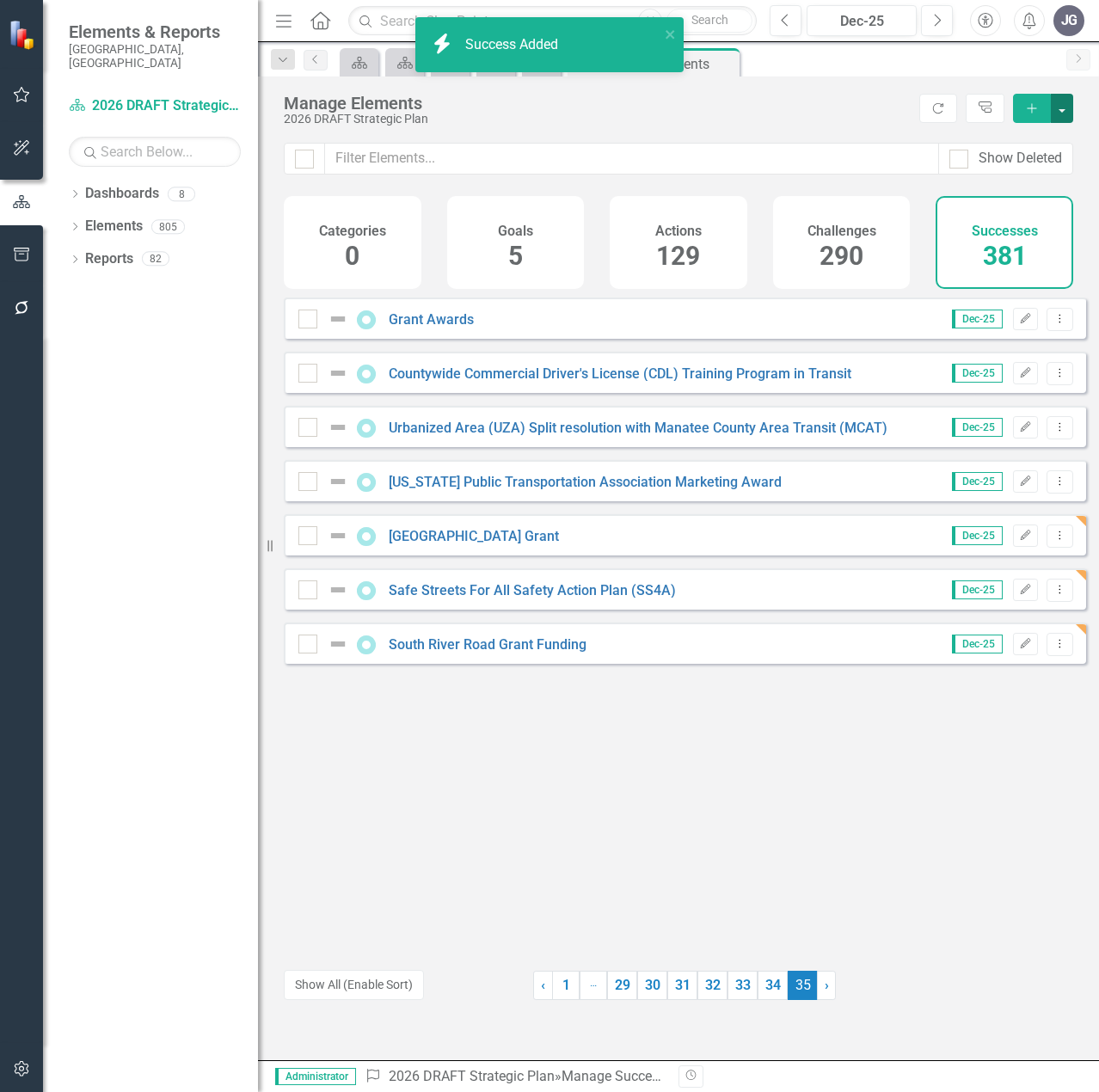
drag, startPoint x: 1062, startPoint y: 106, endPoint x: 1063, endPoint y: 114, distance: 8.1
click at [1062, 107] on button "button" at bounding box center [1062, 108] width 22 height 29
click at [1032, 144] on link "Success Add Success" at bounding box center [1005, 139] width 136 height 32
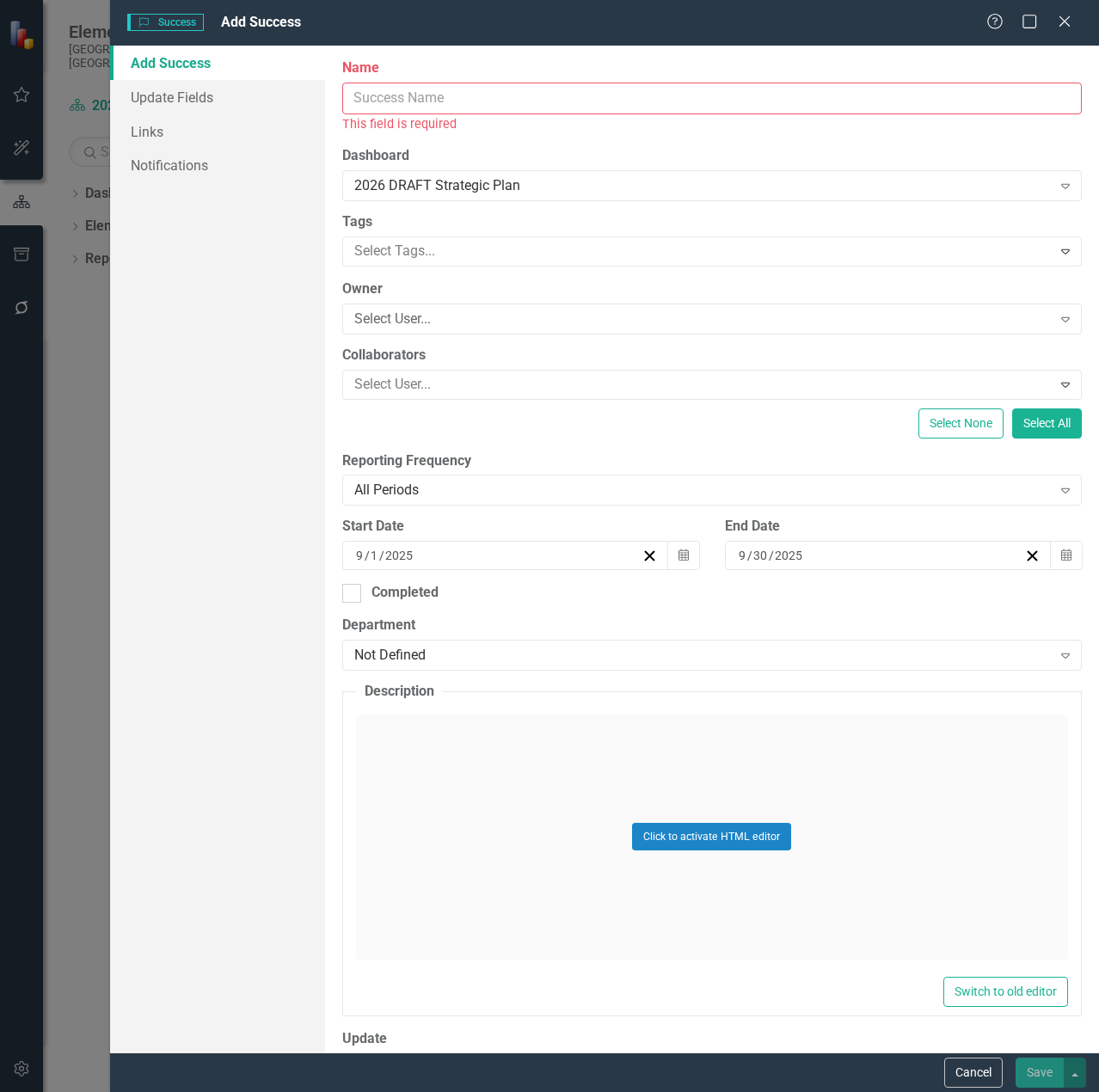
click at [487, 105] on input "Name" at bounding box center [712, 98] width 739 height 32
paste input "County-wide Maintenance of Traffic Services"
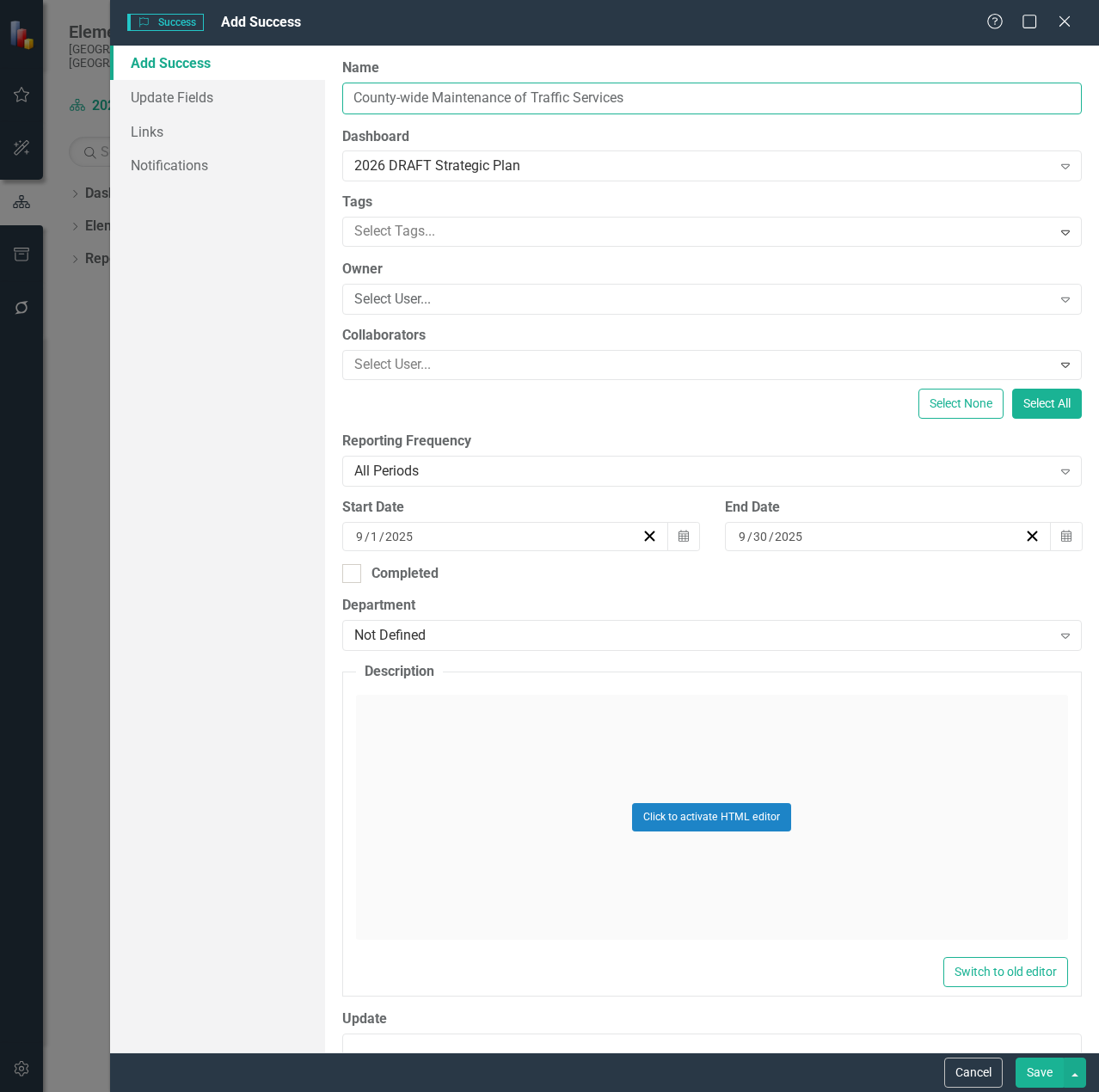
type input "County-wide Maintenance of Traffic Services"
click at [468, 638] on div "Not Defined" at bounding box center [703, 635] width 698 height 20
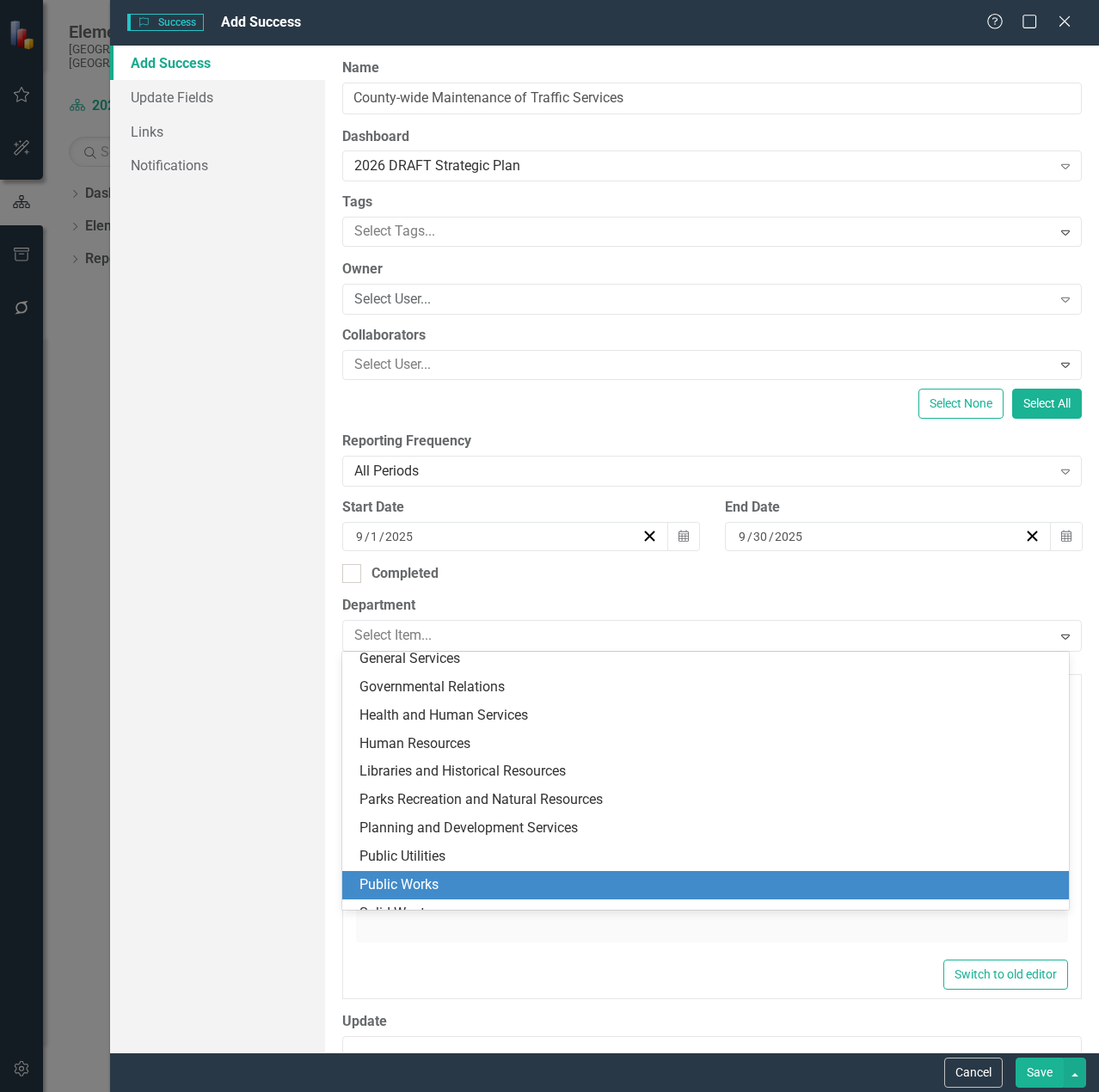
scroll to position [335, 0]
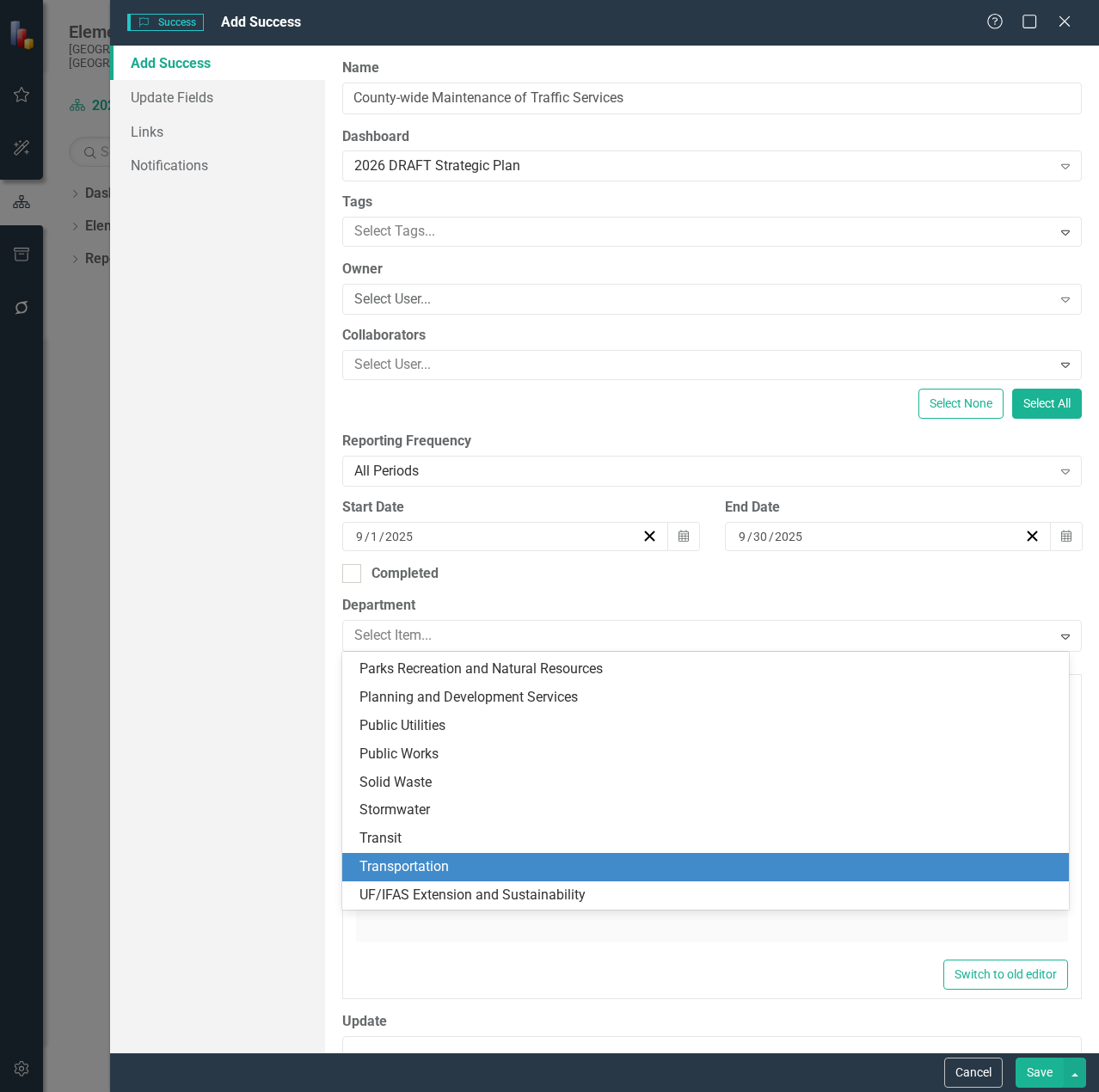
click at [473, 863] on div "Transportation" at bounding box center [708, 866] width 699 height 20
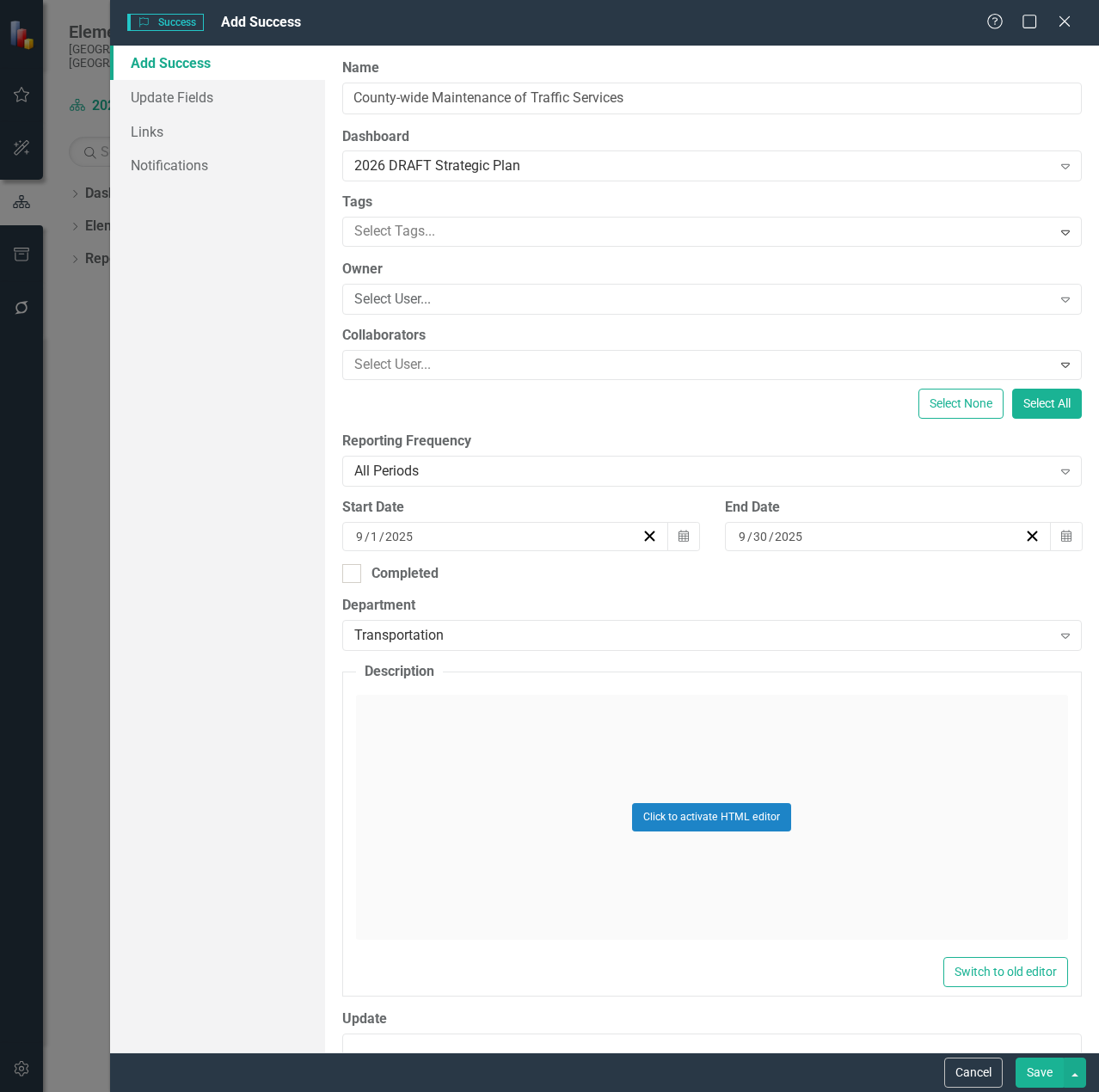
click at [468, 819] on div "Click to activate HTML editor" at bounding box center [712, 817] width 712 height 245
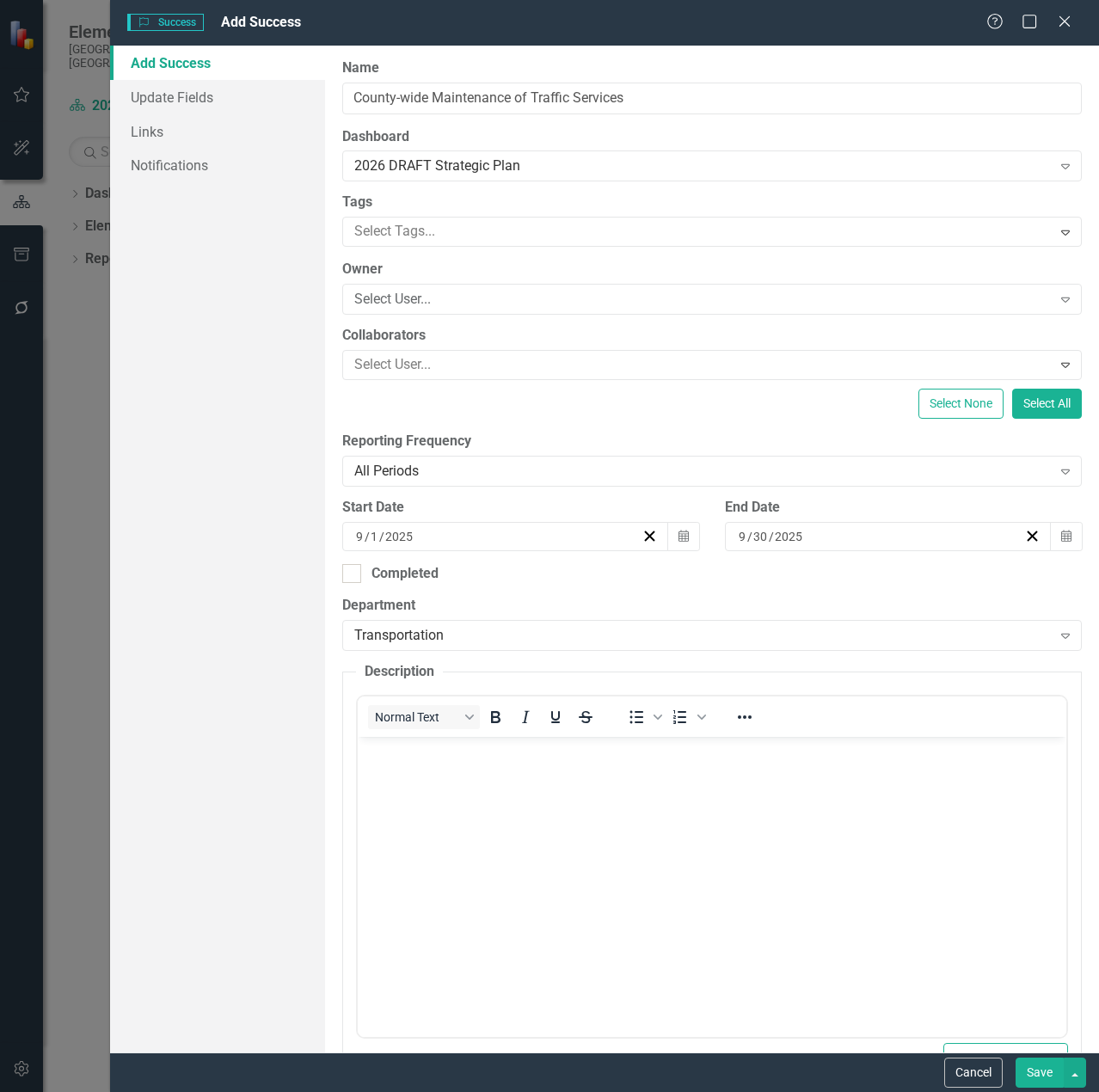
click at [469, 782] on body "Rich Text Area. Press ALT-0 for help." at bounding box center [711, 866] width 708 height 258
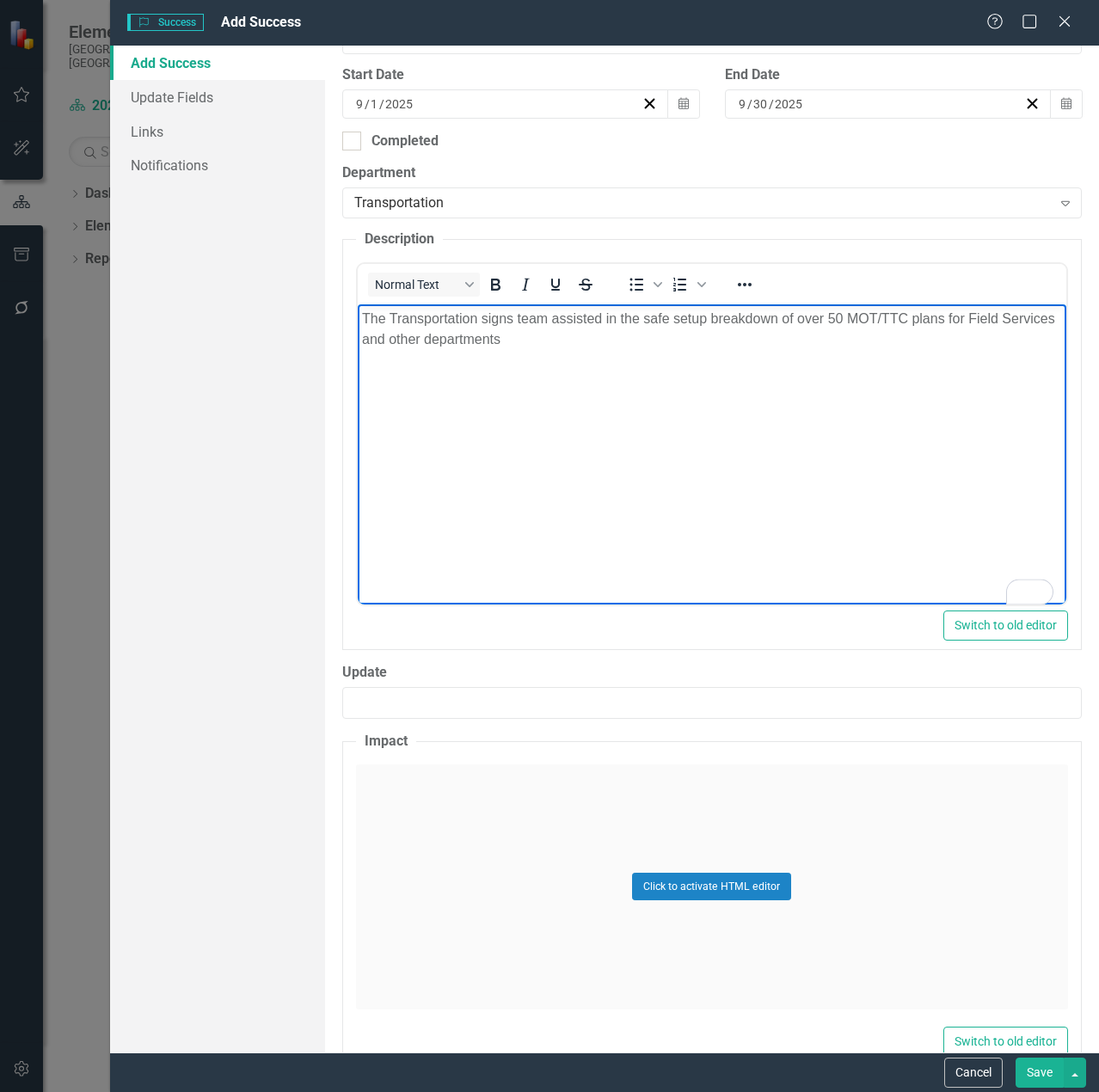
scroll to position [472, 0]
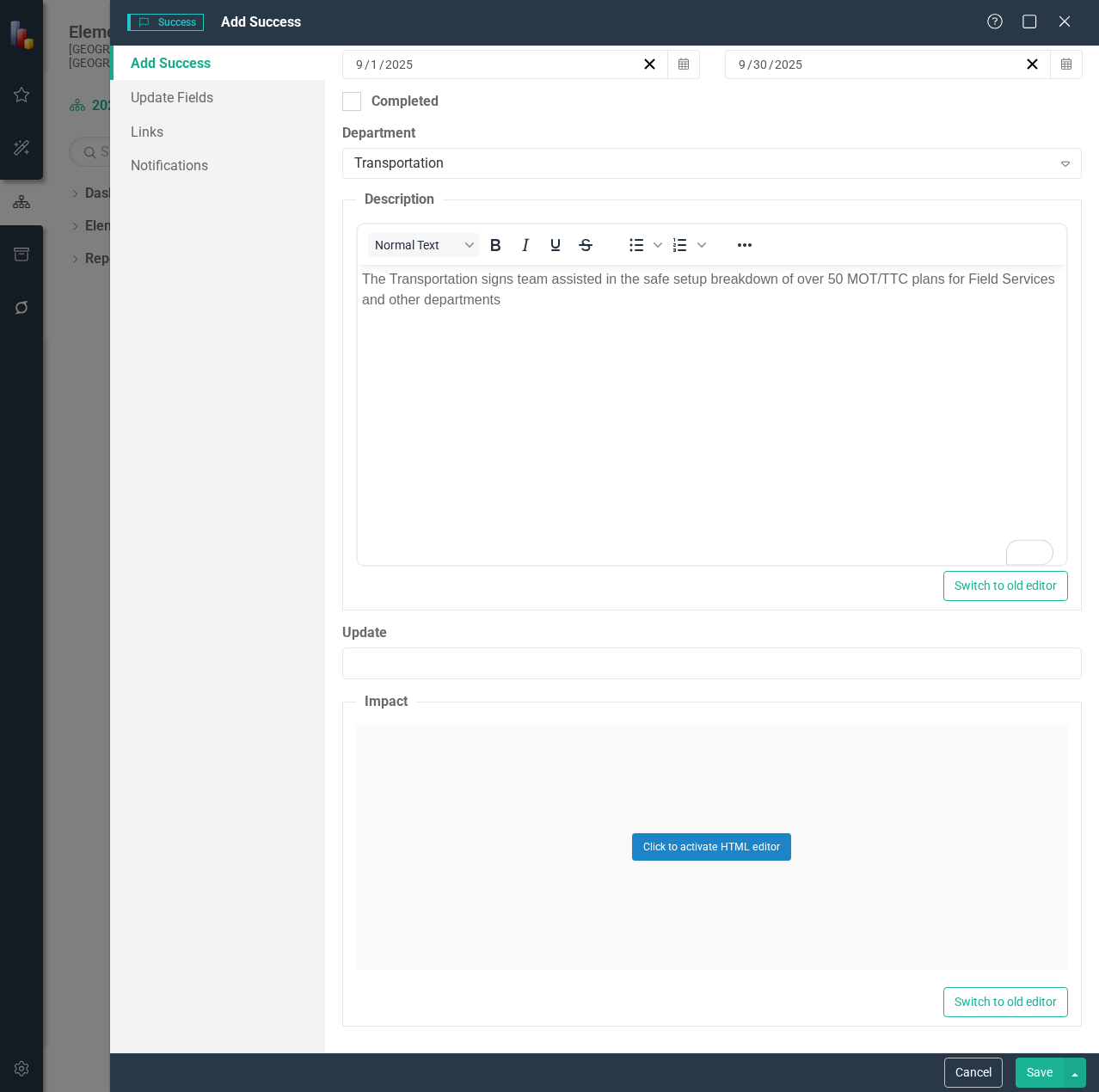
click at [512, 838] on div "Click to activate HTML editor" at bounding box center [712, 846] width 712 height 245
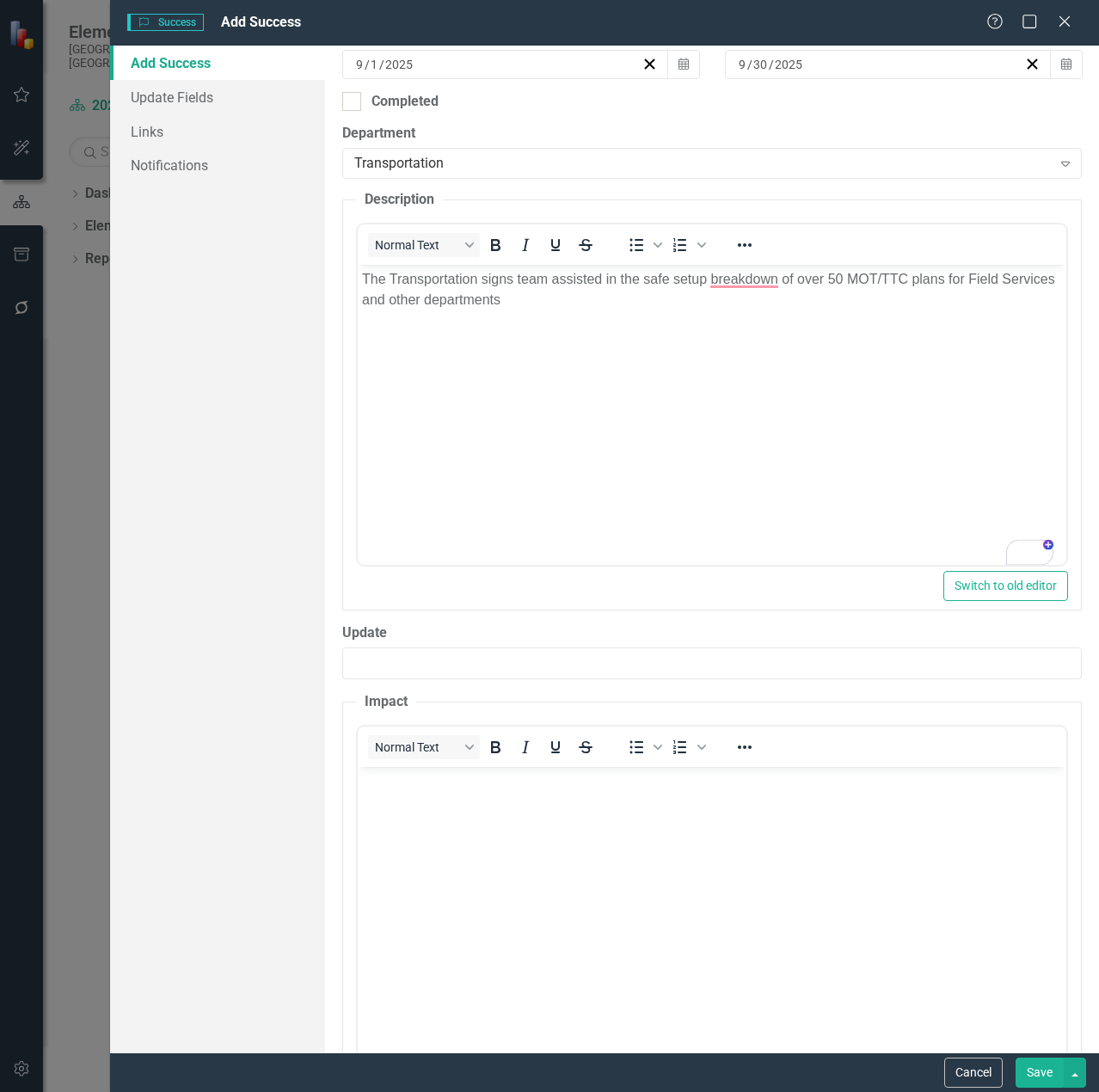
scroll to position [0, 0]
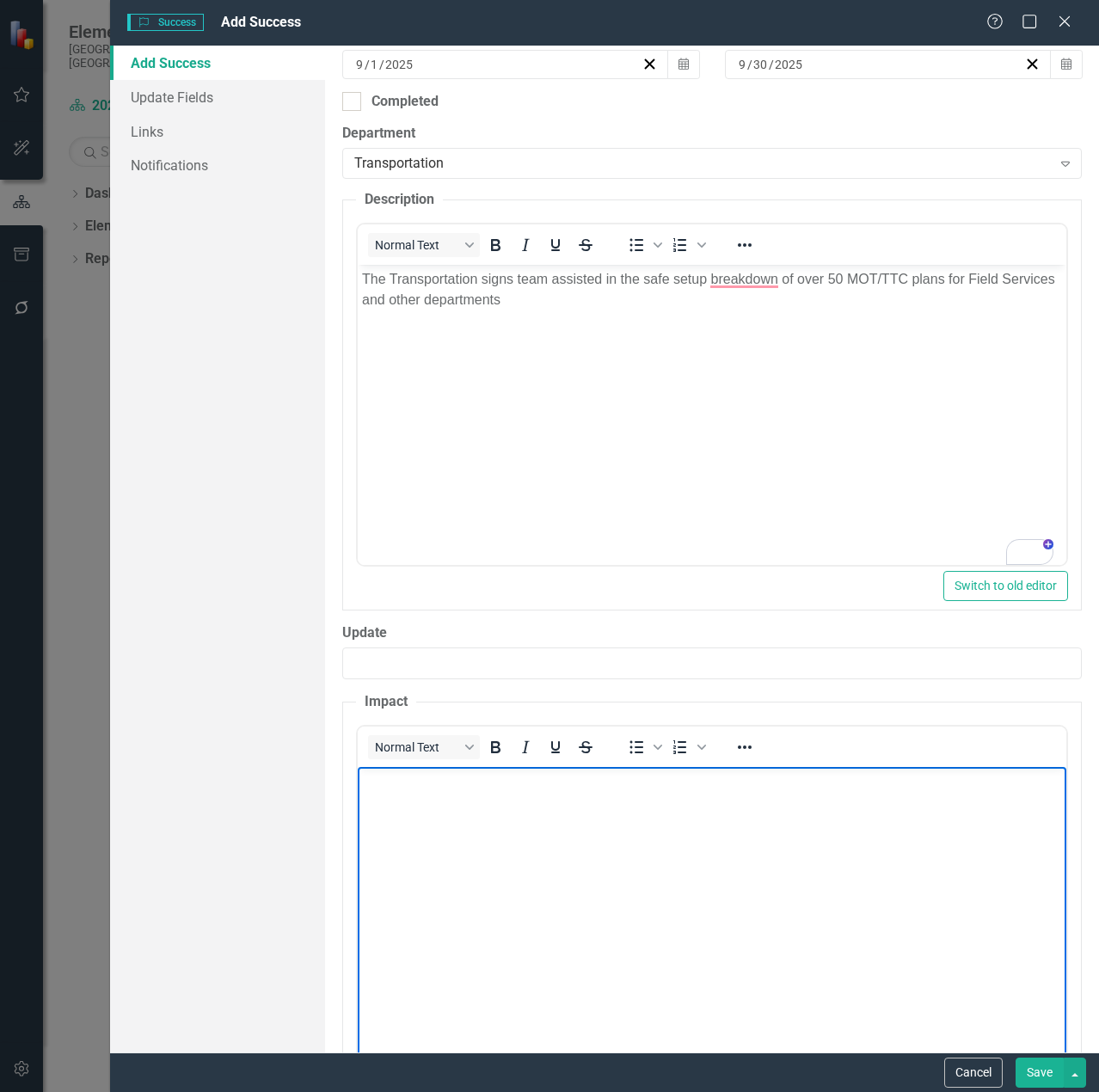
click at [508, 842] on body "Rich Text Area. Press ALT-0 for help." at bounding box center [711, 894] width 708 height 258
paste body "To enrich screen reader interactions, please activate Accessibility in Grammarl…"
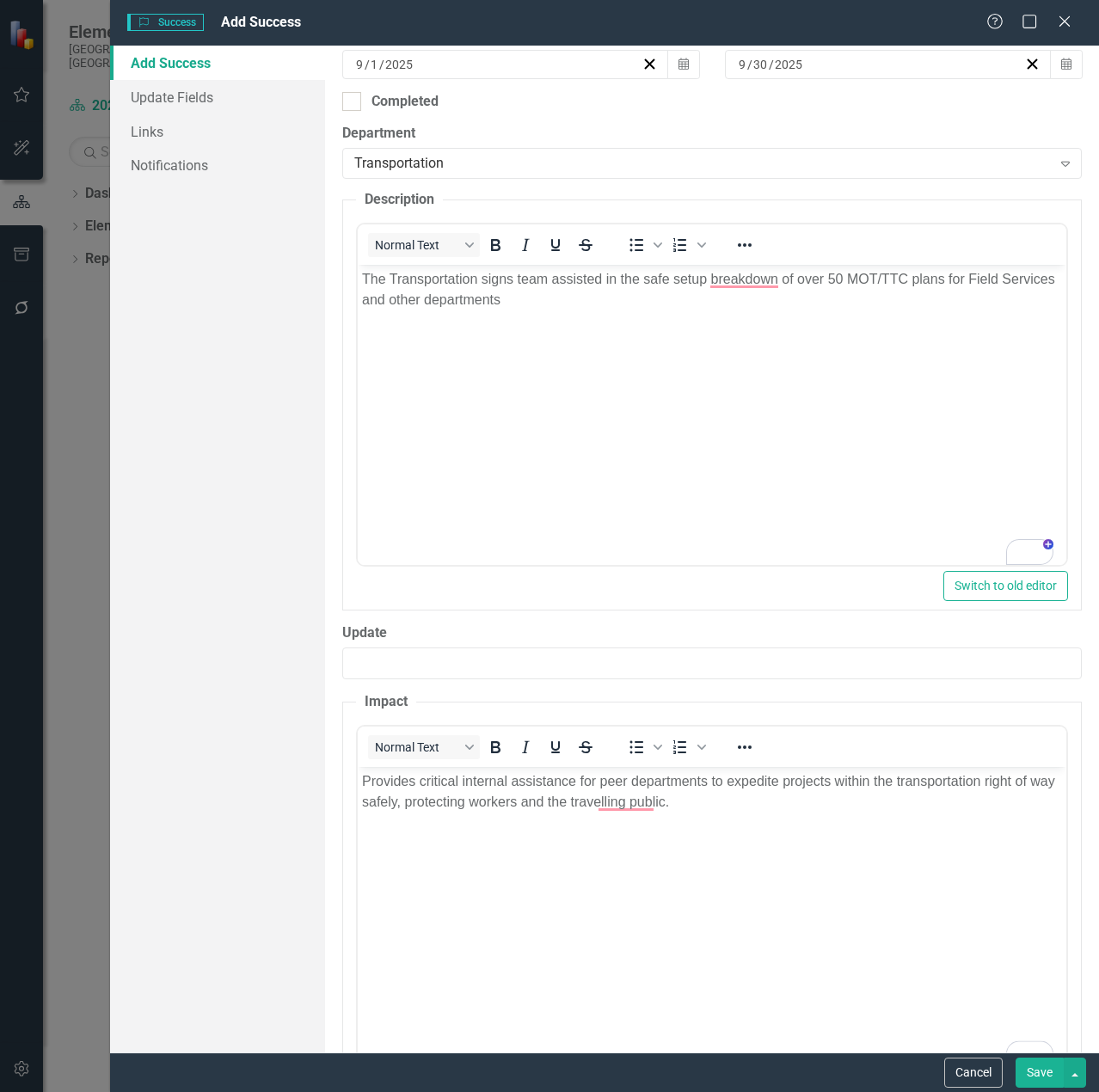
scroll to position [491, 0]
click at [742, 801] on p "Provides critical internal assistance for peer departments to expedite projects…" at bounding box center [710, 792] width 700 height 41
click at [745, 812] on p "Provides critical internal assistance for peer departments to expedite projects…" at bounding box center [710, 792] width 700 height 41
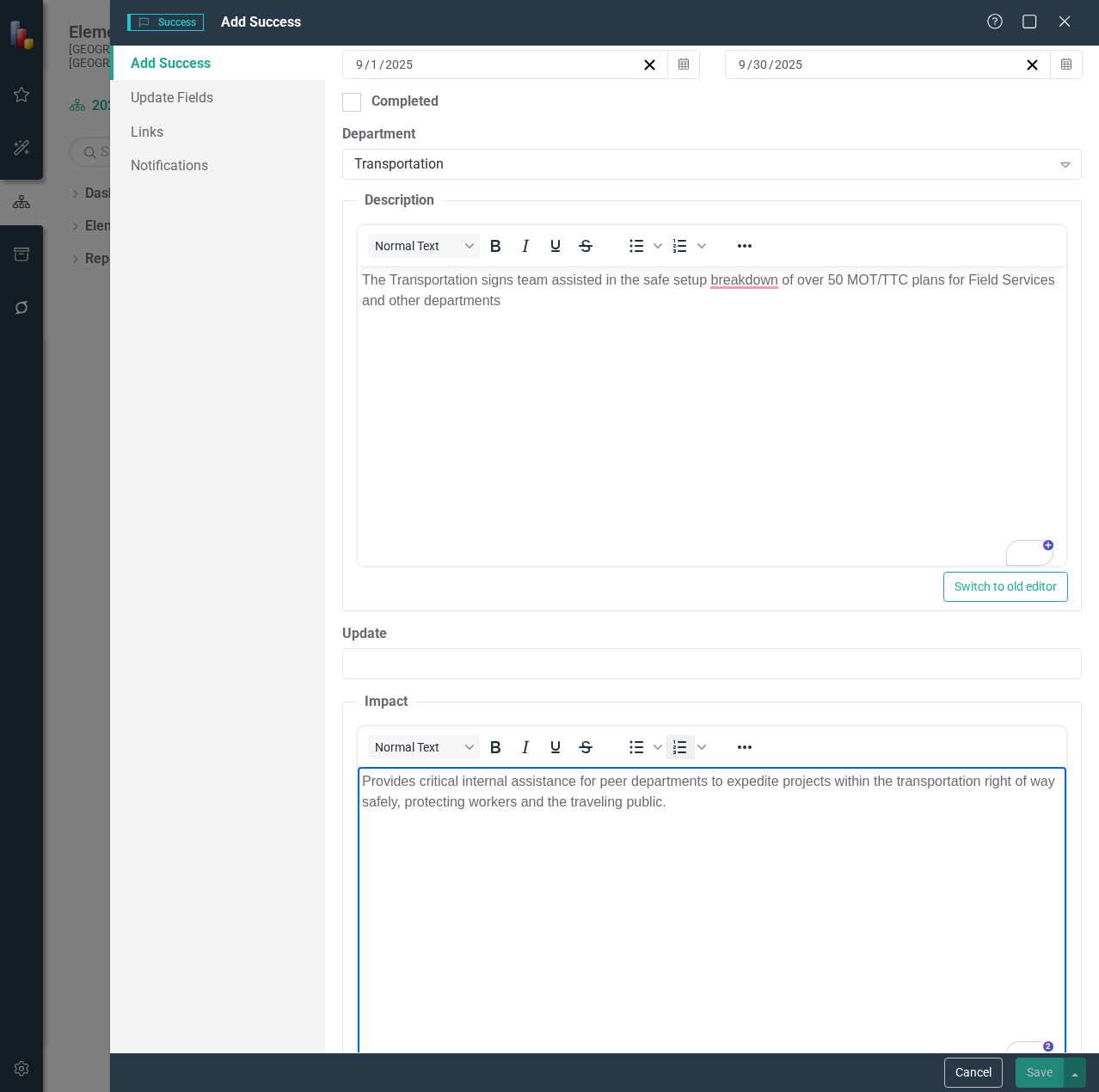
scroll to position [577, 0]
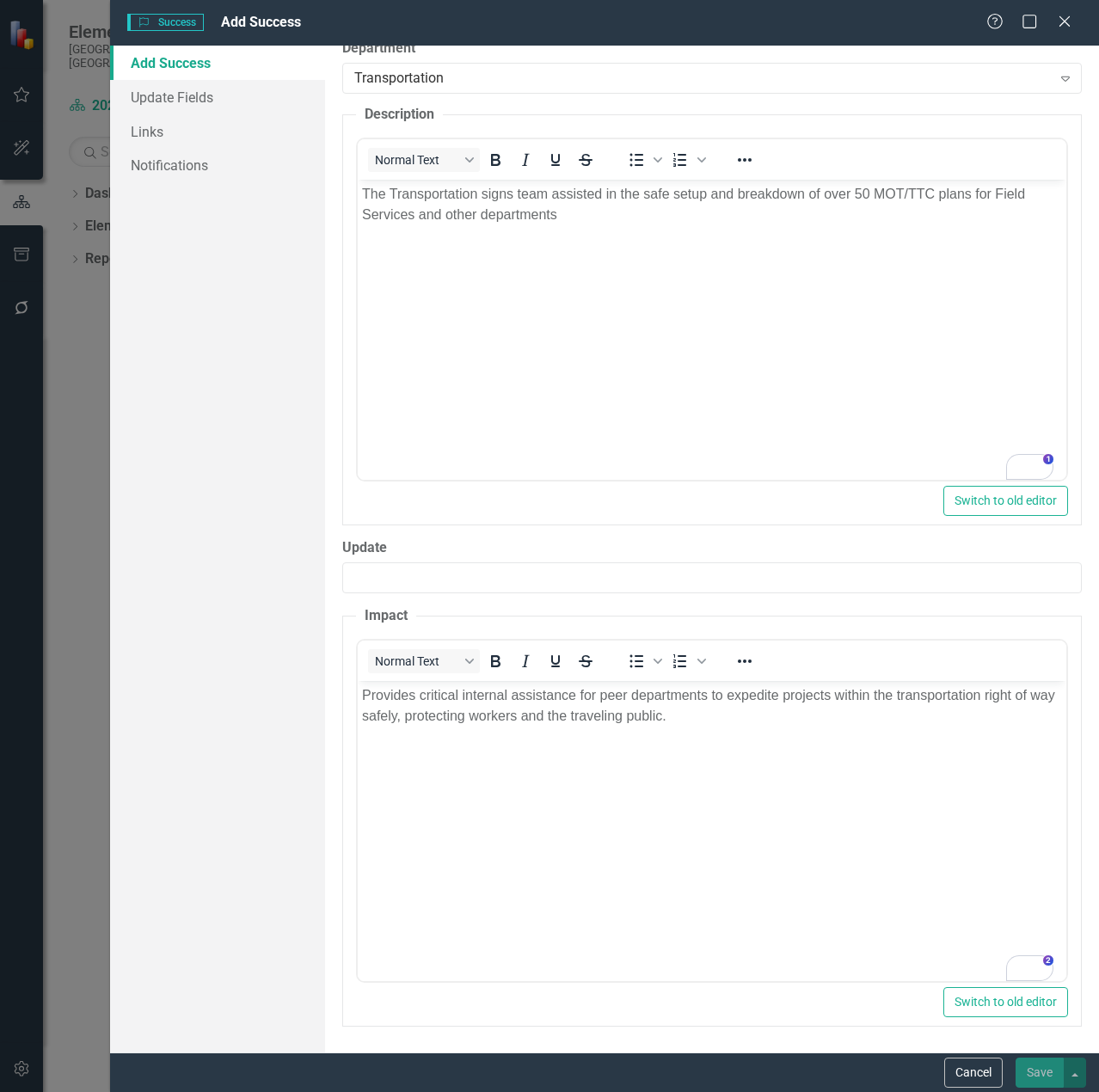
click at [963, 850] on body "Provides critical internal assistance for peer departments to expedite projects…" at bounding box center [711, 810] width 708 height 258
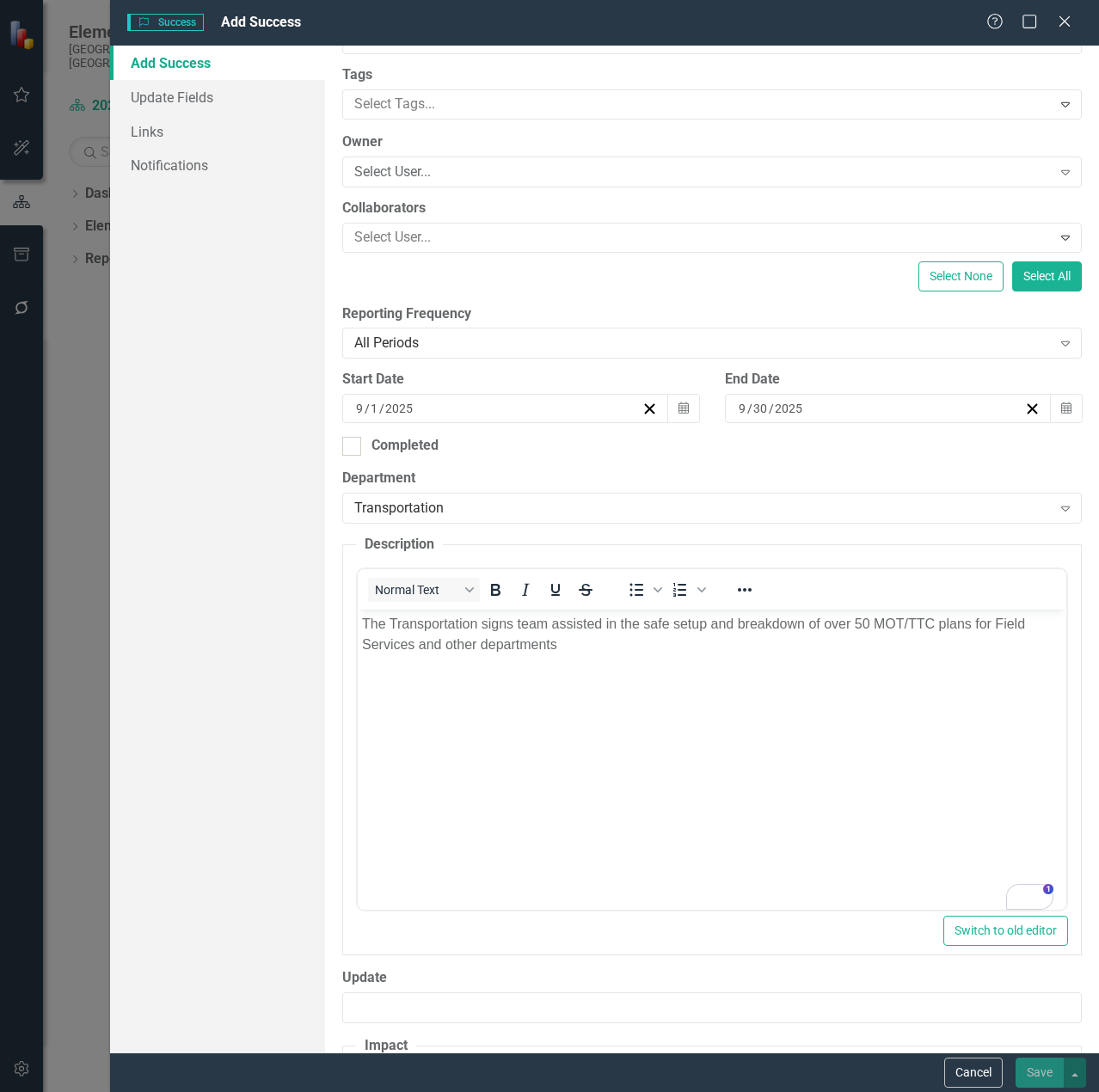
scroll to position [0, 0]
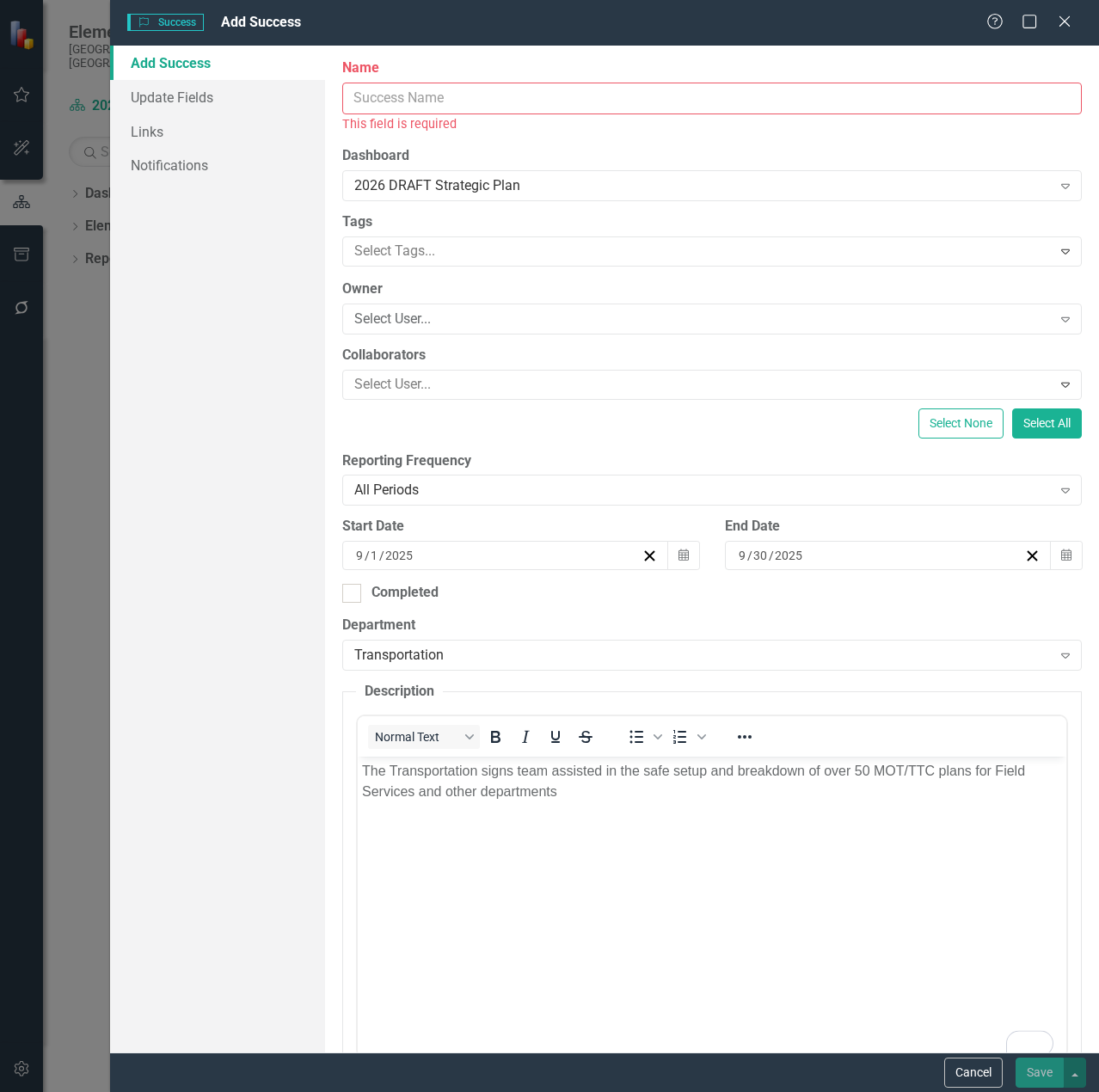
click at [420, 89] on input "Name" at bounding box center [712, 98] width 739 height 32
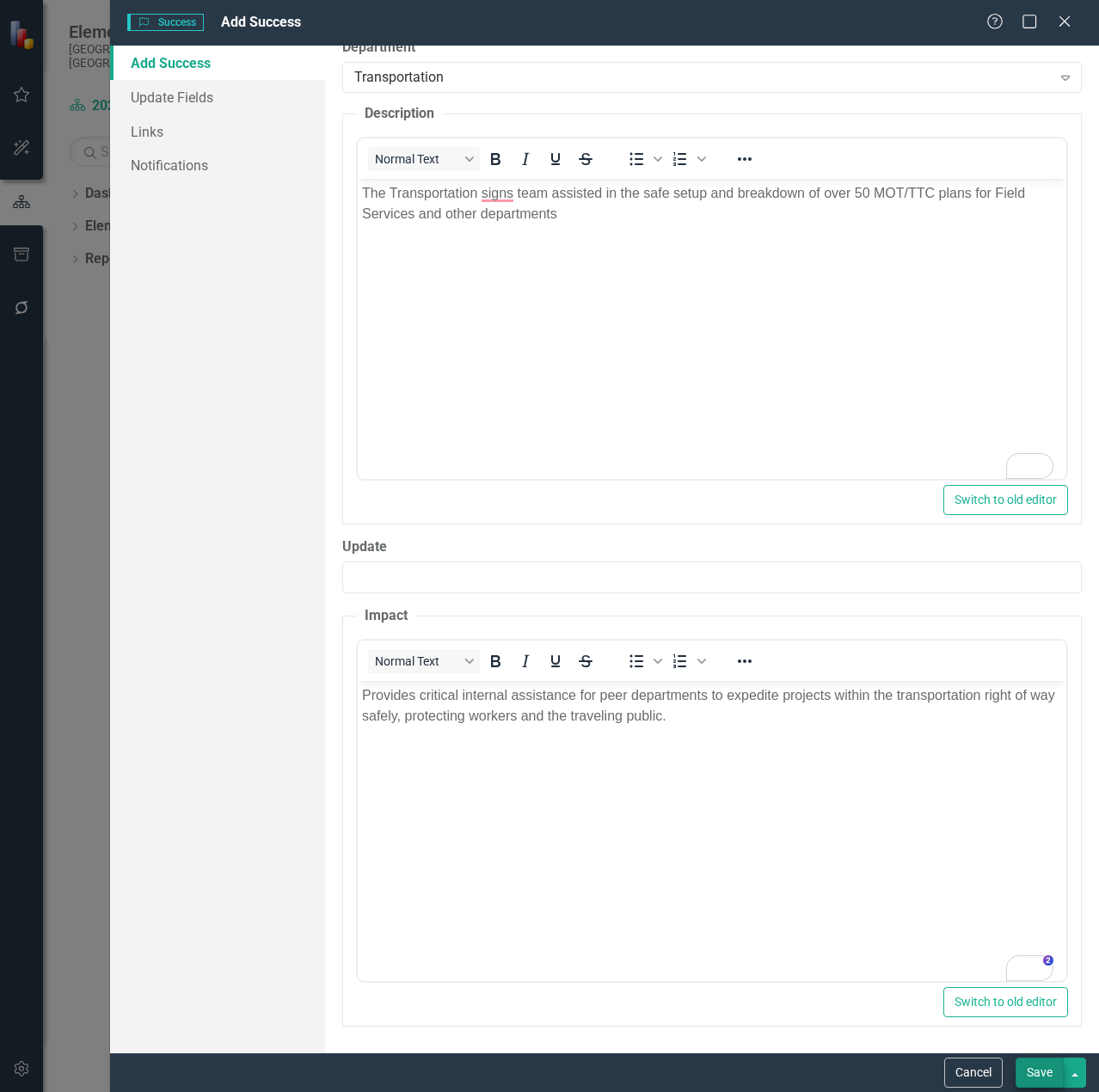
type input "County-wide Maintenance of Traffic Services"
click at [1048, 1070] on button "Save" at bounding box center [1039, 1072] width 48 height 30
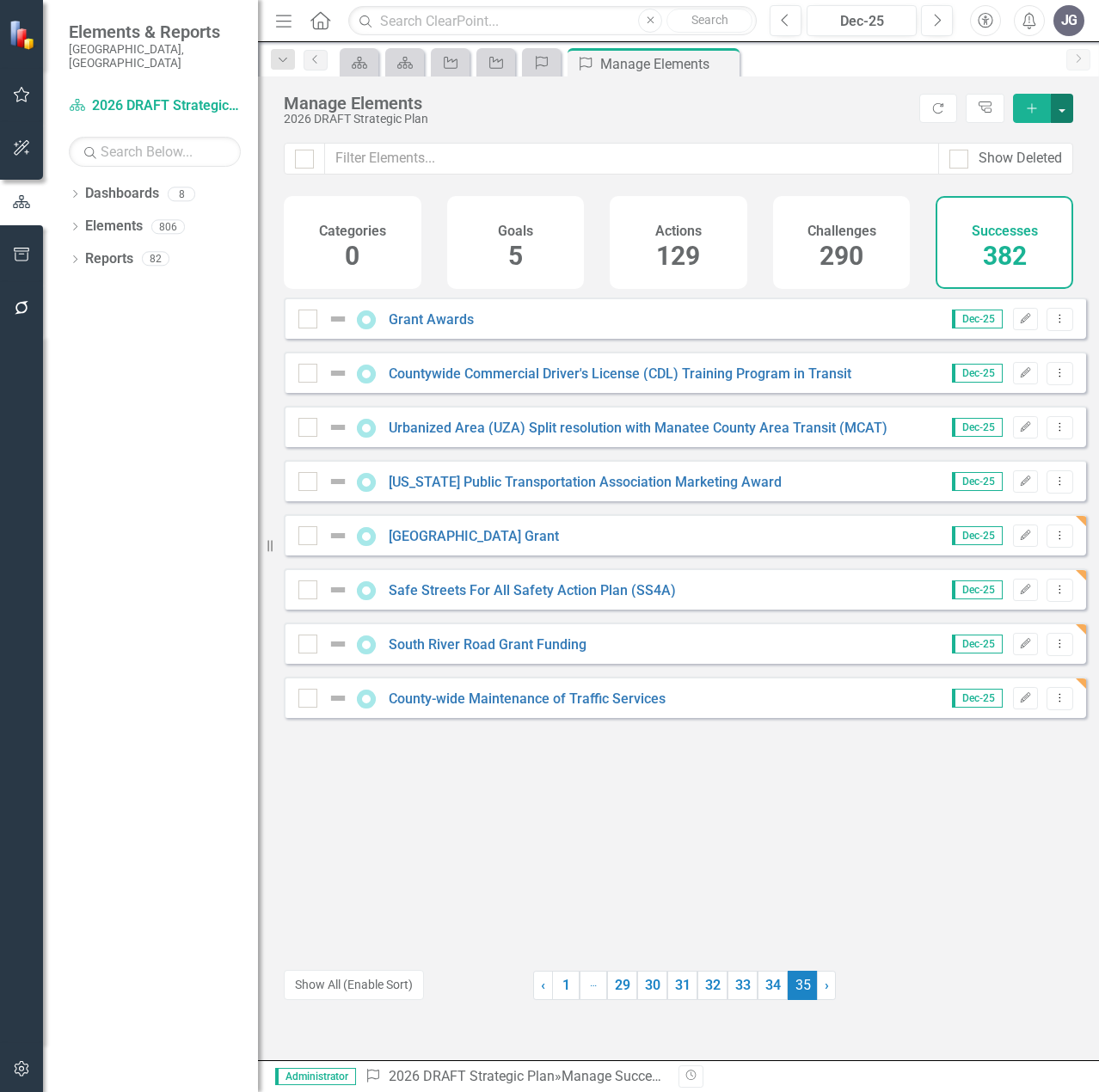
click at [1069, 104] on button "button" at bounding box center [1062, 108] width 22 height 29
click at [994, 136] on link "Success Add Success" at bounding box center [1005, 139] width 136 height 32
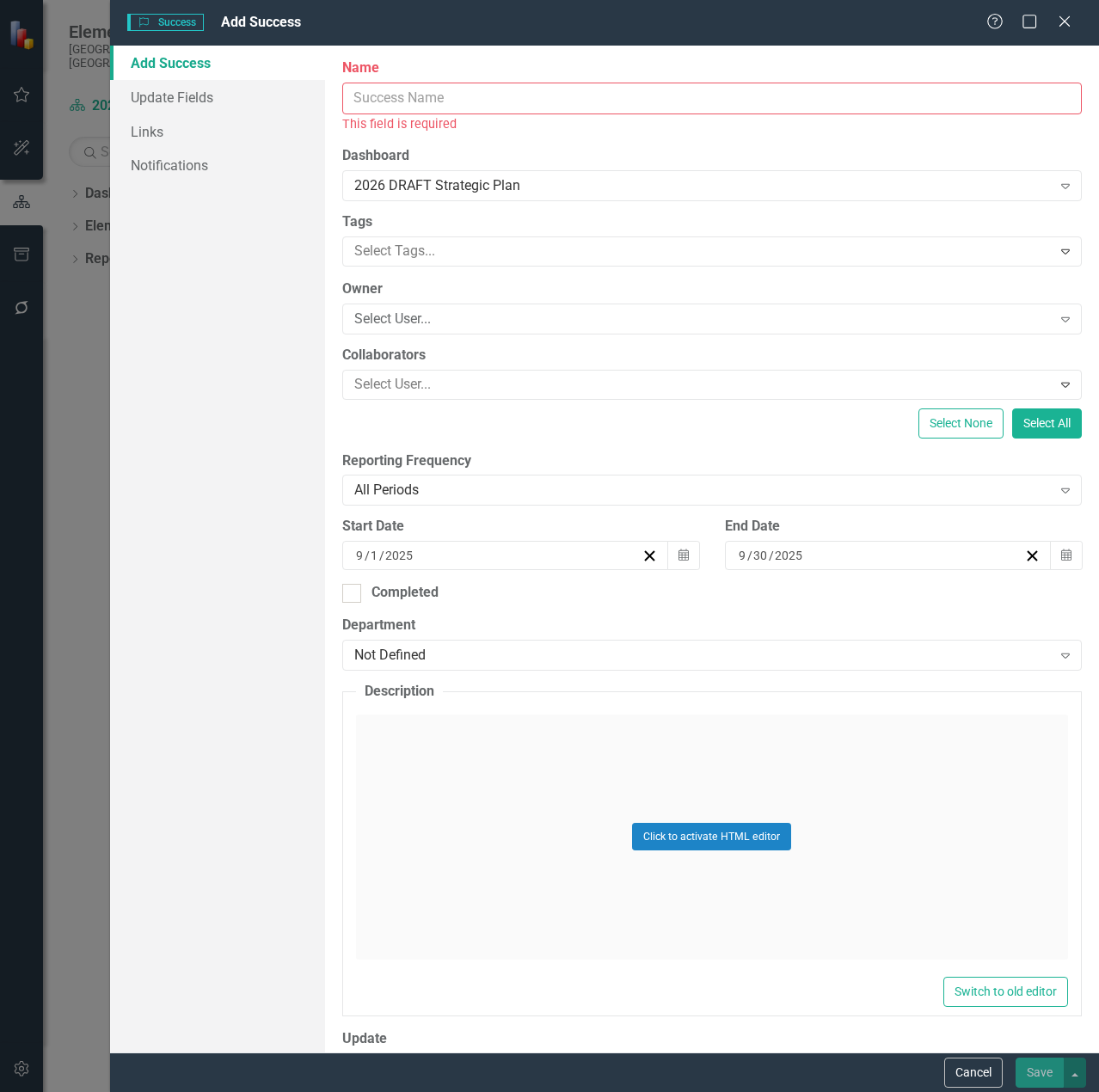
click at [466, 91] on input "Name" at bounding box center [712, 98] width 739 height 32
paste input "Blue Sky Sandbag Events"
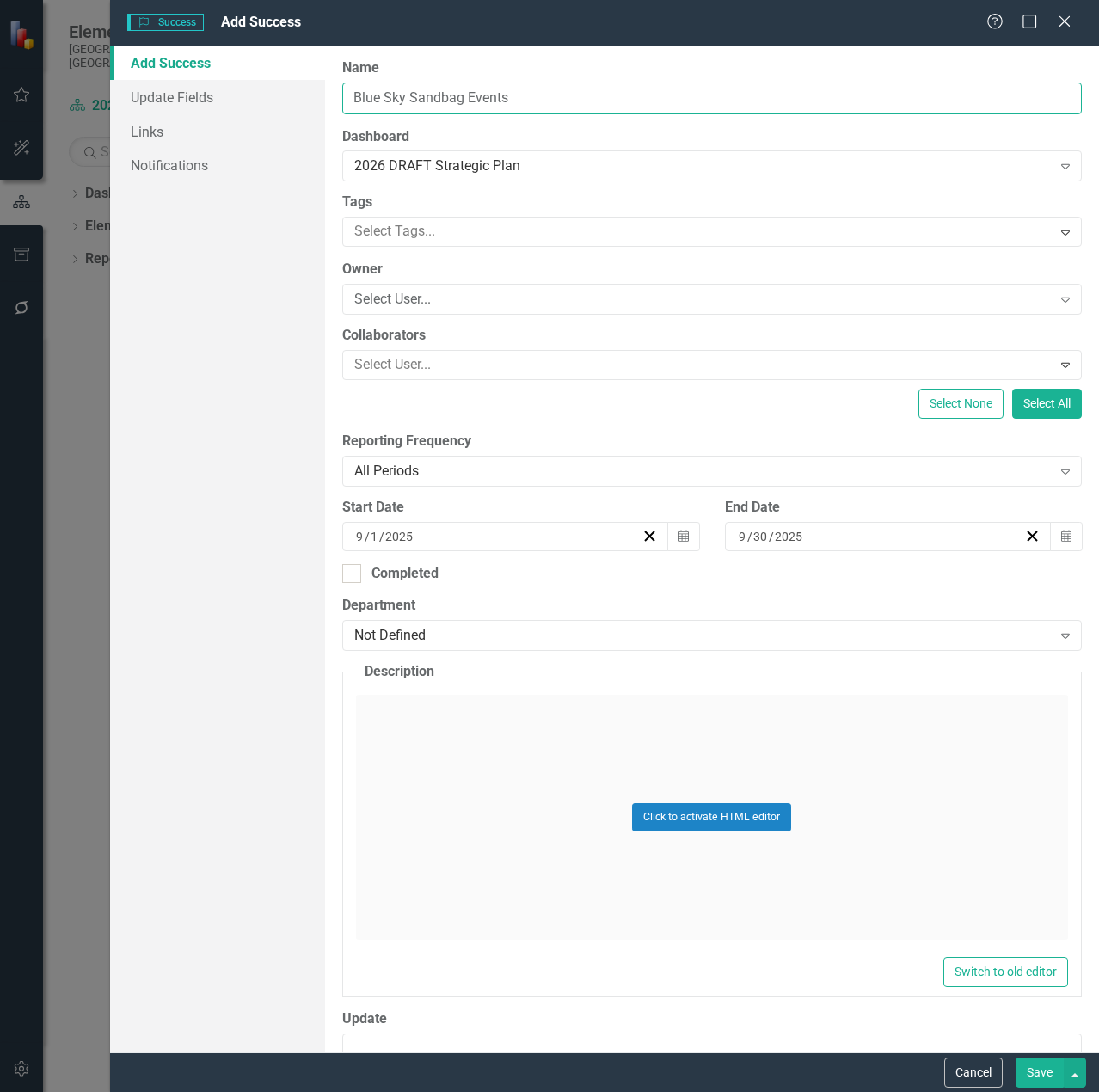
type input "Blue Sky Sandbag Events"
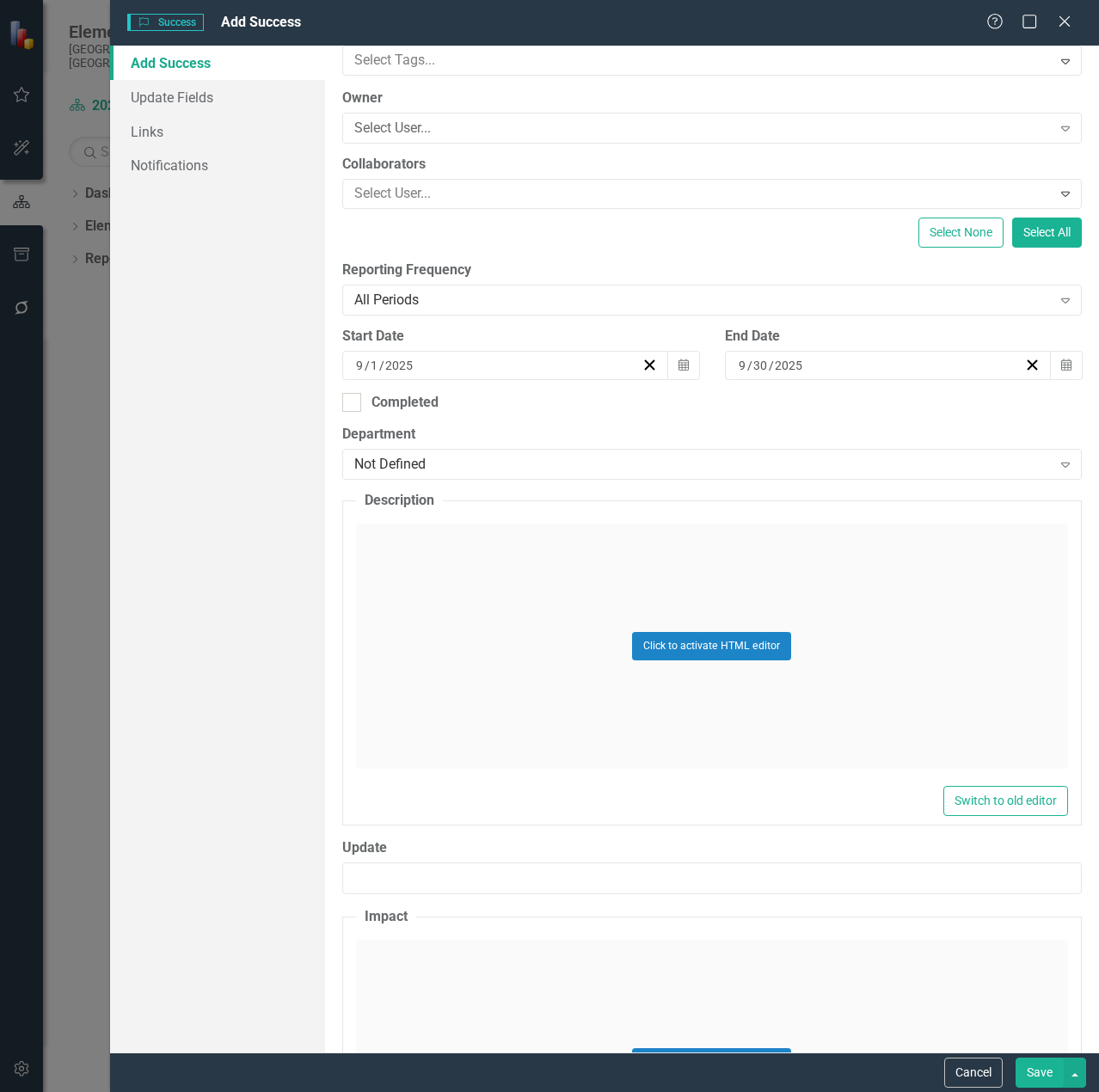
scroll to position [172, 0]
click at [483, 461] on div "Not Defined" at bounding box center [703, 463] width 698 height 20
click at [486, 677] on div "Click to activate HTML editor" at bounding box center [712, 645] width 712 height 245
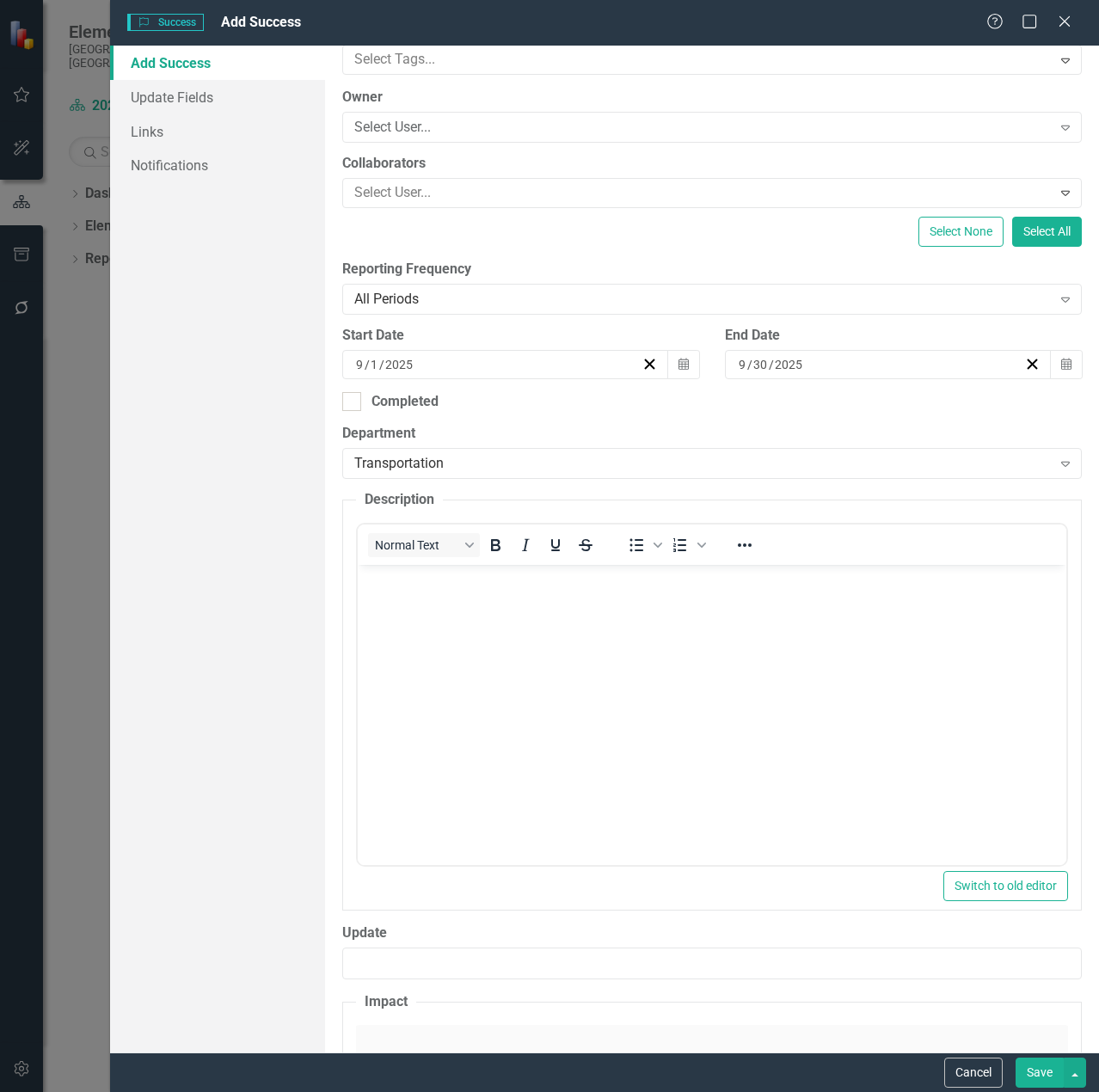
scroll to position [0, 0]
click at [486, 678] on body "Rich Text Area. Press ALT-0 for help." at bounding box center [711, 694] width 708 height 258
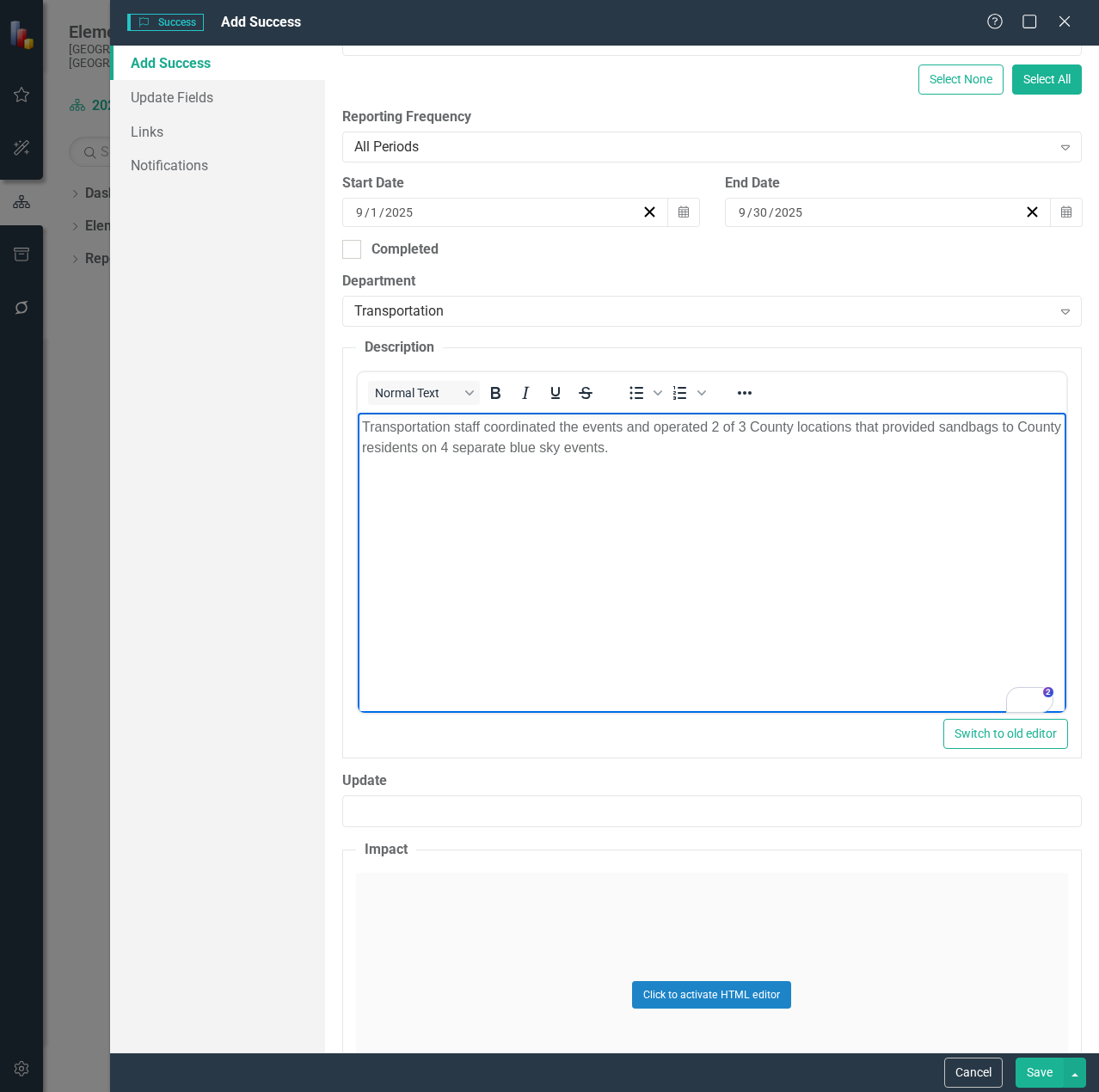
scroll to position [472, 0]
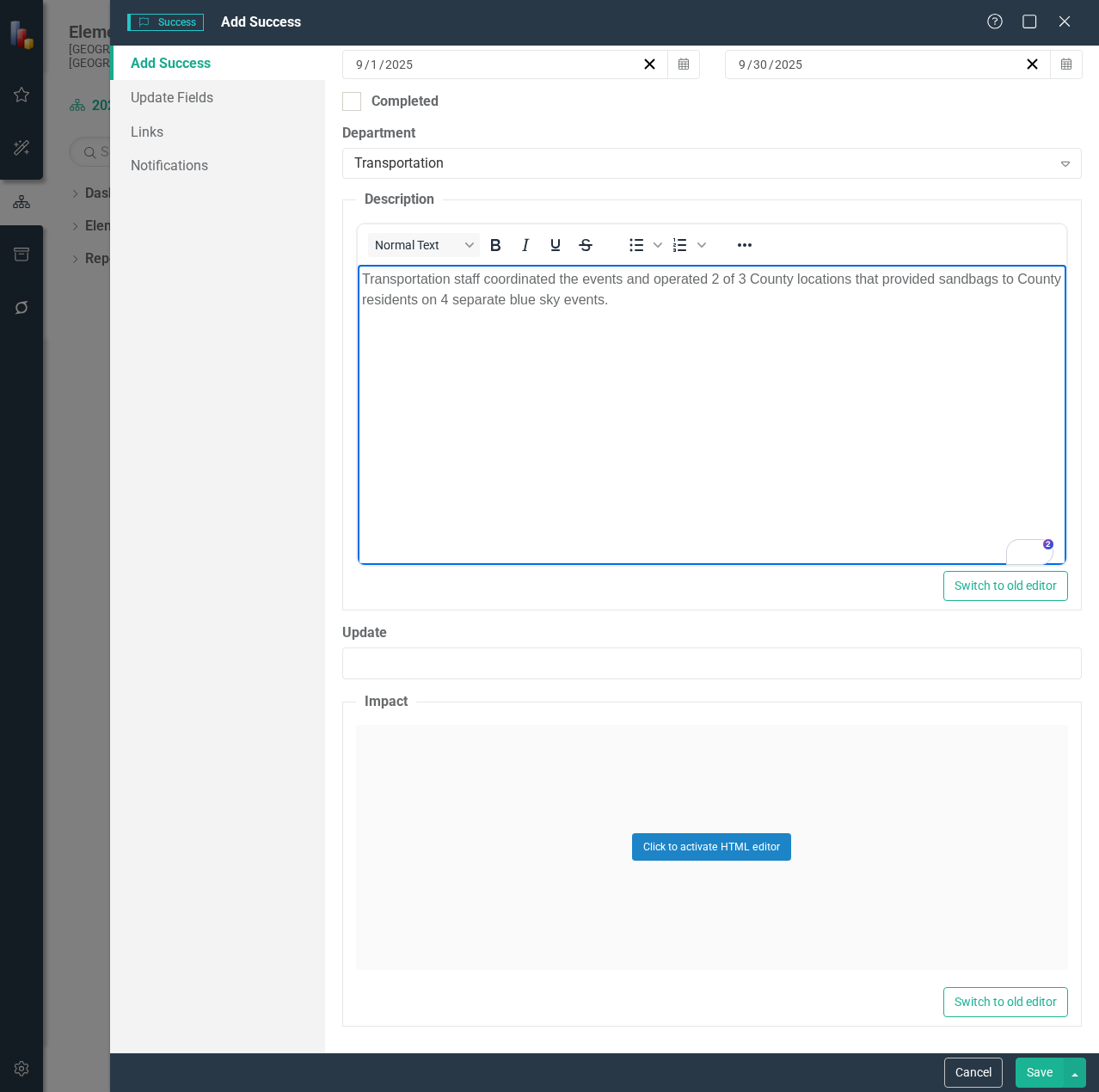
click at [474, 874] on div "Click to activate HTML editor" at bounding box center [712, 846] width 712 height 245
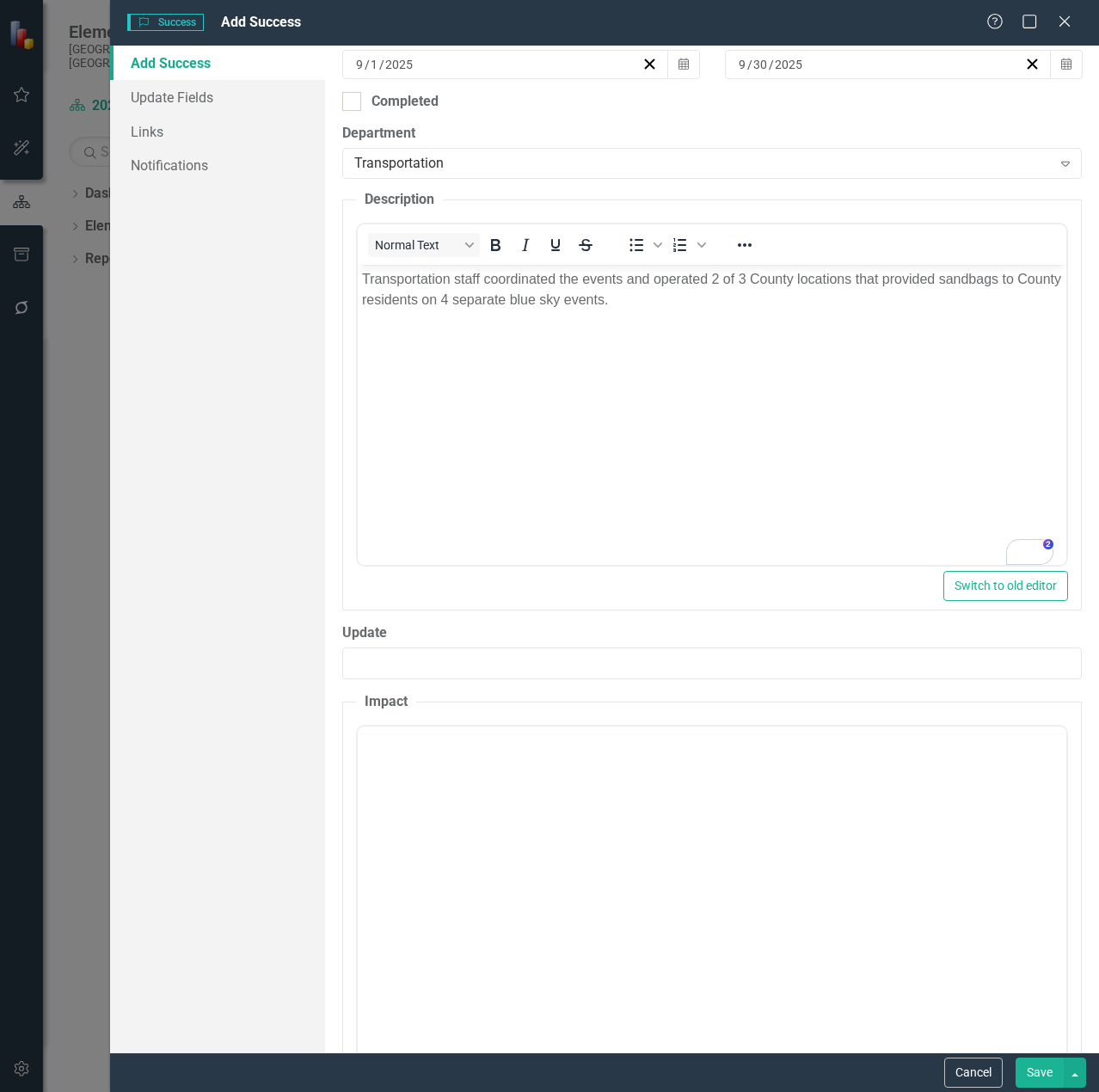
scroll to position [0, 0]
click at [474, 871] on body "Rich Text Area. Press ALT-0 for help." at bounding box center [711, 894] width 708 height 258
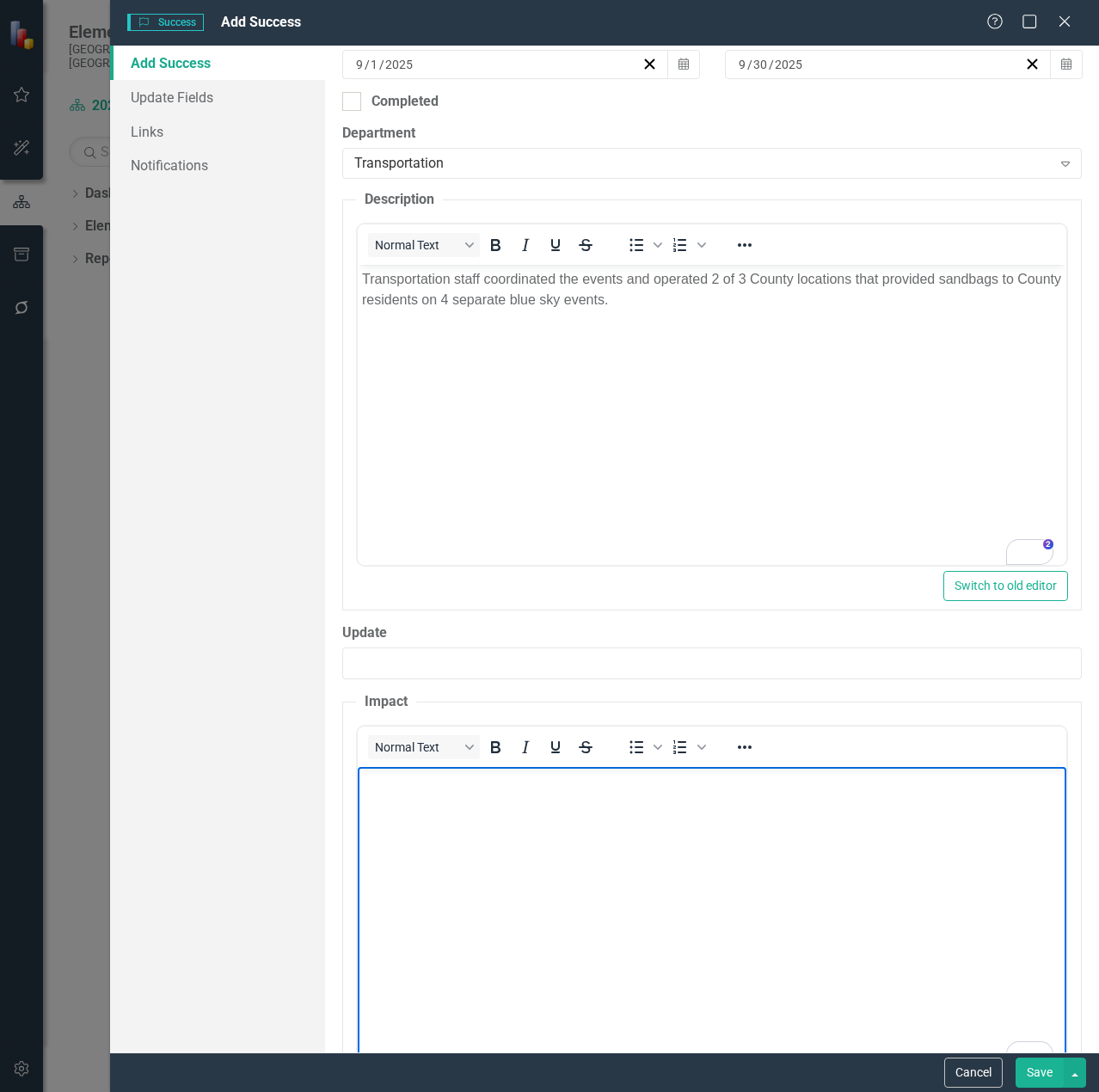
paste body "To enrich screen reader interactions, please activate Accessibility in Grammarl…"
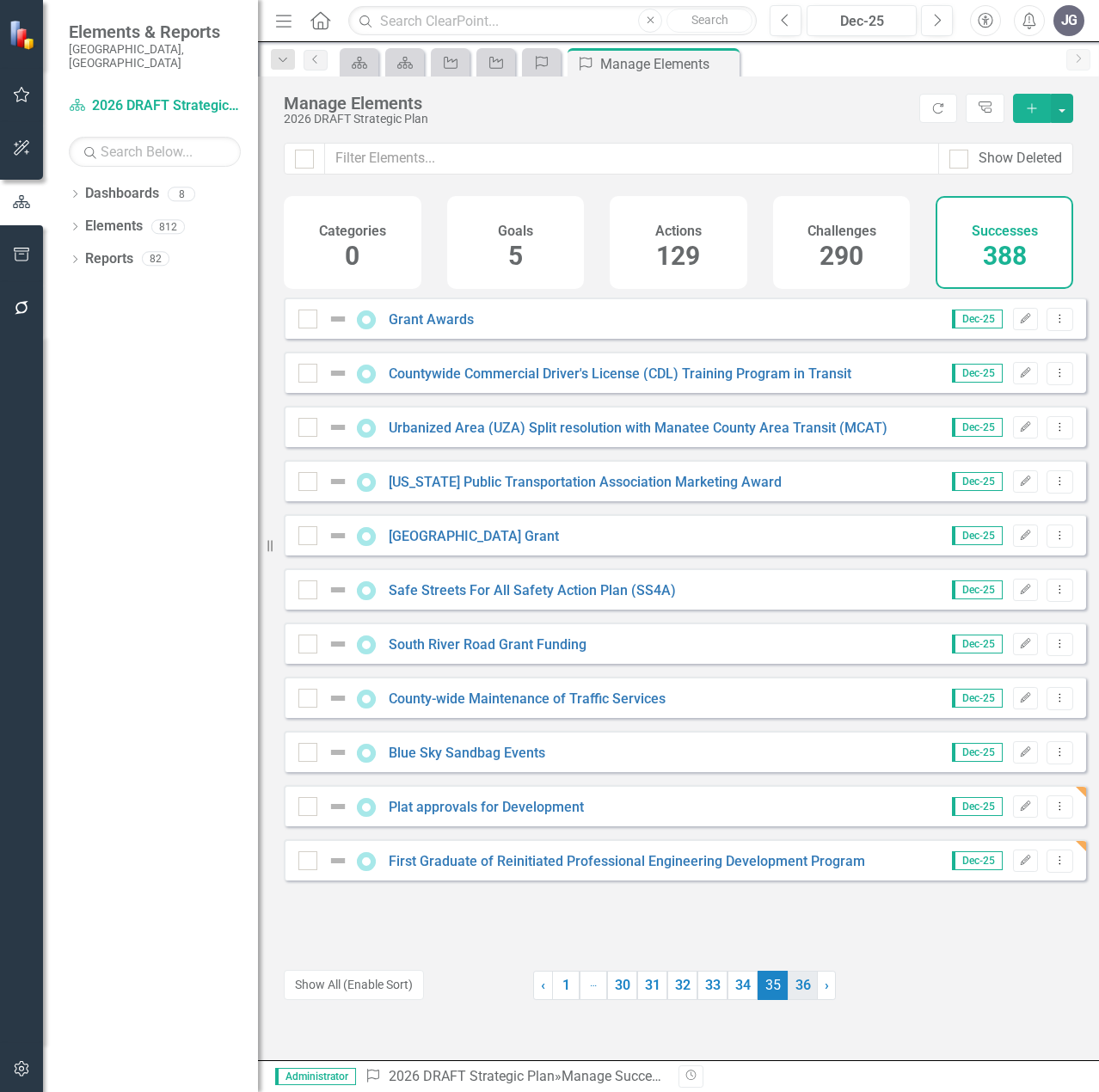
click at [800, 980] on link "36" at bounding box center [802, 985] width 30 height 29
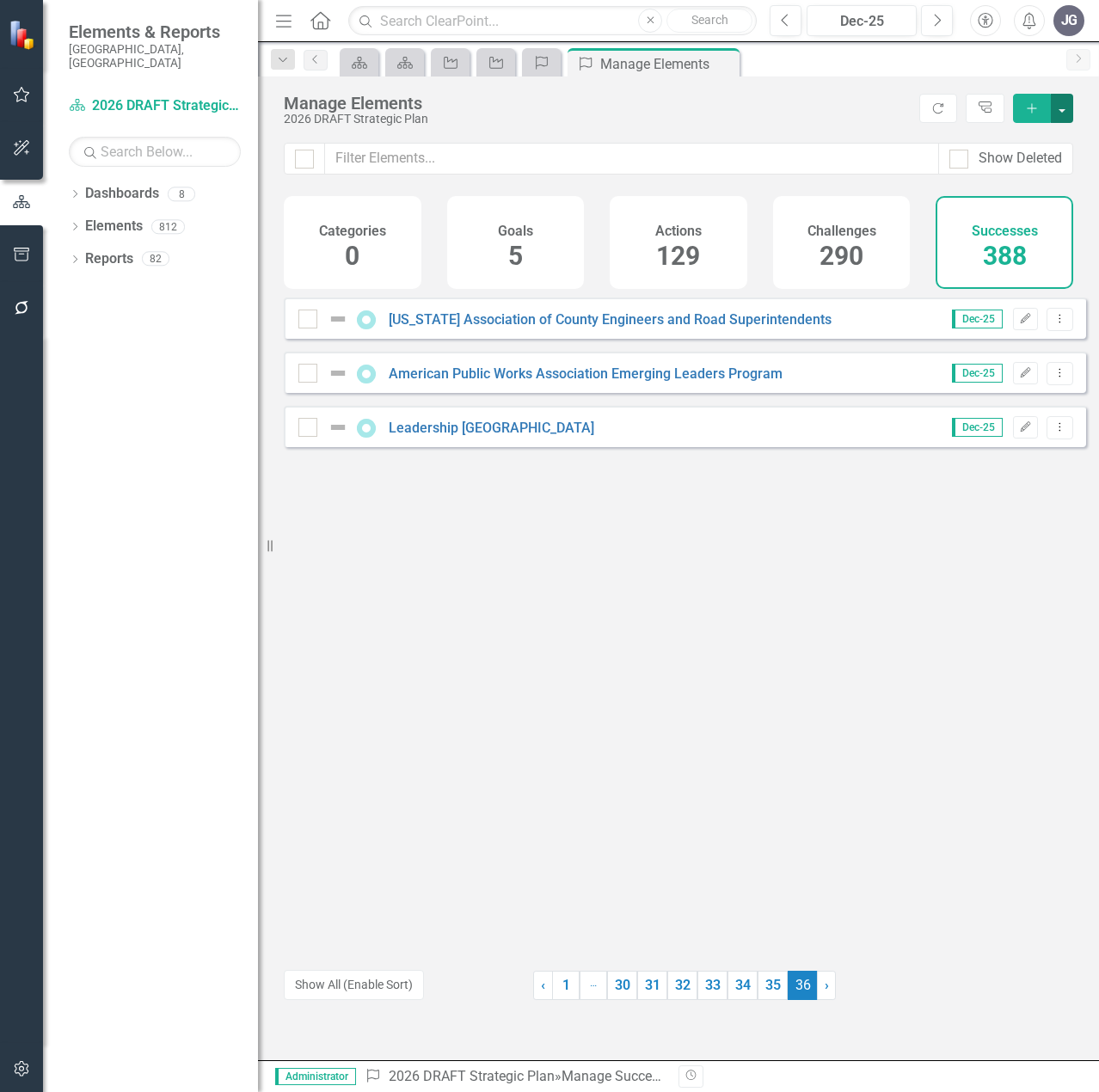
click at [1061, 104] on button "button" at bounding box center [1062, 108] width 22 height 29
click at [1042, 132] on link "Success Add Success" at bounding box center [1005, 139] width 136 height 32
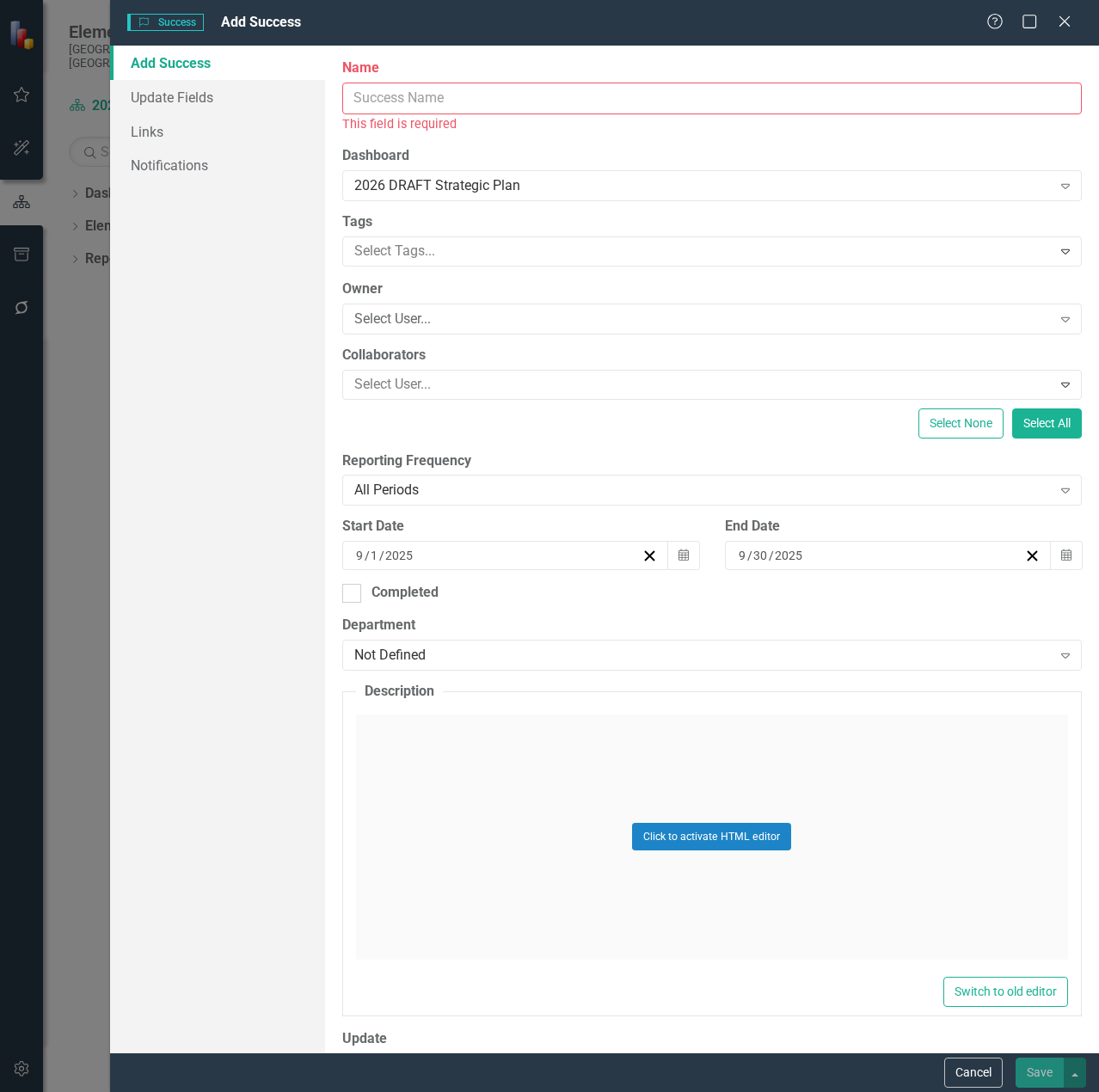
click at [396, 99] on input "Name" at bounding box center [712, 98] width 739 height 32
paste input "Manasota Key Road Permanet Repair Project"
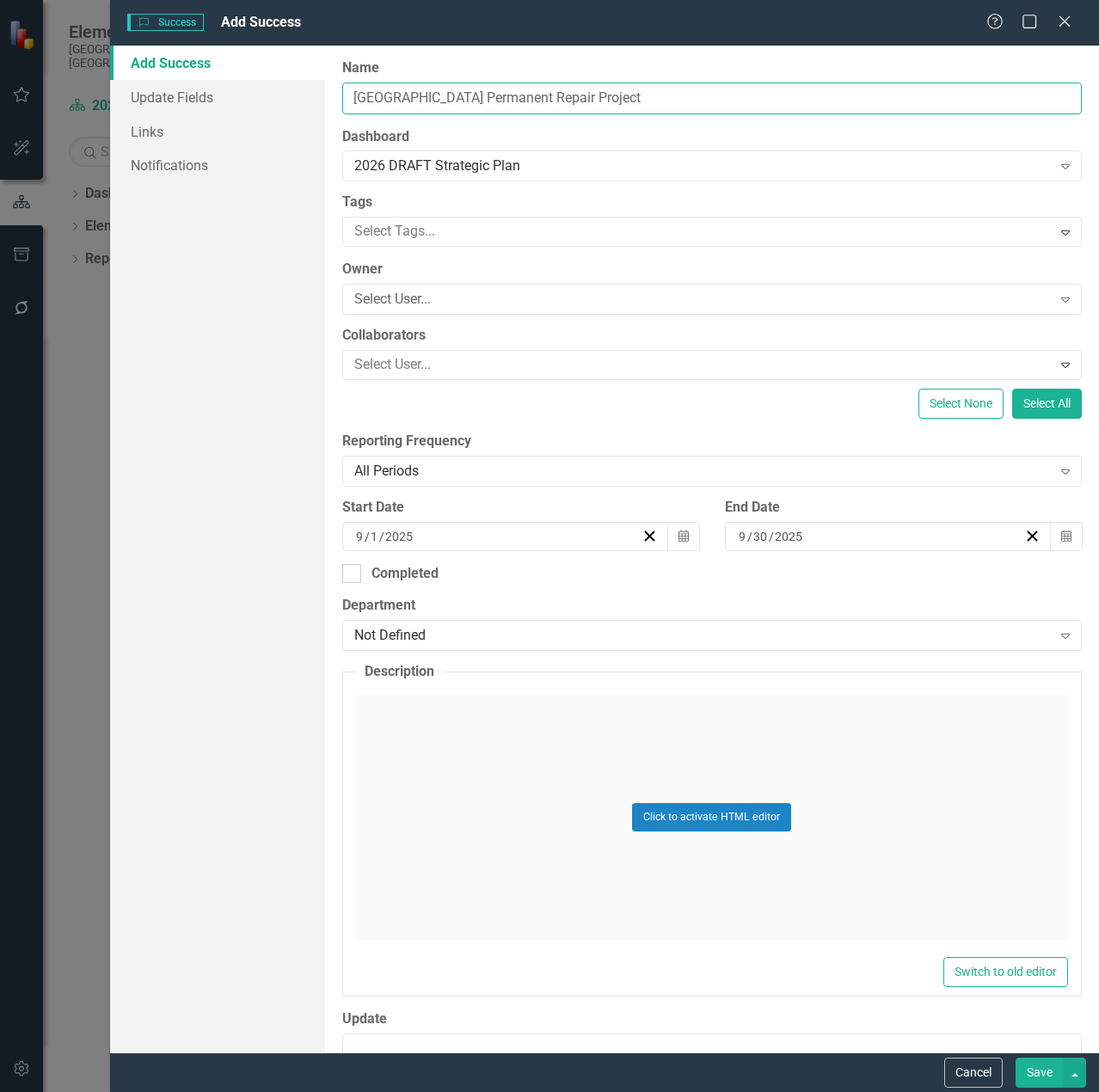
type input "[GEOGRAPHIC_DATA] Permanent Repair Project"
click at [492, 633] on div "Not Defined" at bounding box center [703, 635] width 698 height 20
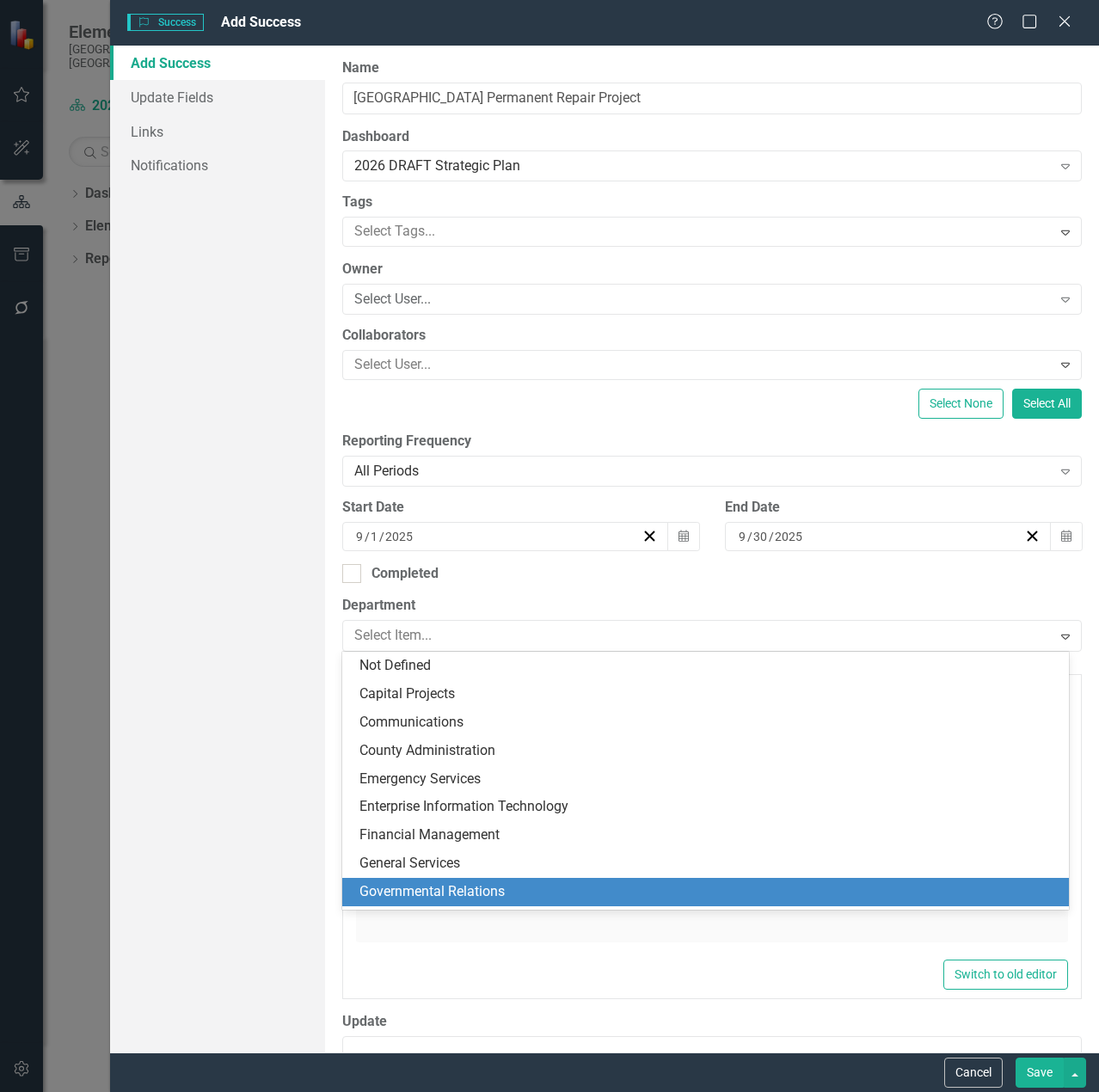
scroll to position [335, 0]
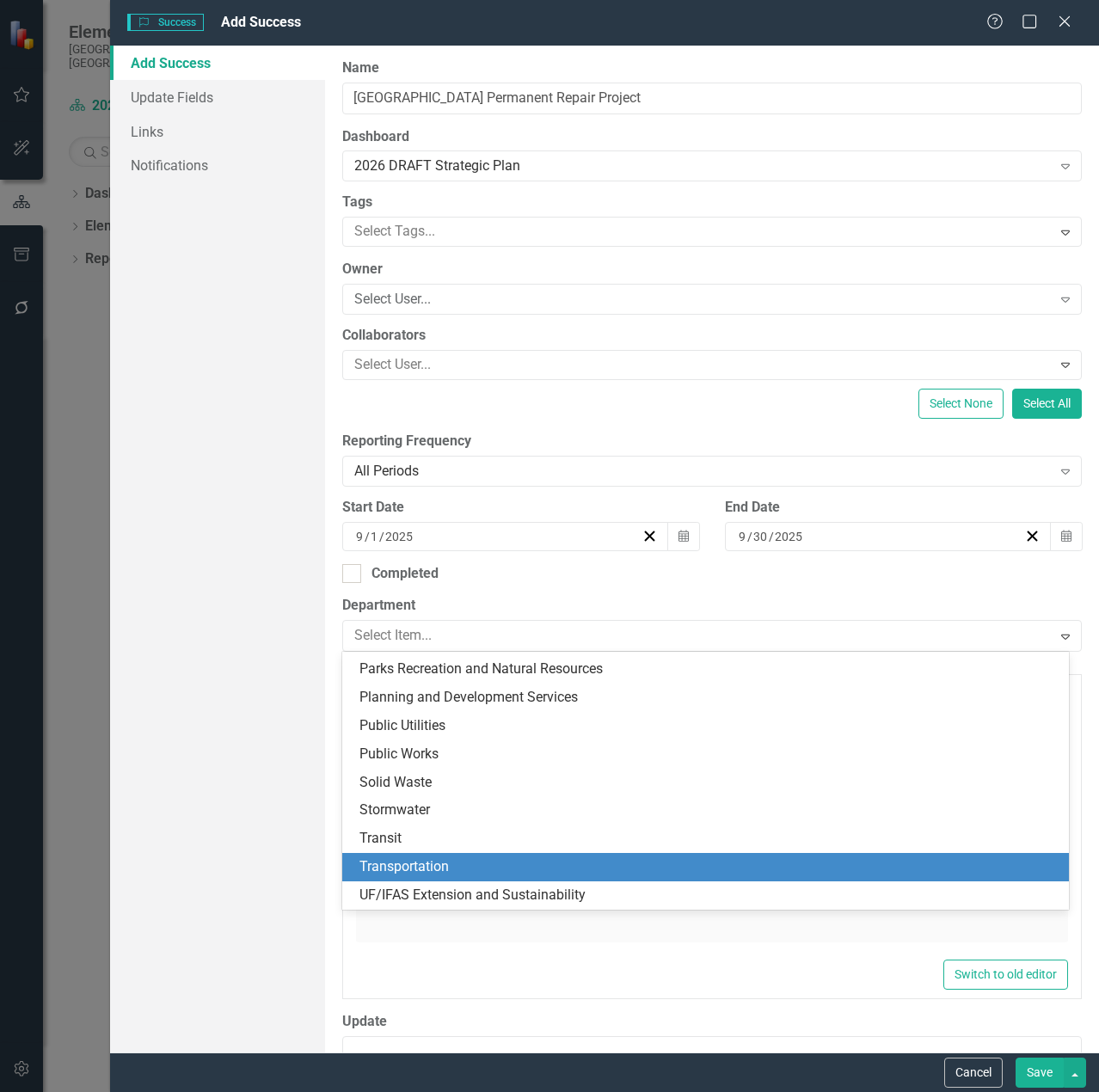
click at [500, 860] on div "Transportation" at bounding box center [708, 866] width 699 height 20
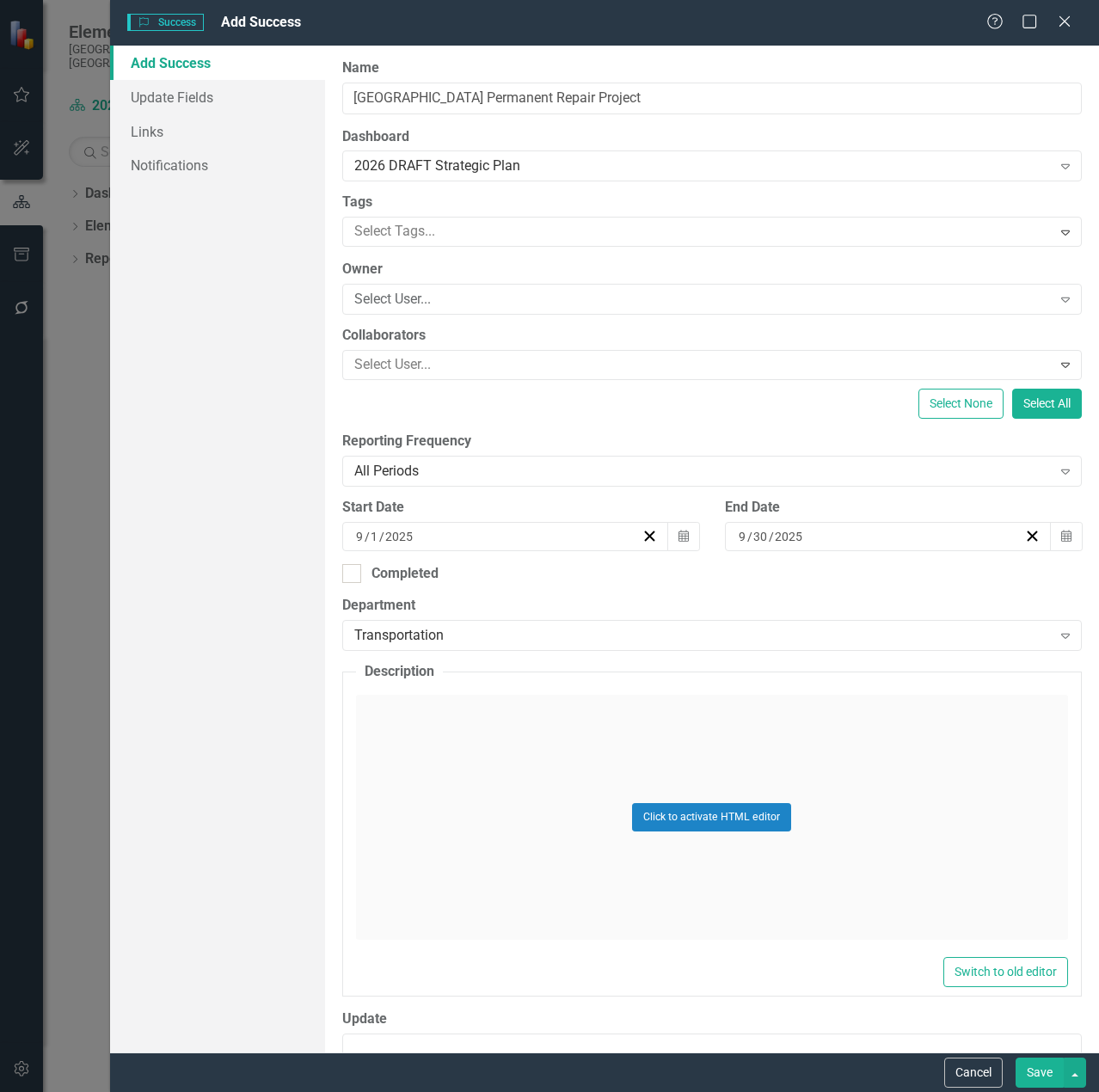
click at [514, 793] on div "Click to activate HTML editor" at bounding box center [712, 817] width 712 height 245
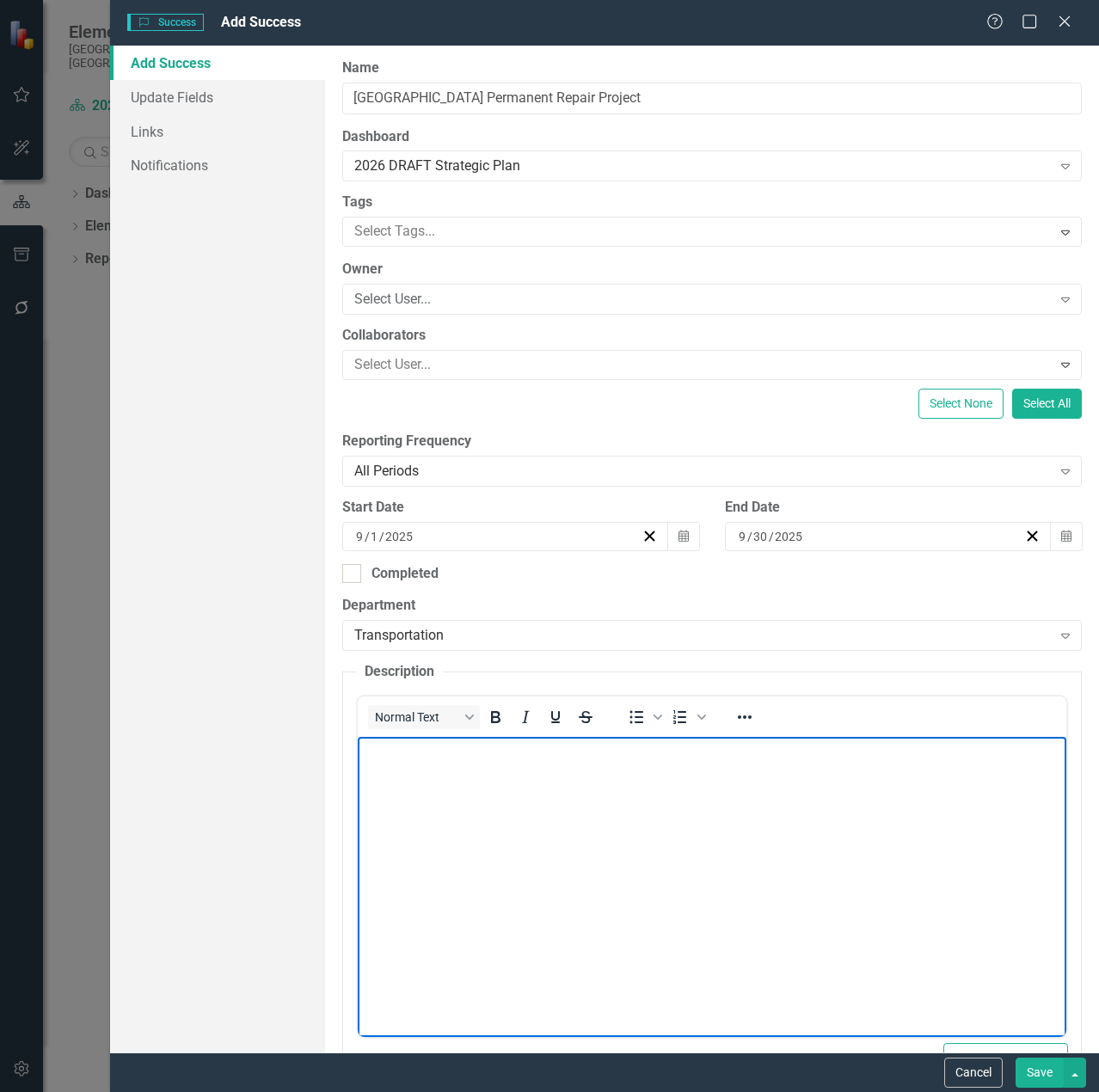
click at [514, 792] on body "Rich Text Area. Press ALT-0 for help." at bounding box center [711, 866] width 708 height 258
paste body "To enrich screen reader interactions, please activate Accessibility in Grammarl…"
